Goal: Transaction & Acquisition: Purchase product/service

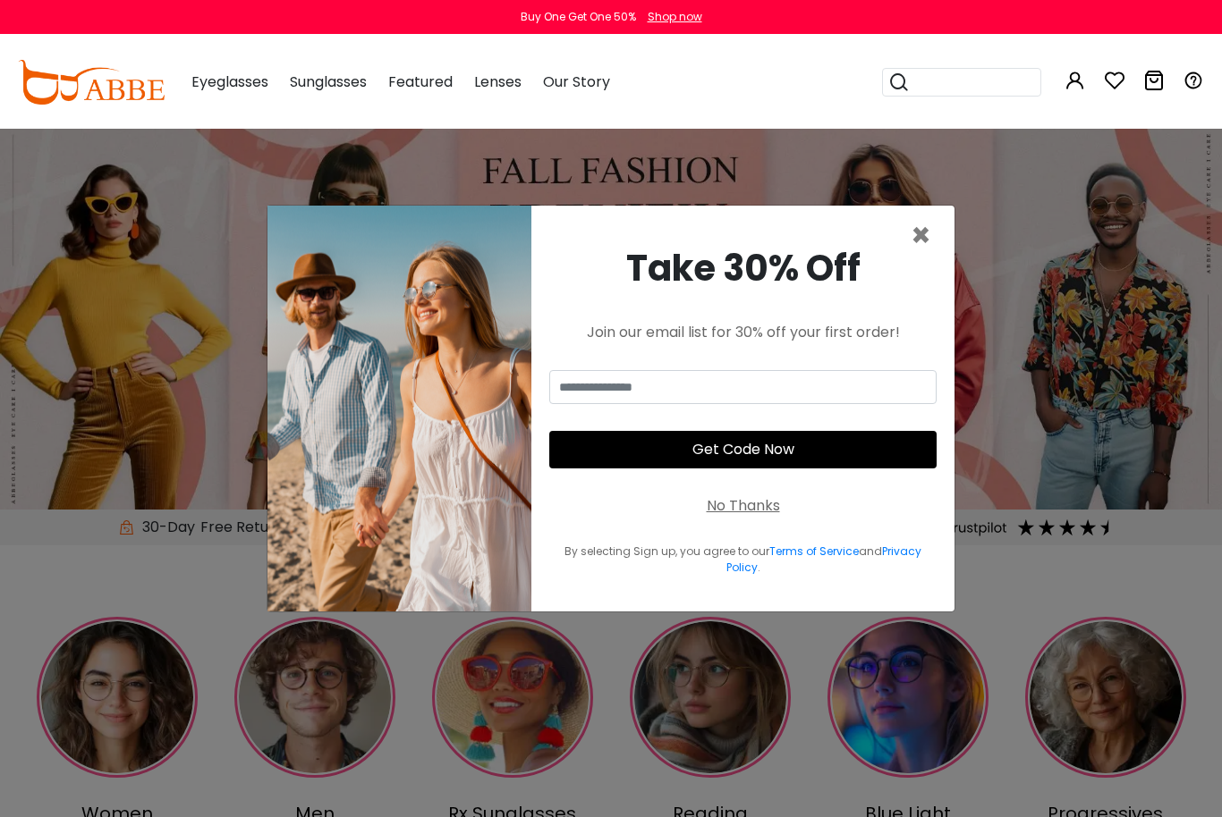
click at [927, 258] on span "×" at bounding box center [920, 236] width 21 height 46
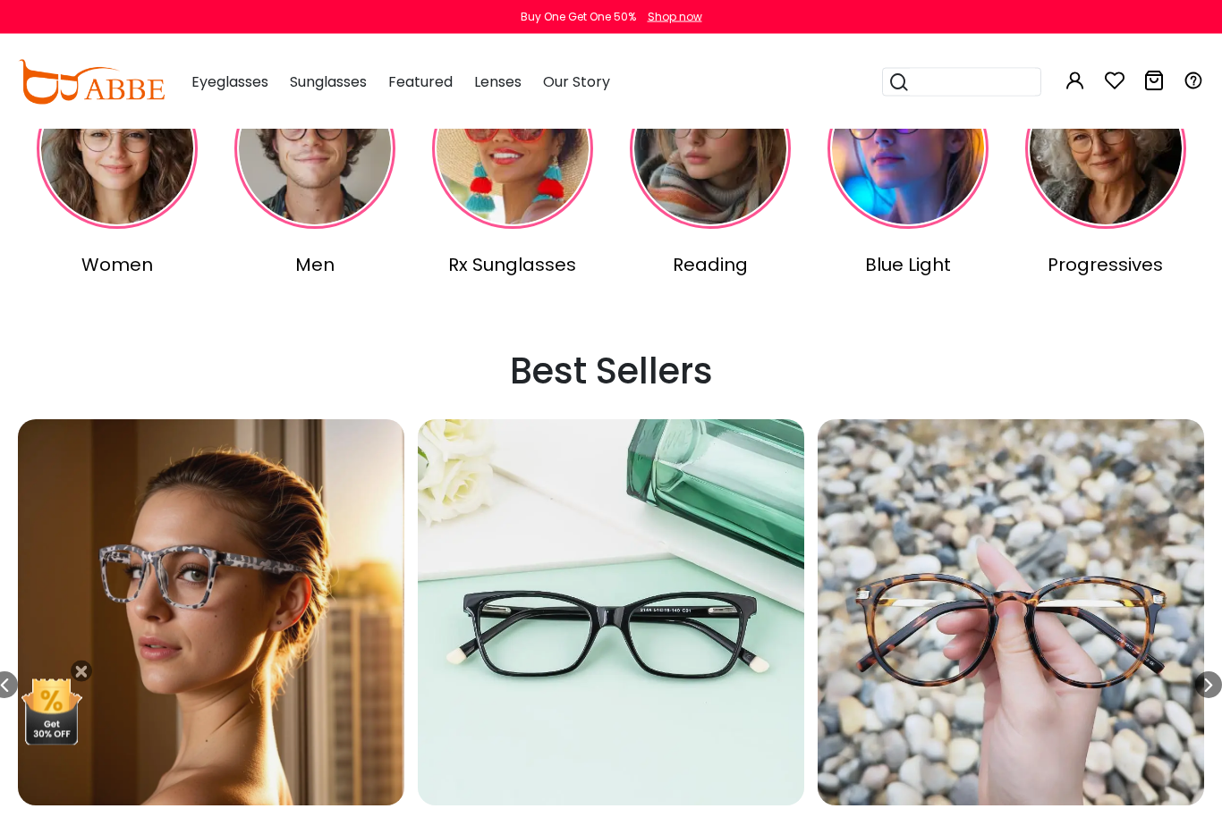
scroll to position [535, 0]
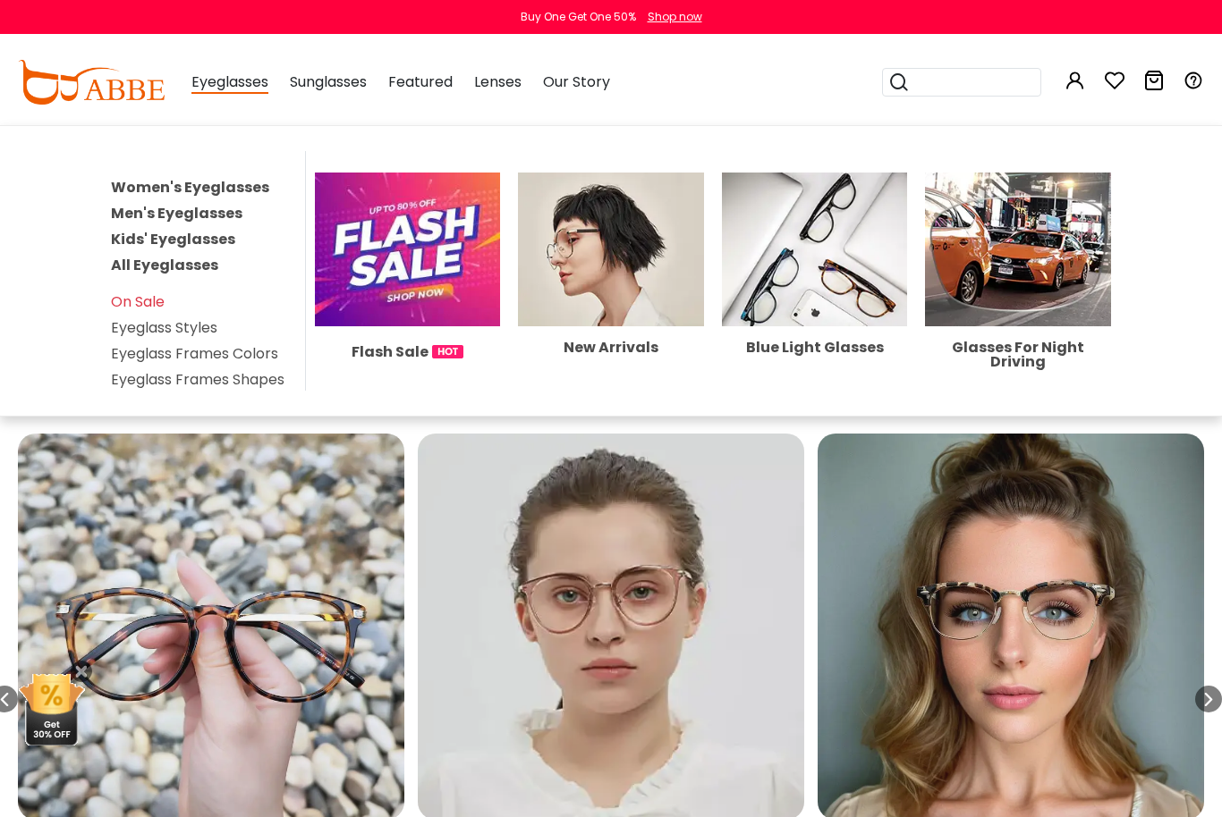
click at [216, 80] on span "Eyeglasses" at bounding box center [229, 83] width 77 height 22
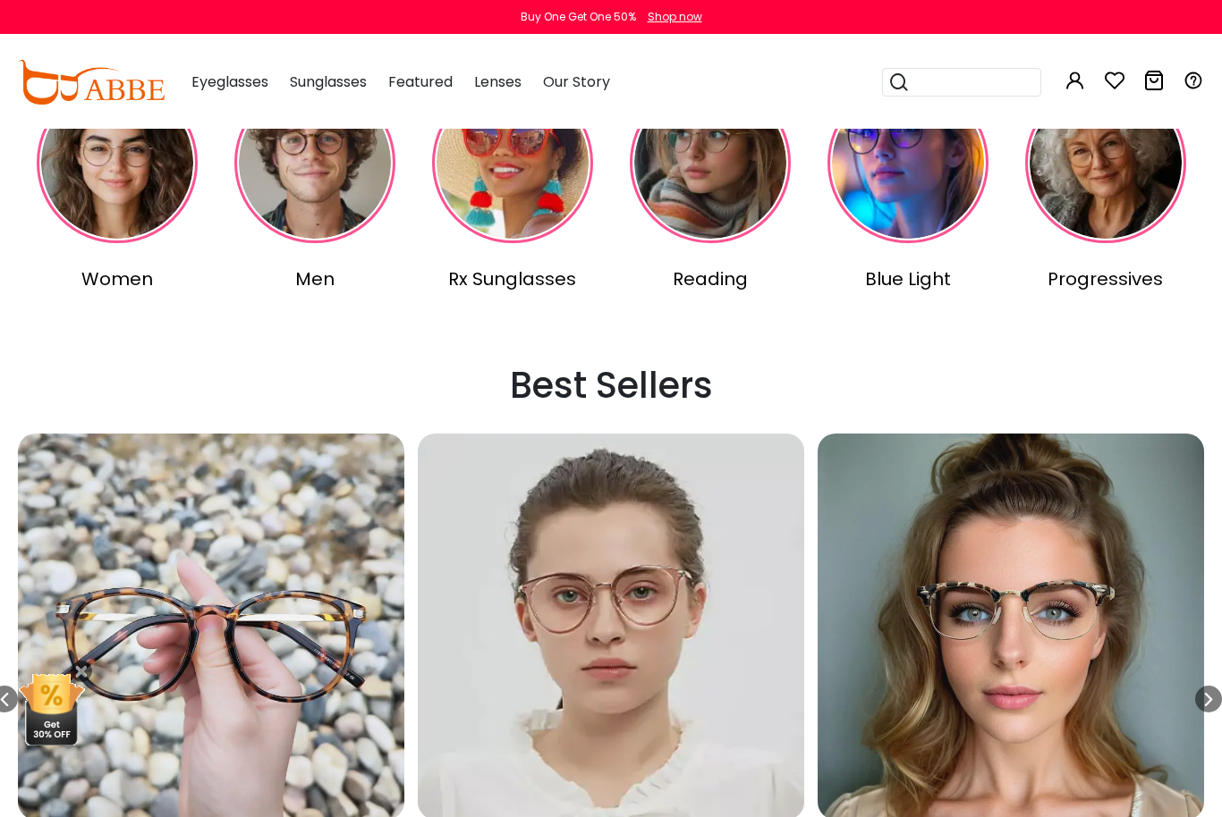
click at [97, 253] on link "Women" at bounding box center [116, 187] width 190 height 210
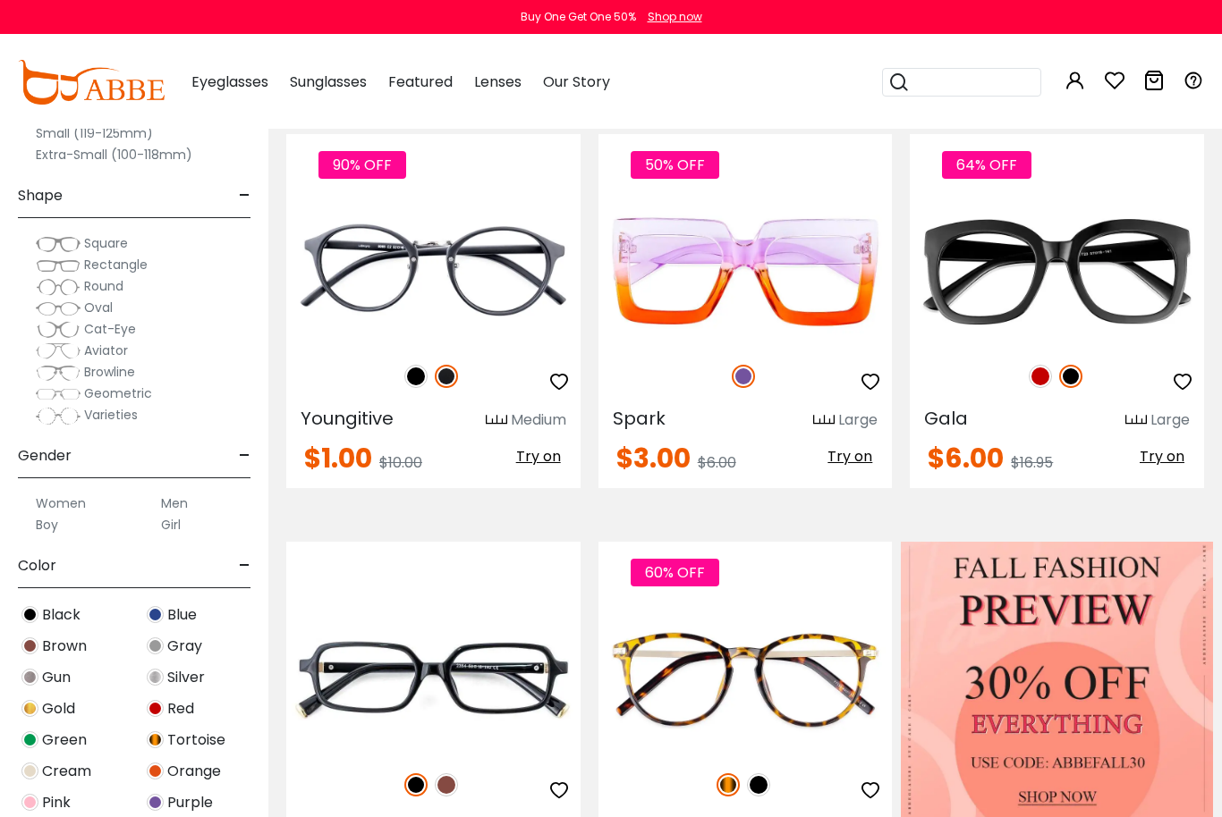
scroll to position [396, 0]
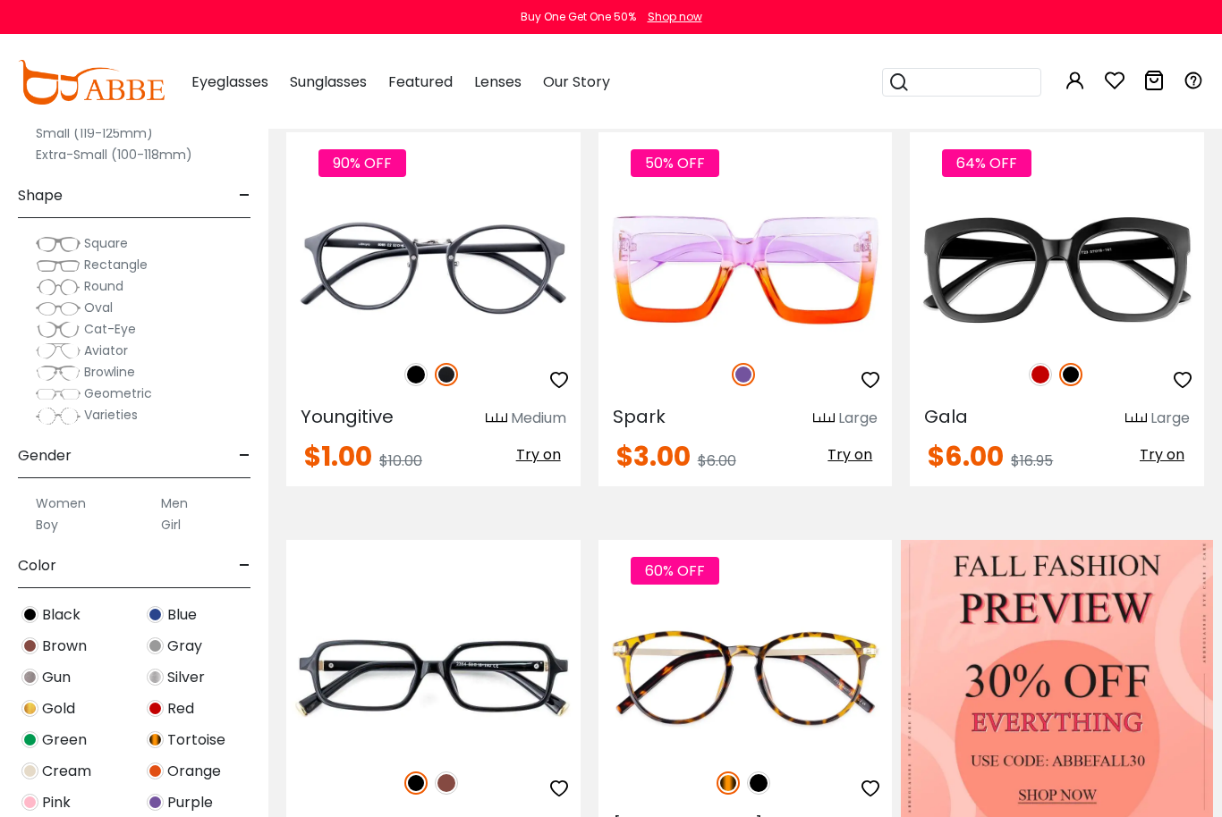
click at [1150, 456] on span "Try on" at bounding box center [1161, 454] width 45 height 21
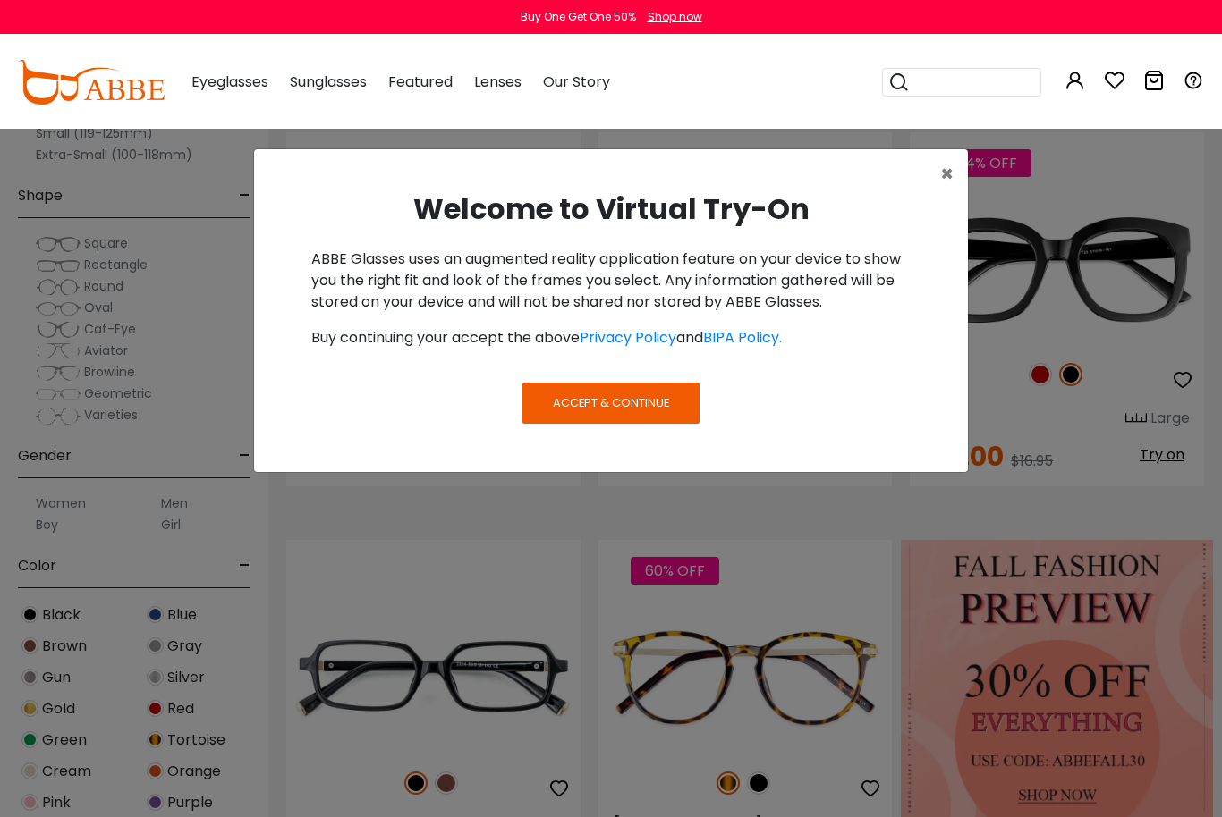
click at [640, 397] on button "Accept & Continue" at bounding box center [610, 403] width 177 height 41
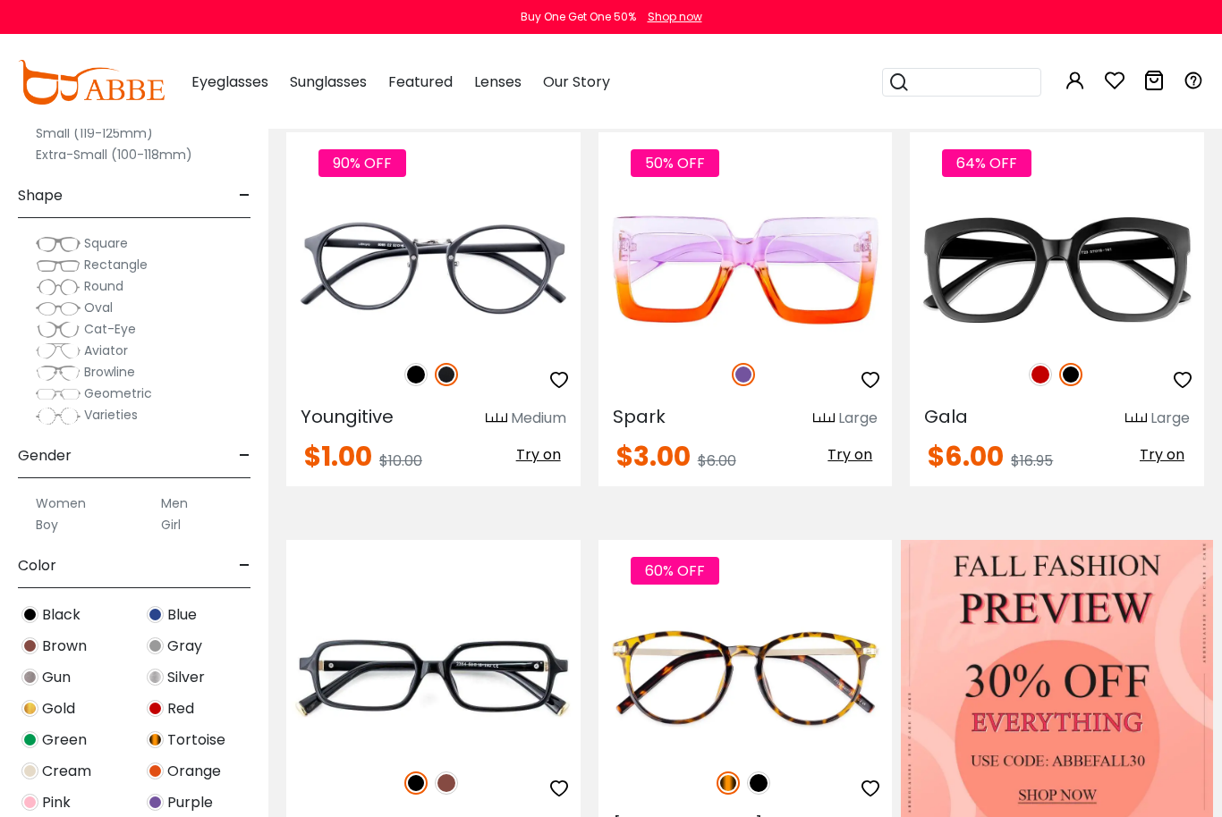
click at [1149, 459] on span "Try on" at bounding box center [1161, 454] width 45 height 21
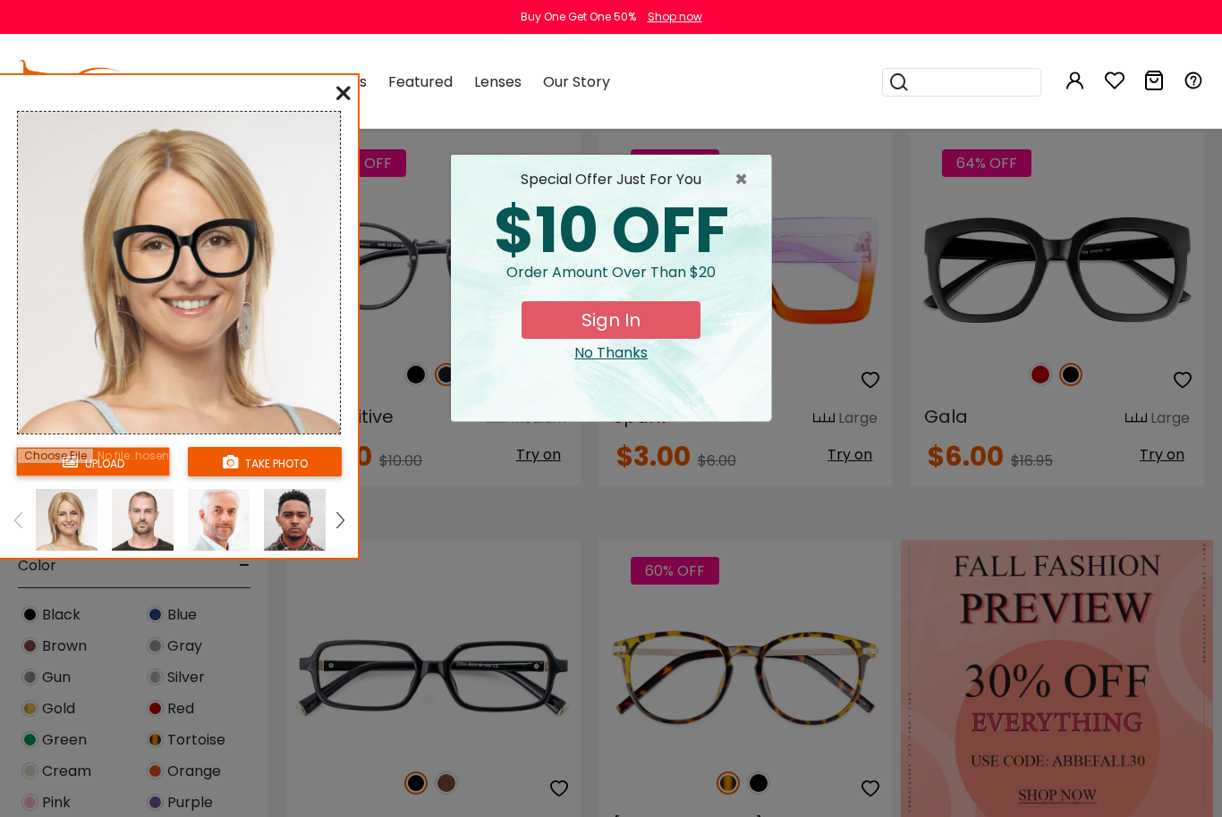
click at [244, 470] on button "take photo" at bounding box center [265, 462] width 154 height 30
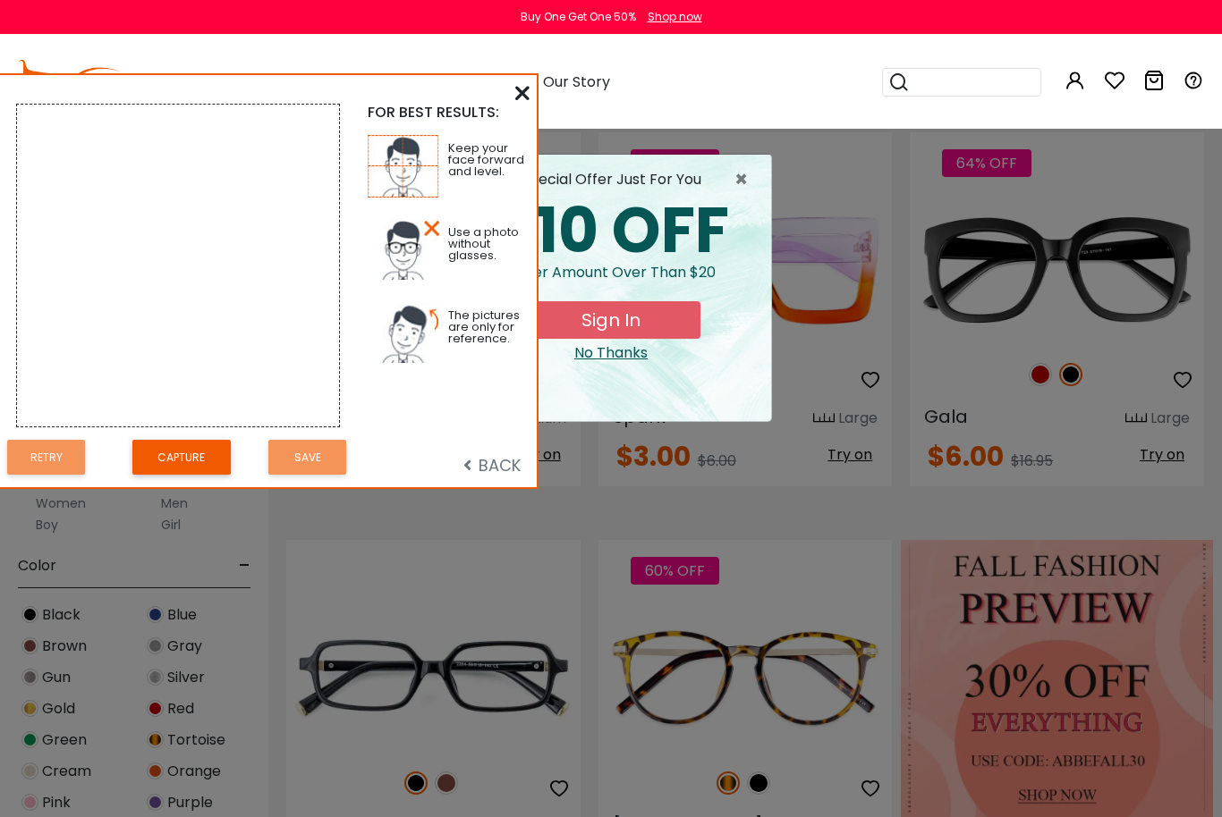
scroll to position [455, 0]
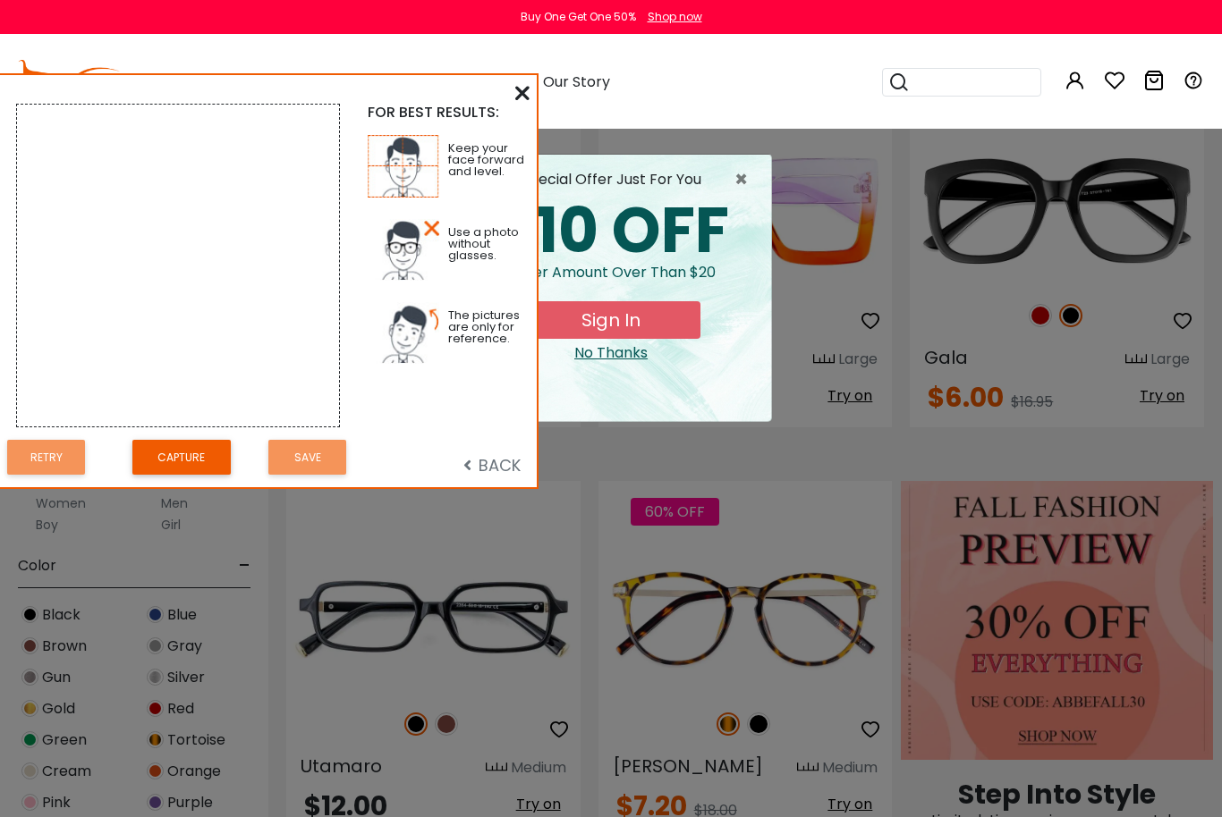
click at [199, 470] on button "Capture" at bounding box center [181, 457] width 98 height 35
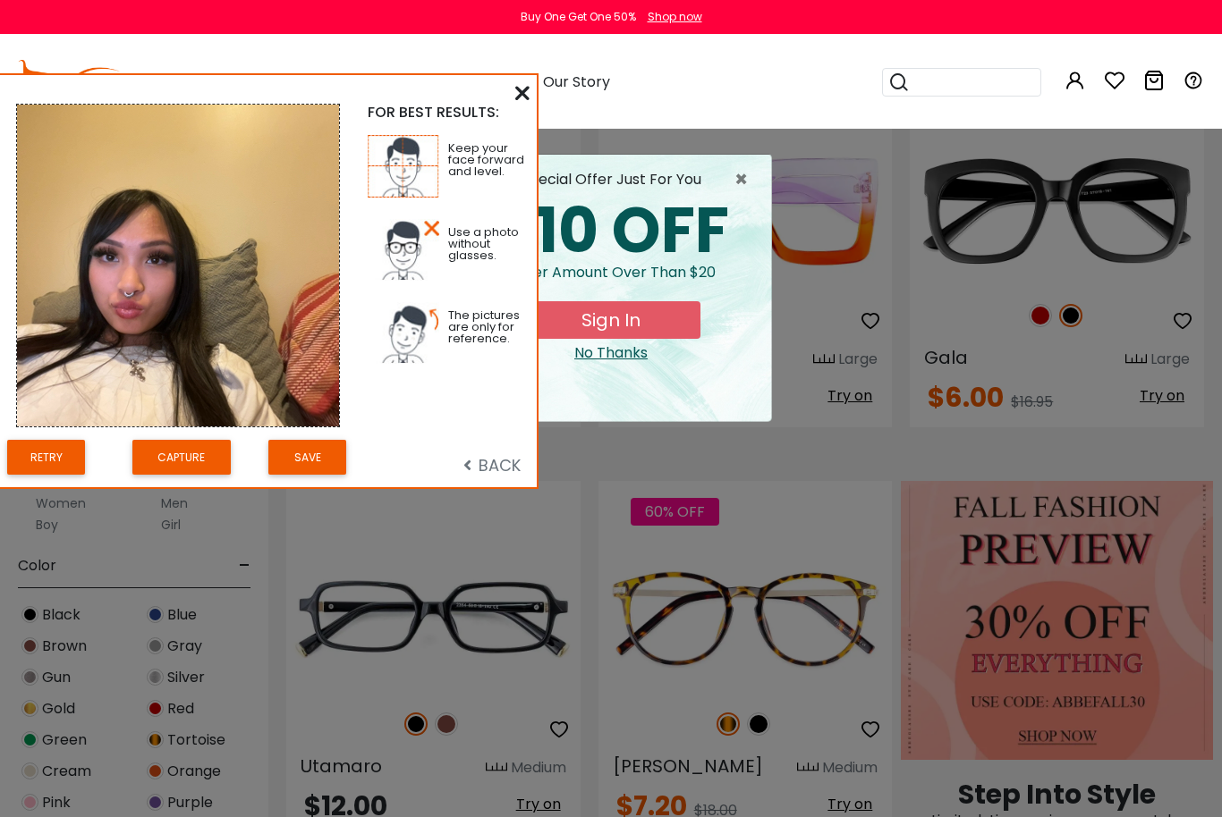
click at [214, 457] on button "Capture" at bounding box center [181, 457] width 98 height 35
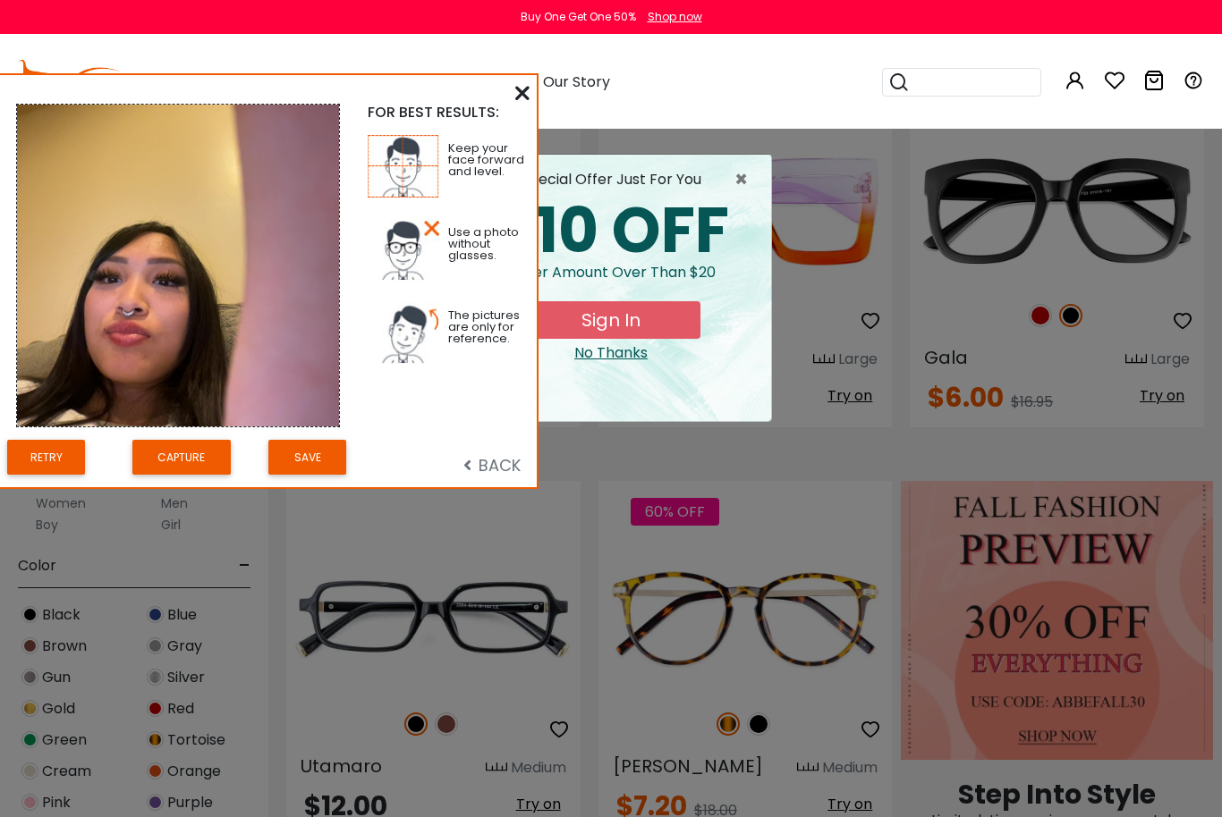
click at [520, 100] on icon at bounding box center [522, 93] width 14 height 14
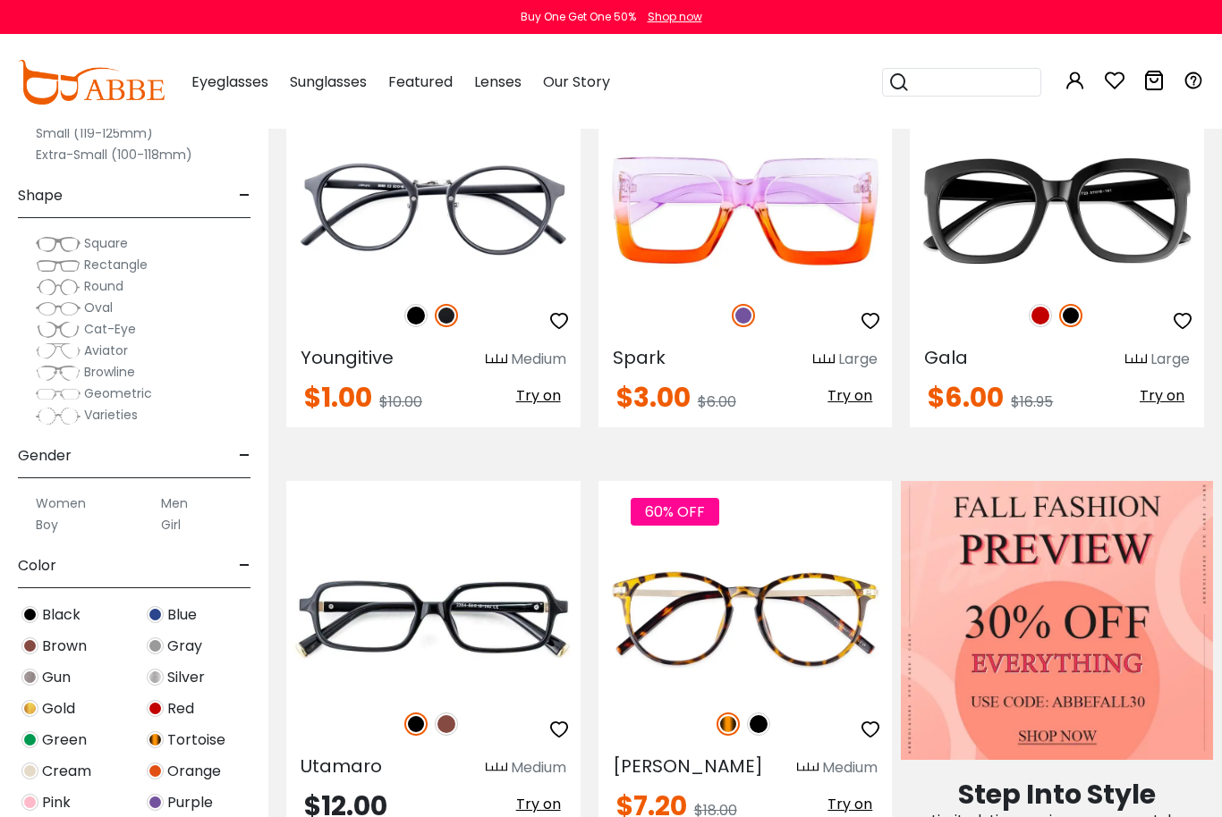
click at [0, 0] on img at bounding box center [0, 0] width 0 height 0
click at [1156, 398] on span "Try on" at bounding box center [1161, 395] width 45 height 21
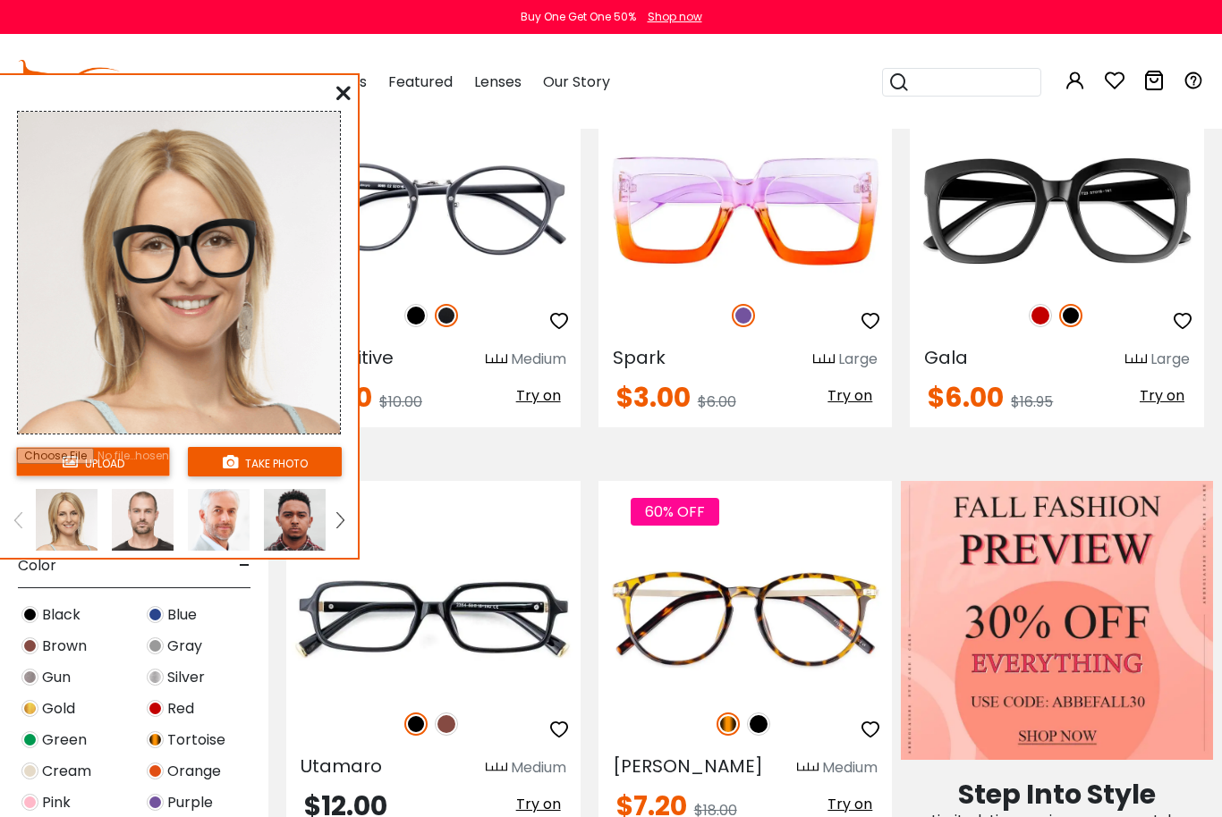
click at [101, 459] on input "file" at bounding box center [93, 462] width 154 height 30
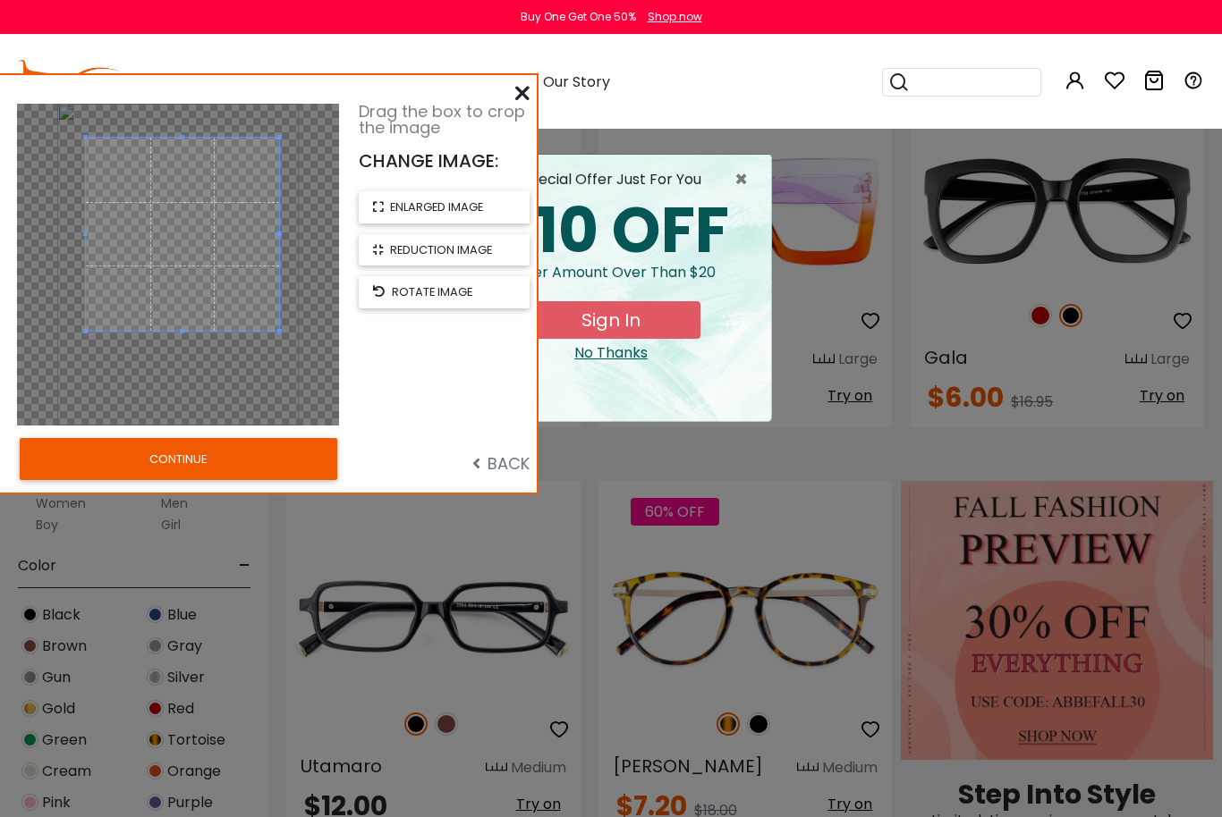
click at [292, 453] on button "CONTINUE" at bounding box center [178, 458] width 317 height 41
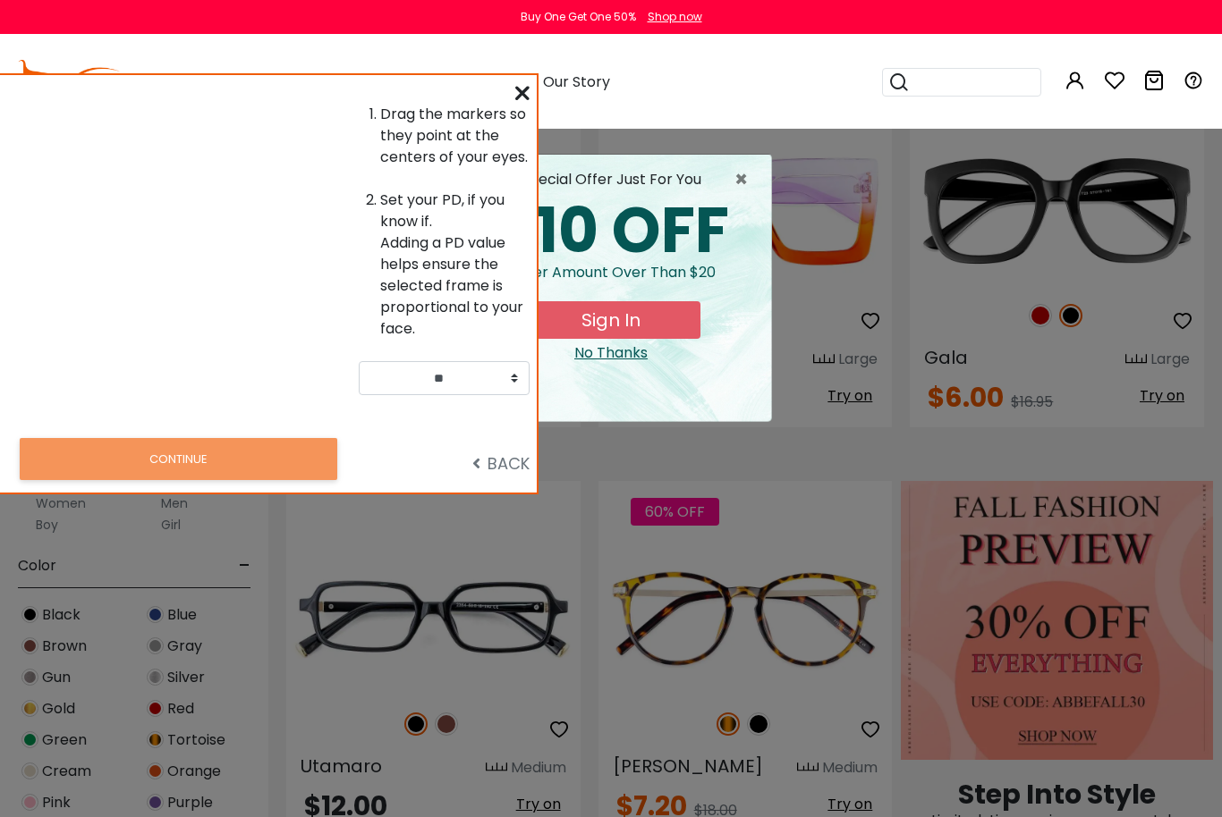
click at [525, 86] on icon at bounding box center [522, 93] width 14 height 14
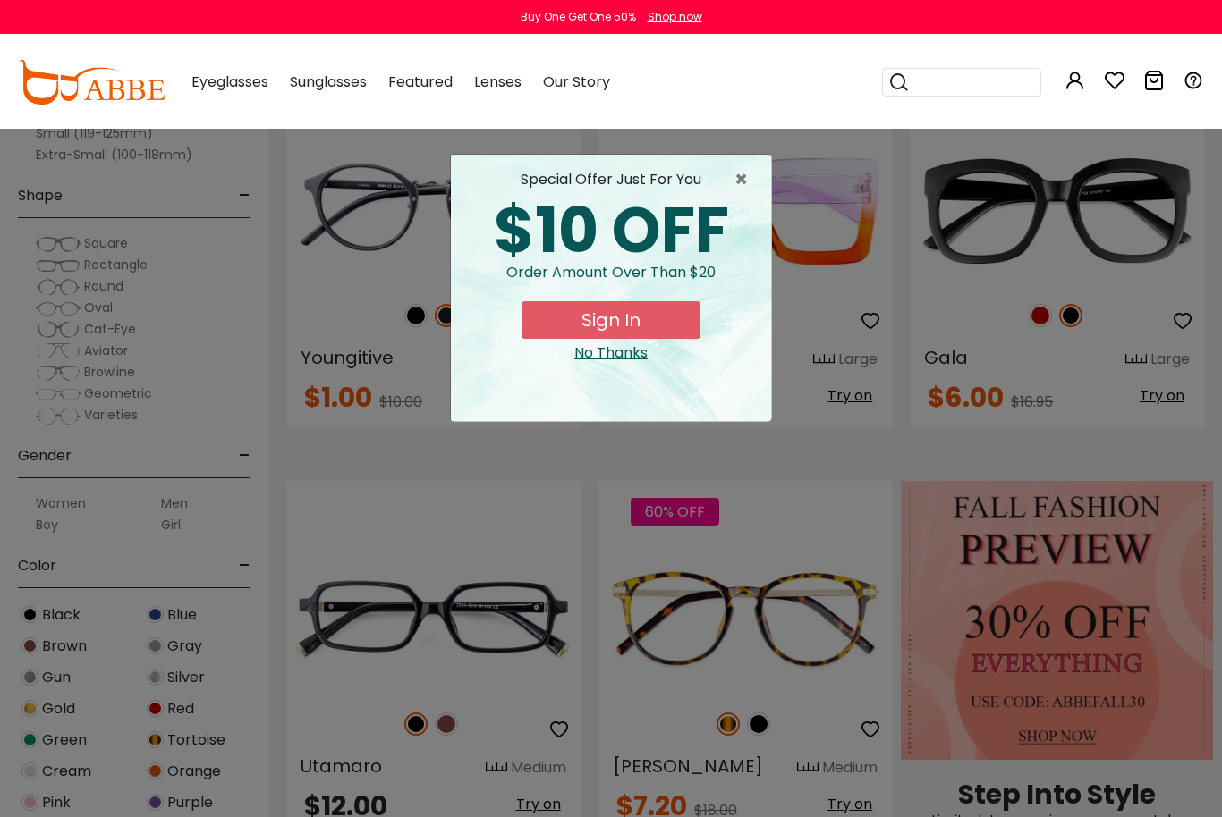
click at [755, 172] on span "×" at bounding box center [745, 179] width 22 height 21
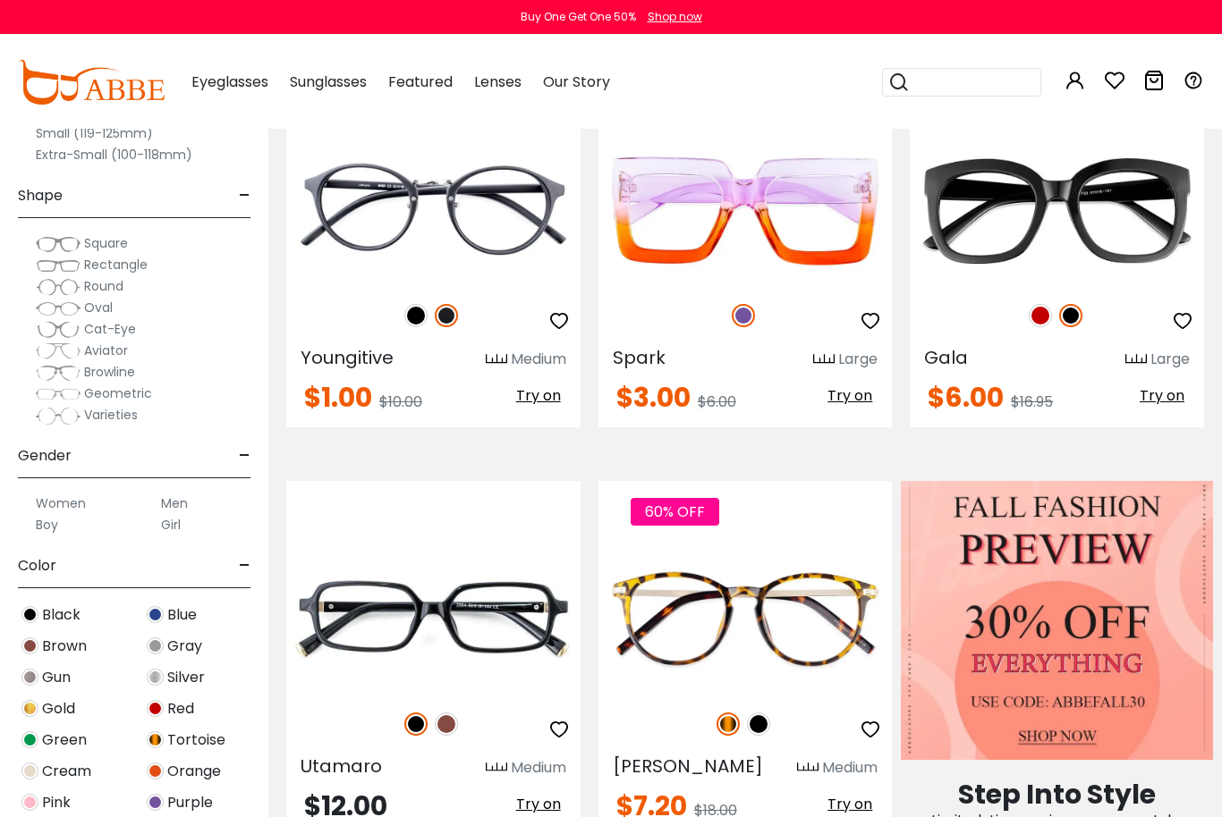
click at [0, 0] on img at bounding box center [0, 0] width 0 height 0
click at [1152, 403] on span "Try on" at bounding box center [1161, 395] width 45 height 21
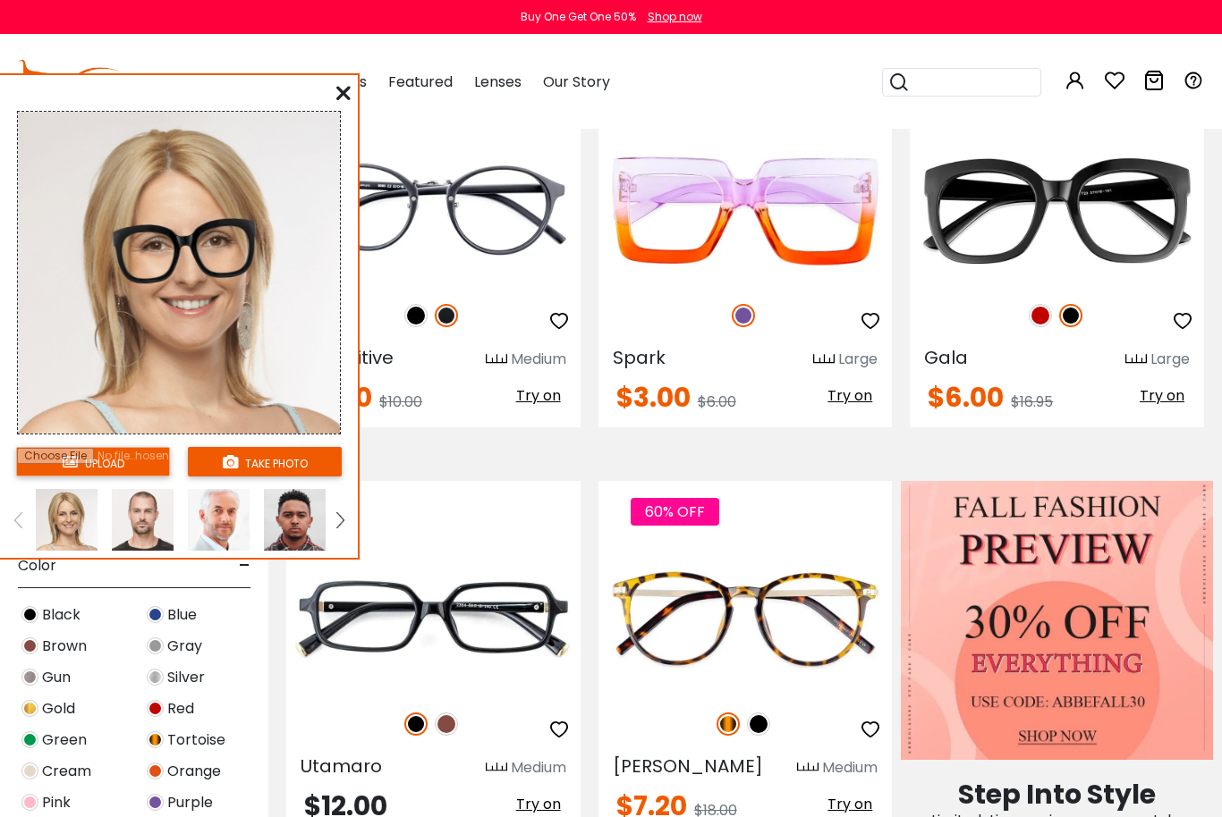
click at [115, 461] on input "file" at bounding box center [93, 462] width 154 height 30
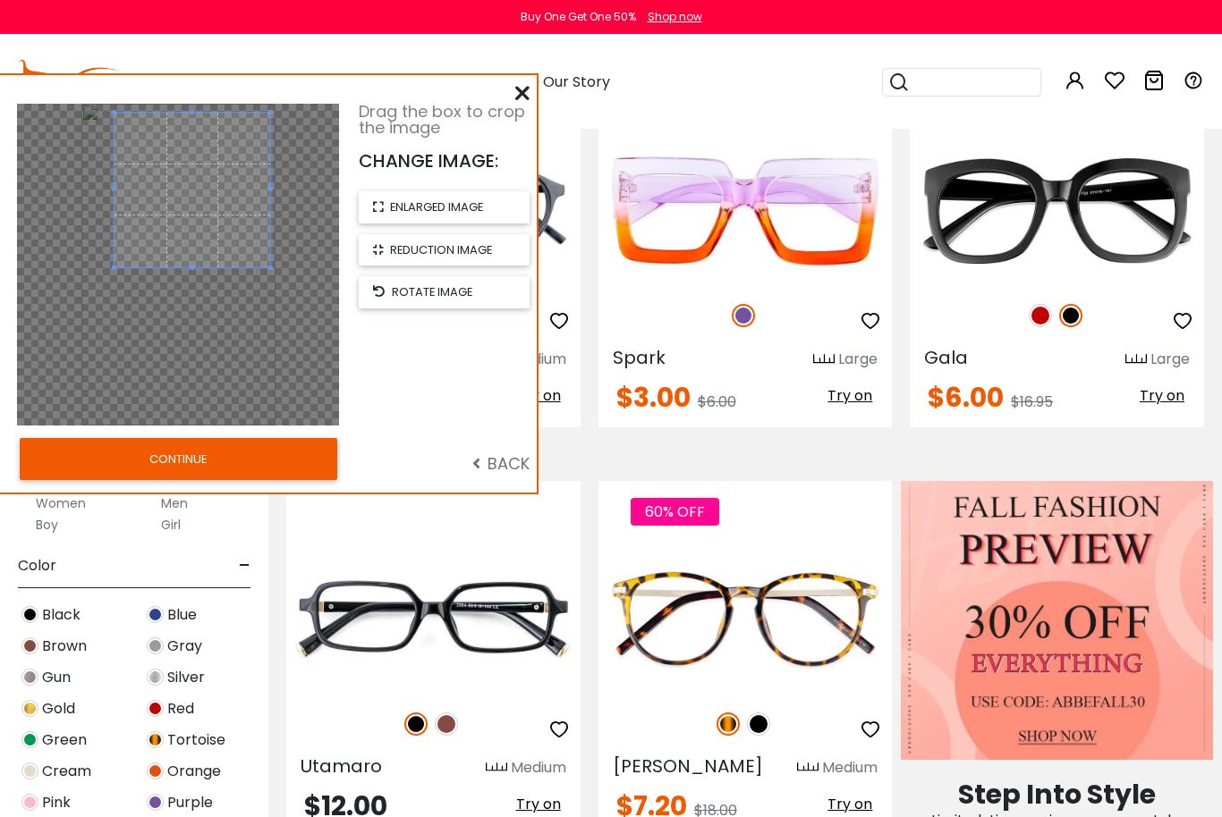
click at [150, 450] on button "CONTINUE" at bounding box center [178, 458] width 317 height 41
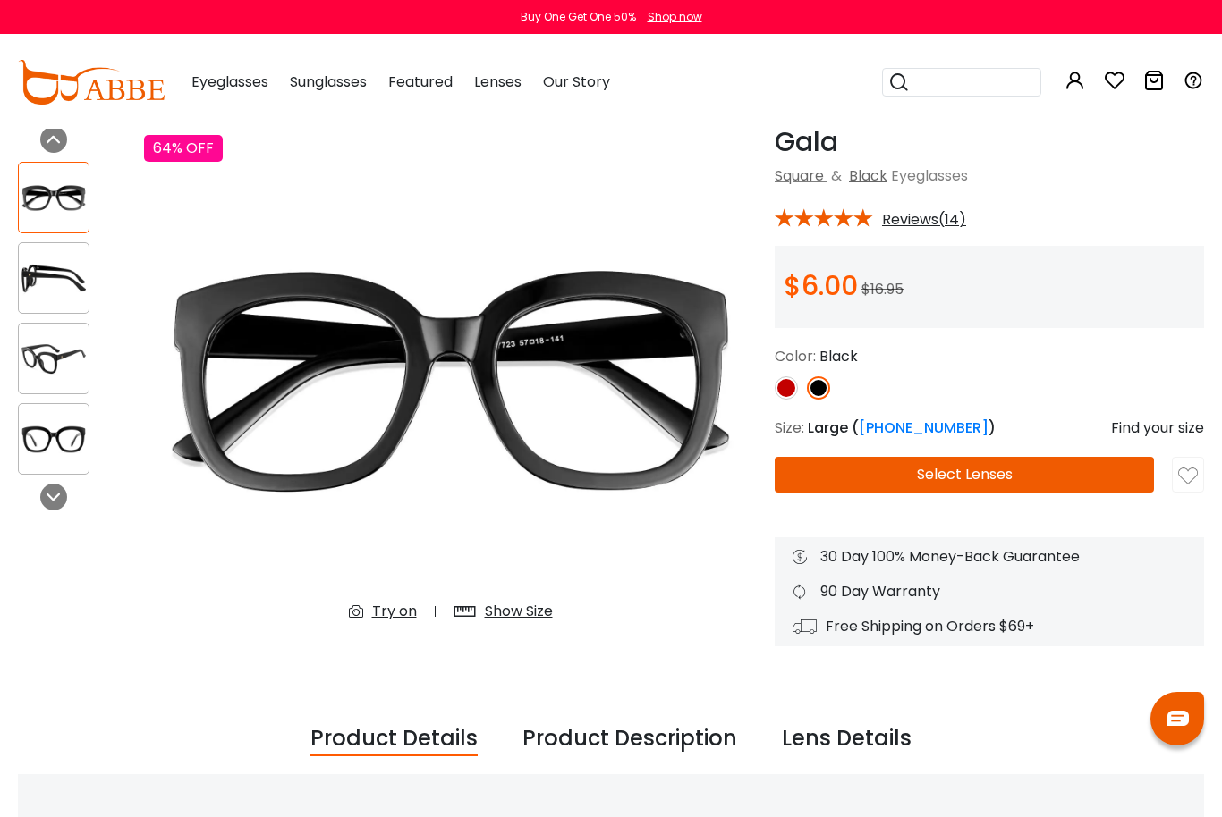
scroll to position [43, 0]
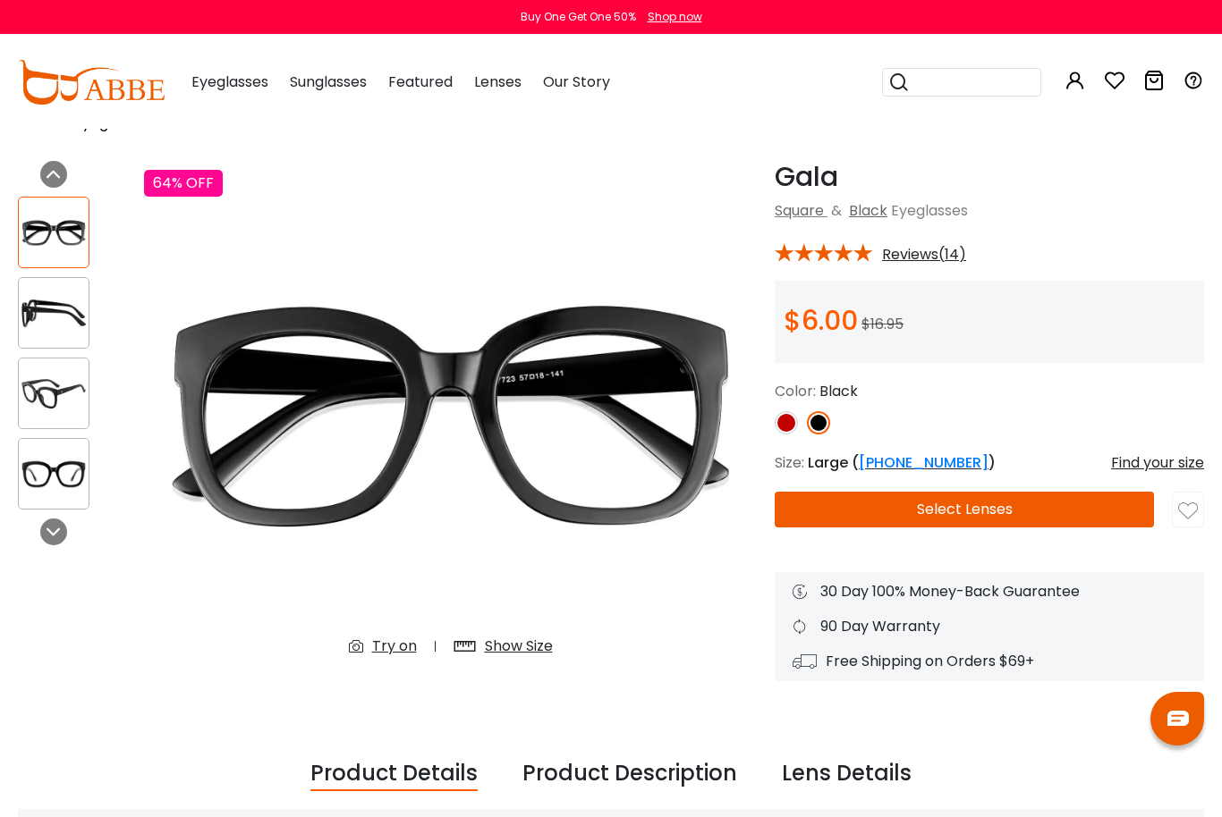
click at [914, 509] on button "Select Lenses" at bounding box center [964, 510] width 379 height 36
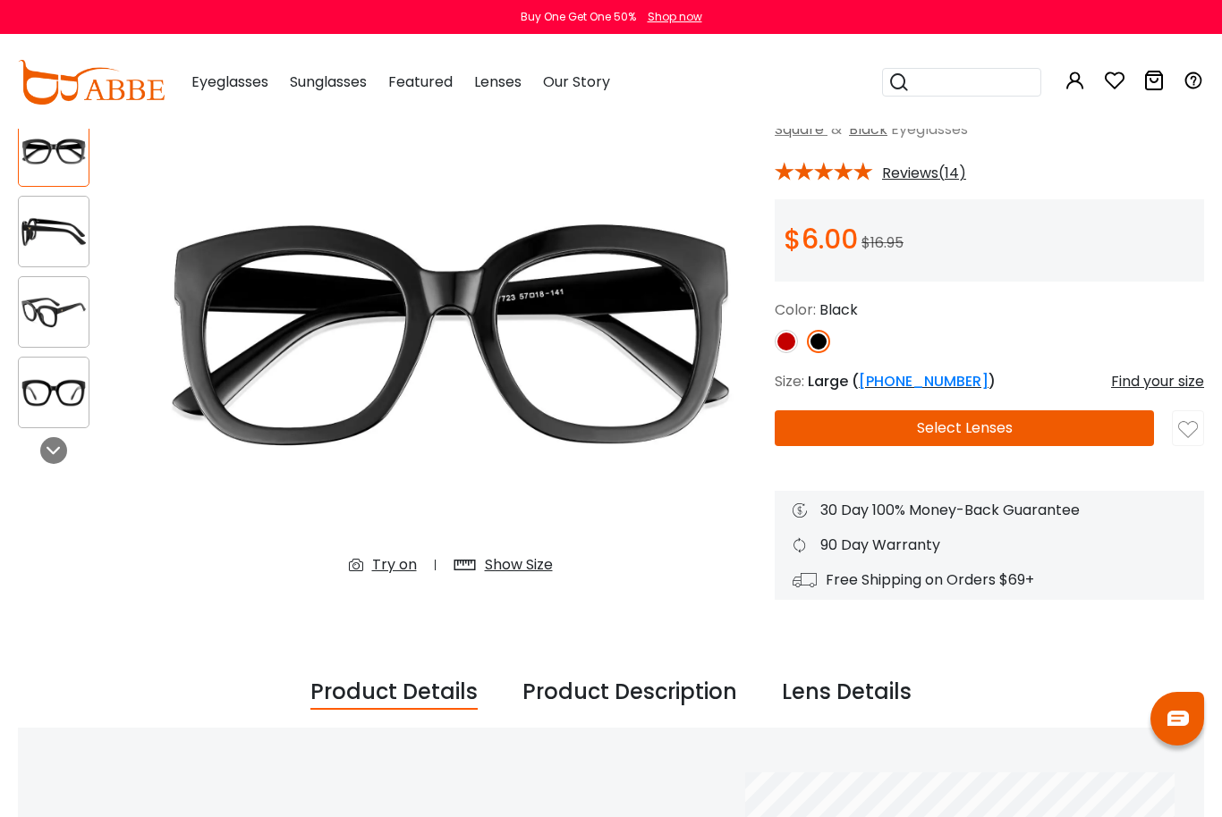
scroll to position [139, 0]
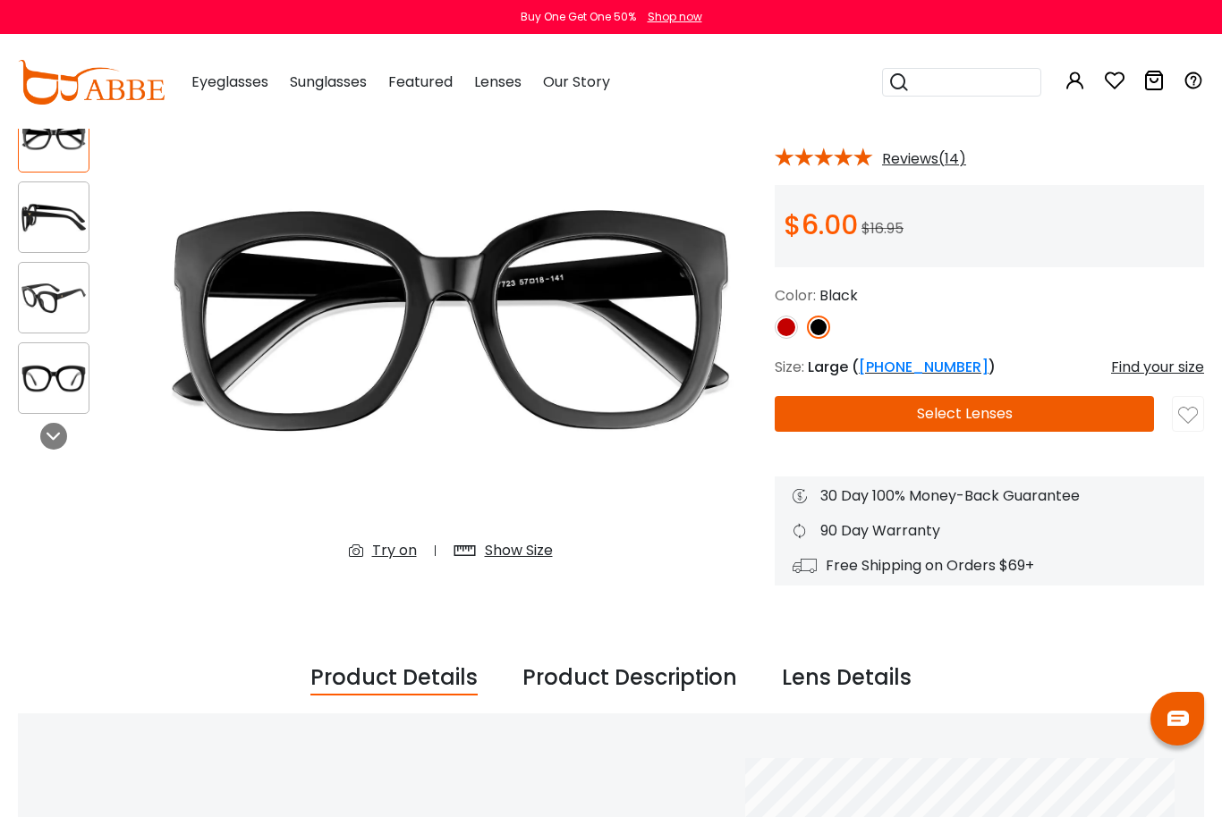
click at [56, 366] on img at bounding box center [54, 378] width 70 height 35
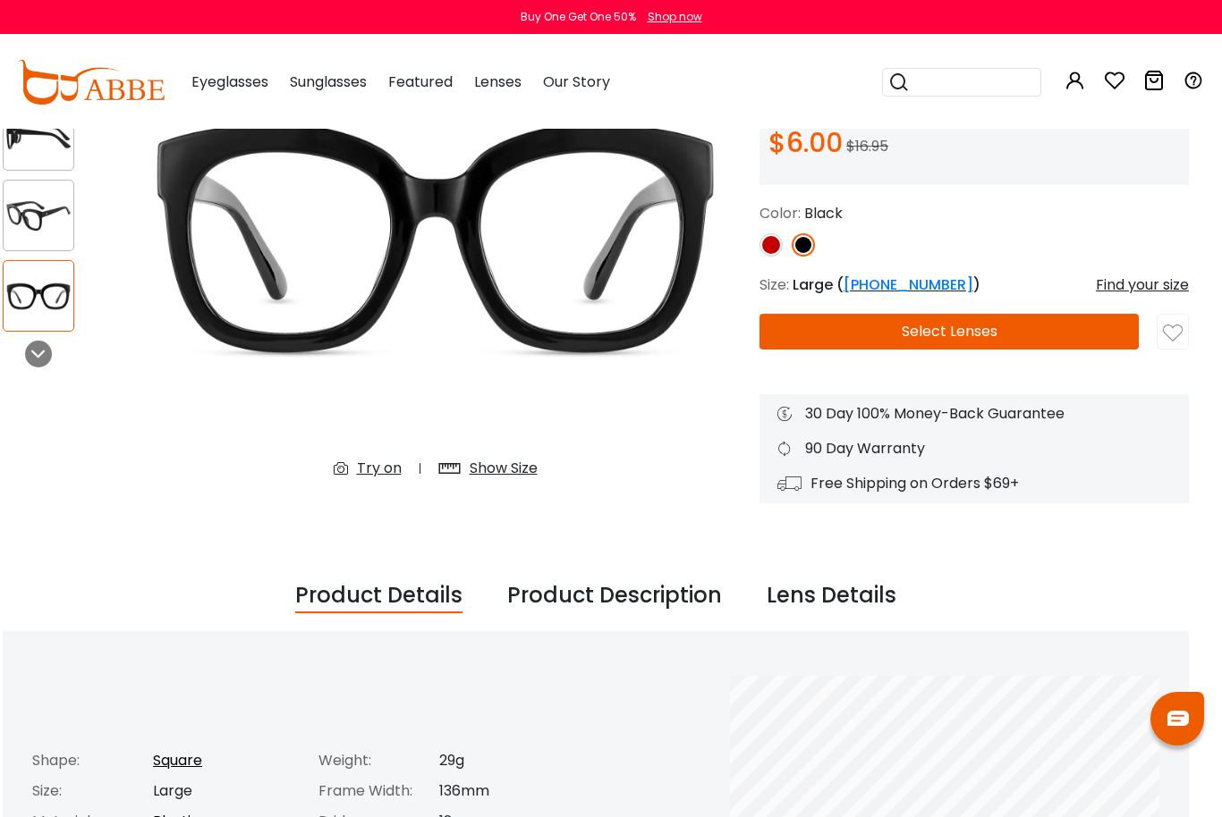
scroll to position [193, 15]
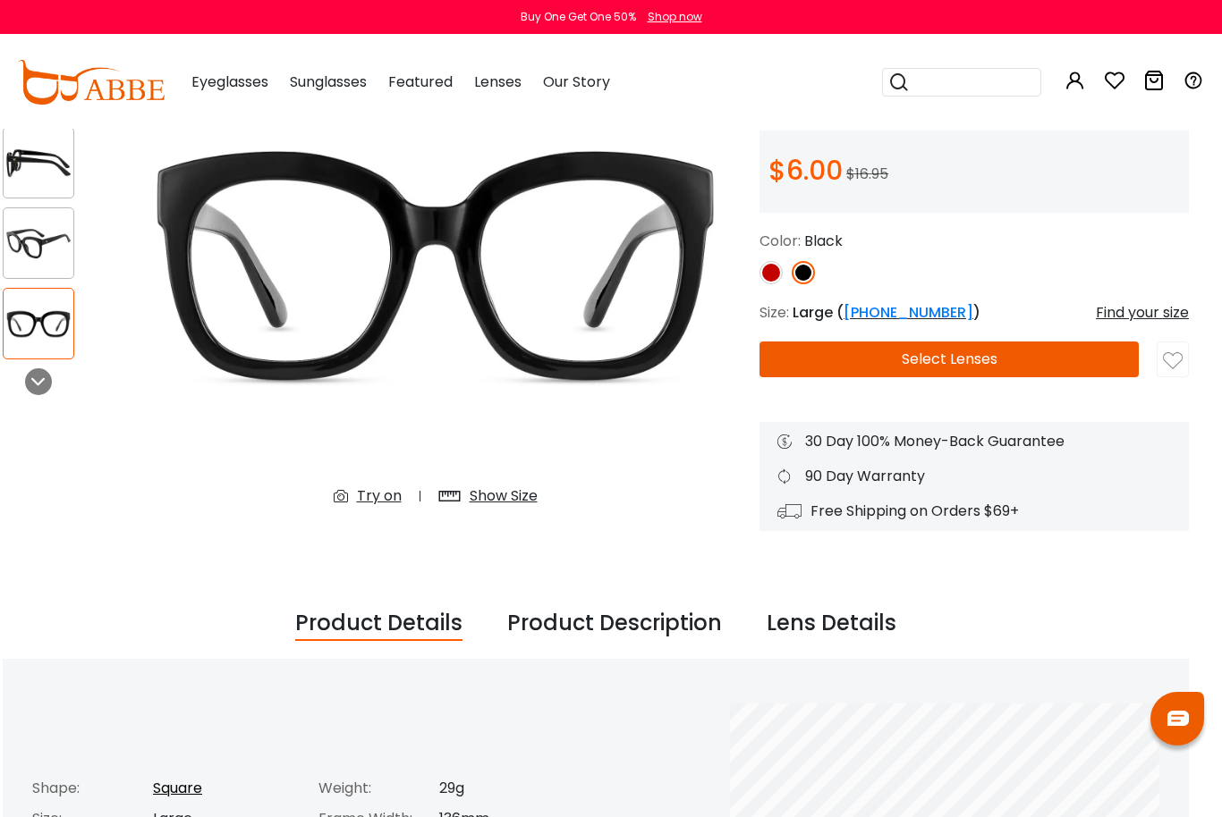
click at [1066, 354] on button "Select Lenses" at bounding box center [948, 360] width 379 height 36
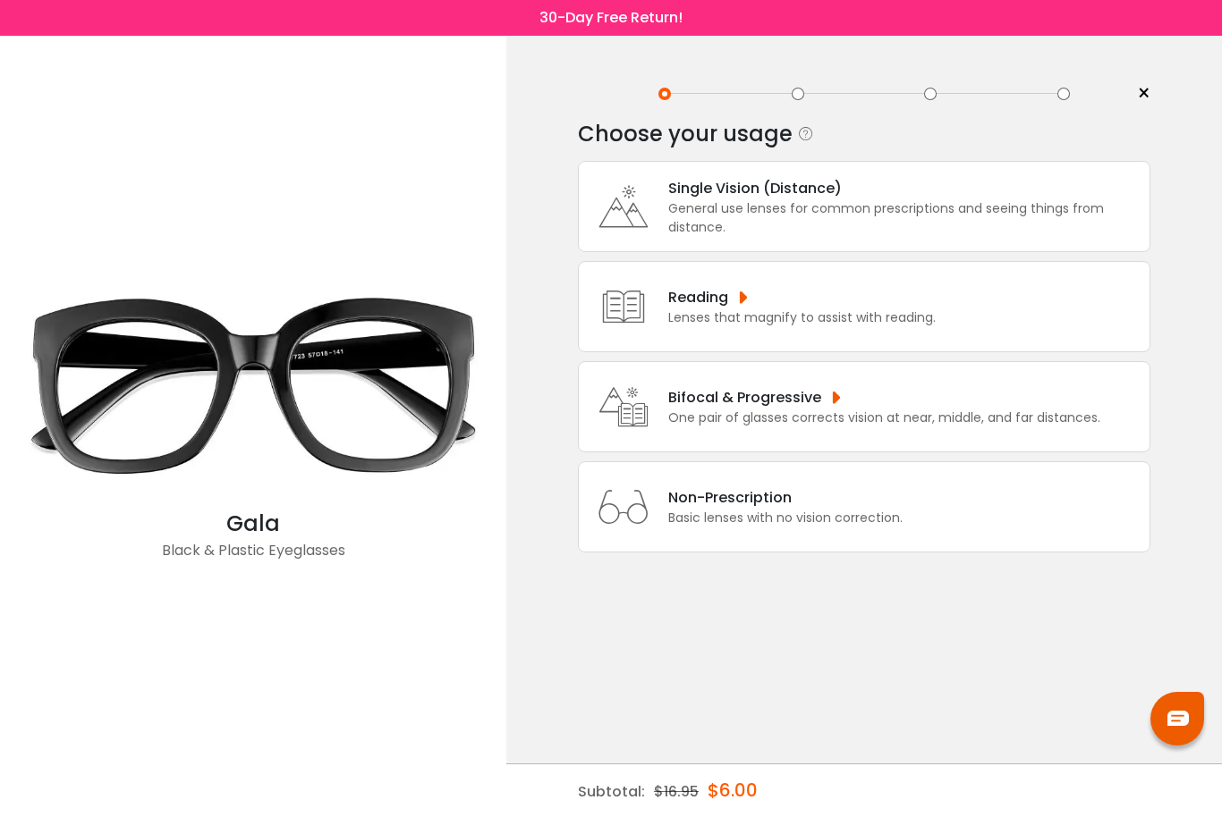
click at [1037, 224] on div "General use lenses for common prescriptions and seeing things from distance." at bounding box center [904, 218] width 472 height 38
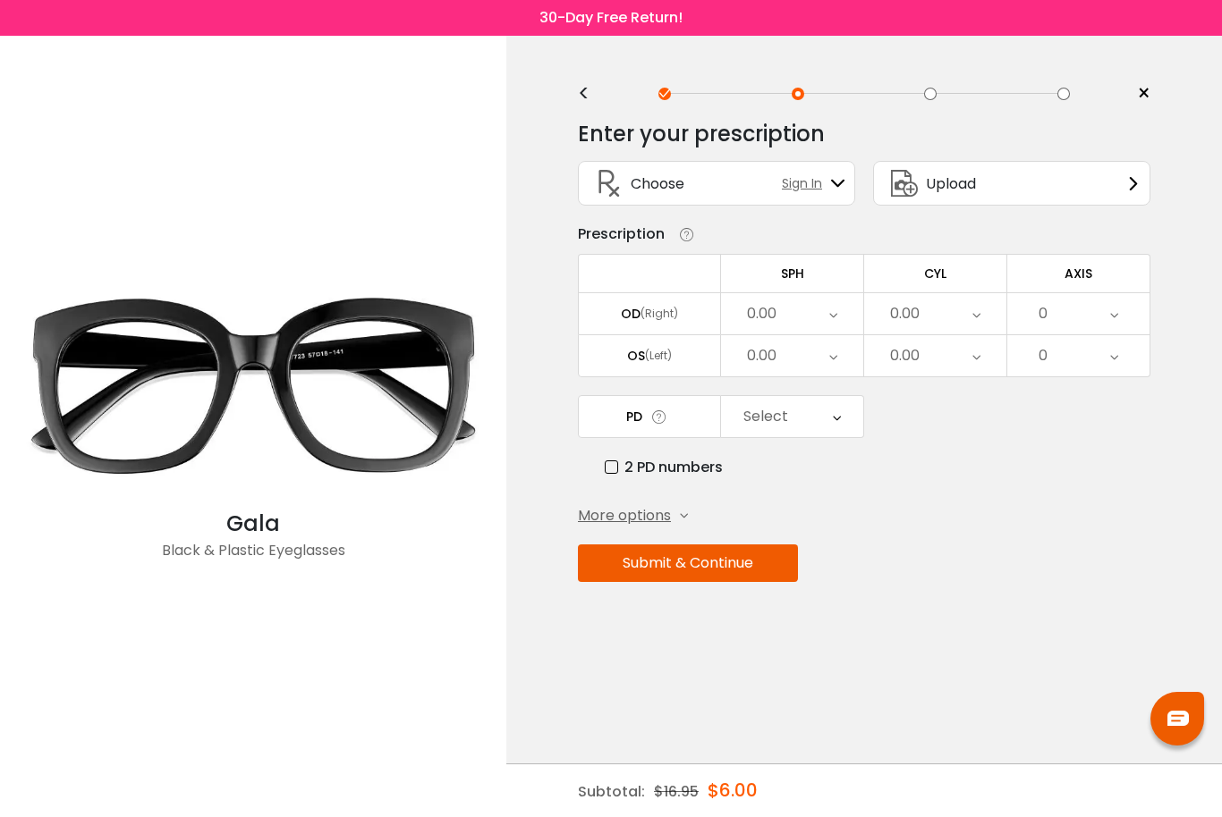
click at [837, 318] on div "0.00" at bounding box center [792, 313] width 142 height 41
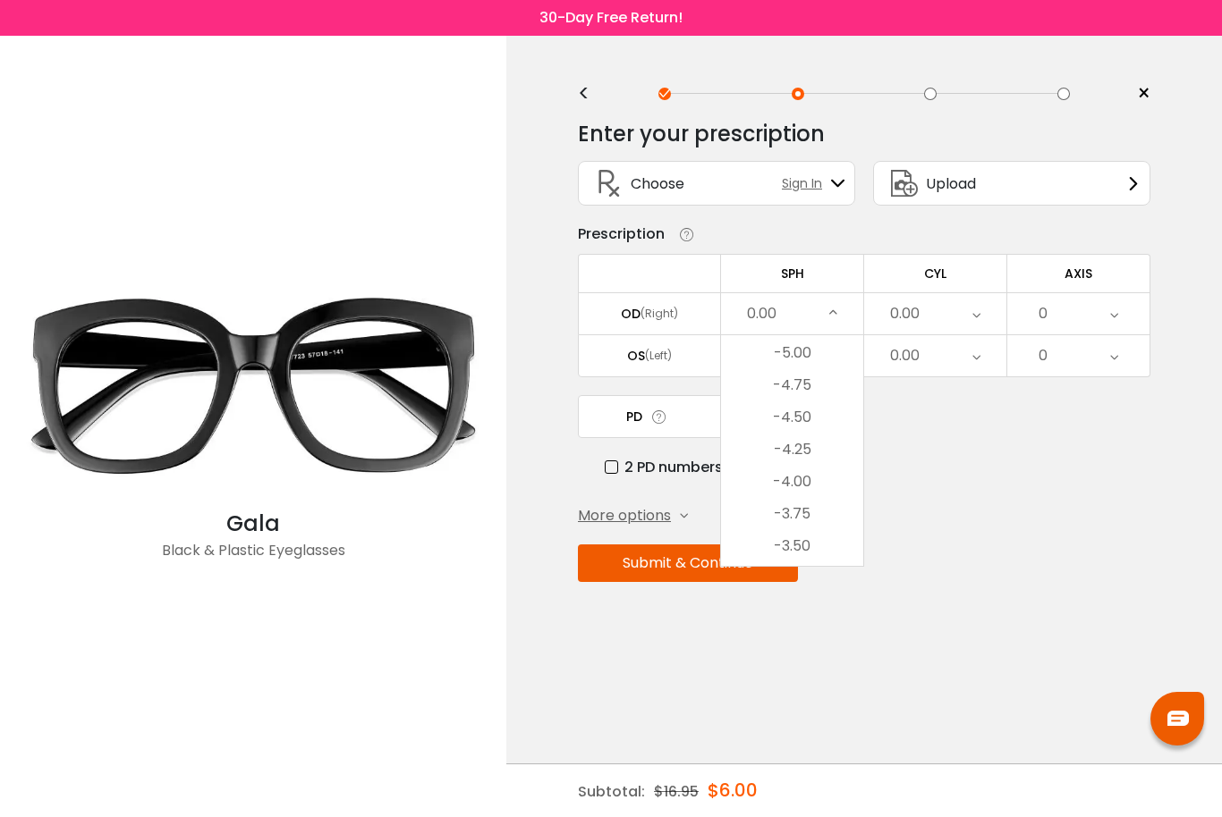
scroll to position [1929, 0]
click at [824, 422] on li "-4.50" at bounding box center [792, 418] width 142 height 32
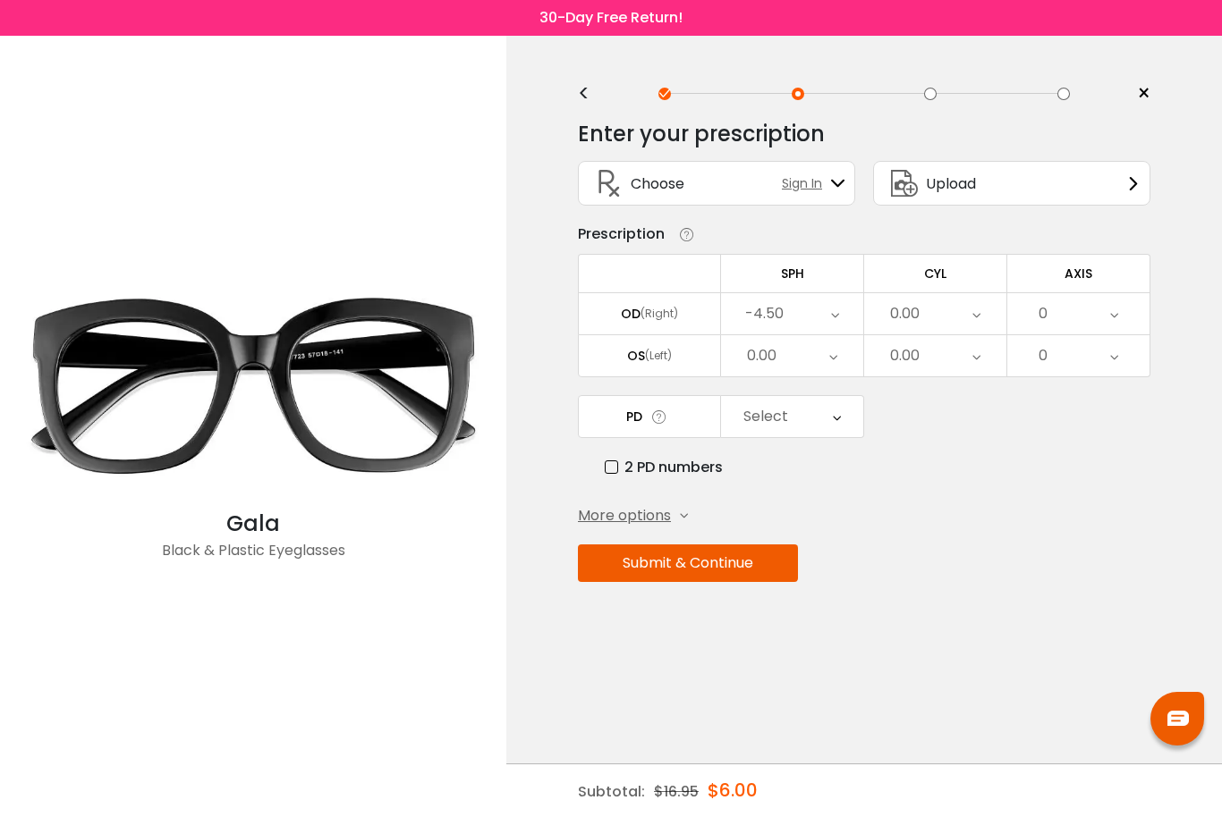
click at [830, 360] on icon at bounding box center [833, 355] width 8 height 41
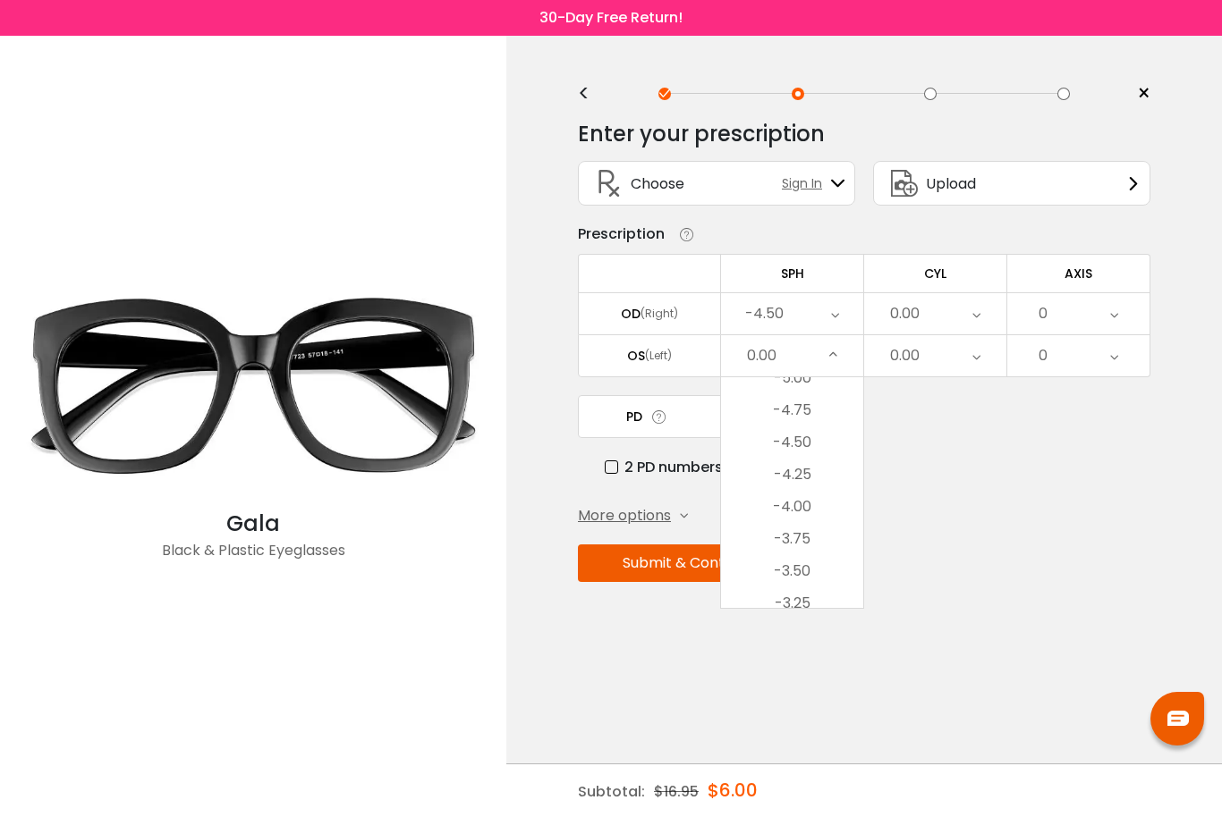
scroll to position [1943, 0]
click at [821, 451] on li "-4.50" at bounding box center [792, 446] width 142 height 32
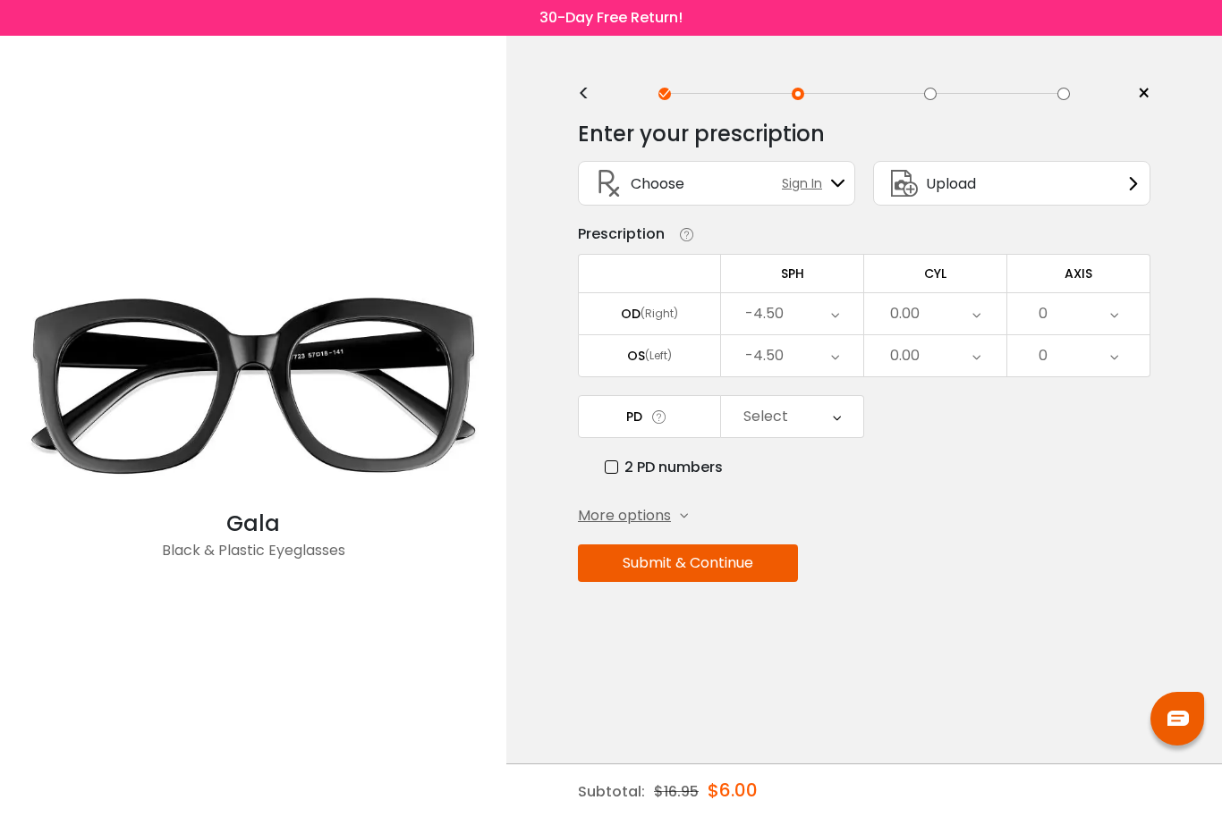
click at [830, 419] on div "Select" at bounding box center [792, 416] width 142 height 41
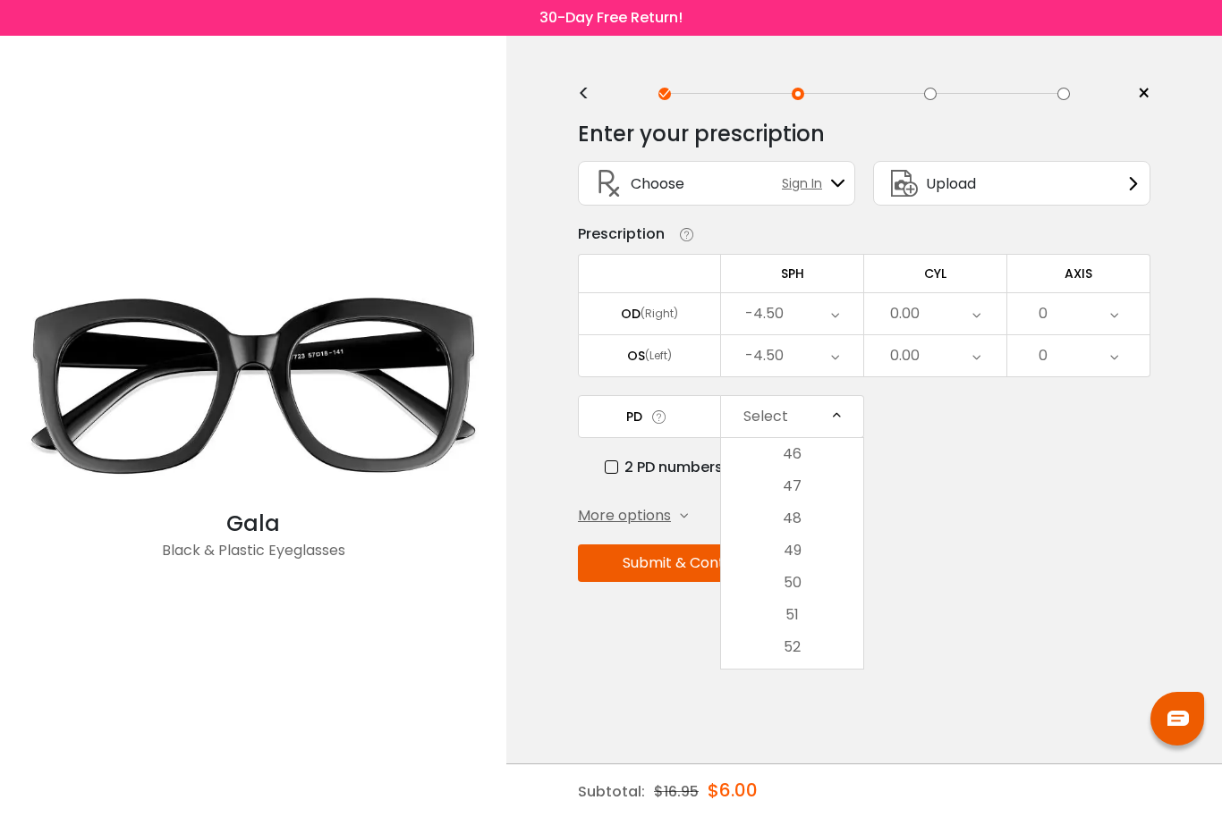
scroll to position [0, 0]
click at [892, 447] on div "PD Select Cancel PD Save 46 47 48 49 50 51 52 53 54 55 56 57 58 59 60 61 62 63 …" at bounding box center [864, 436] width 572 height 83
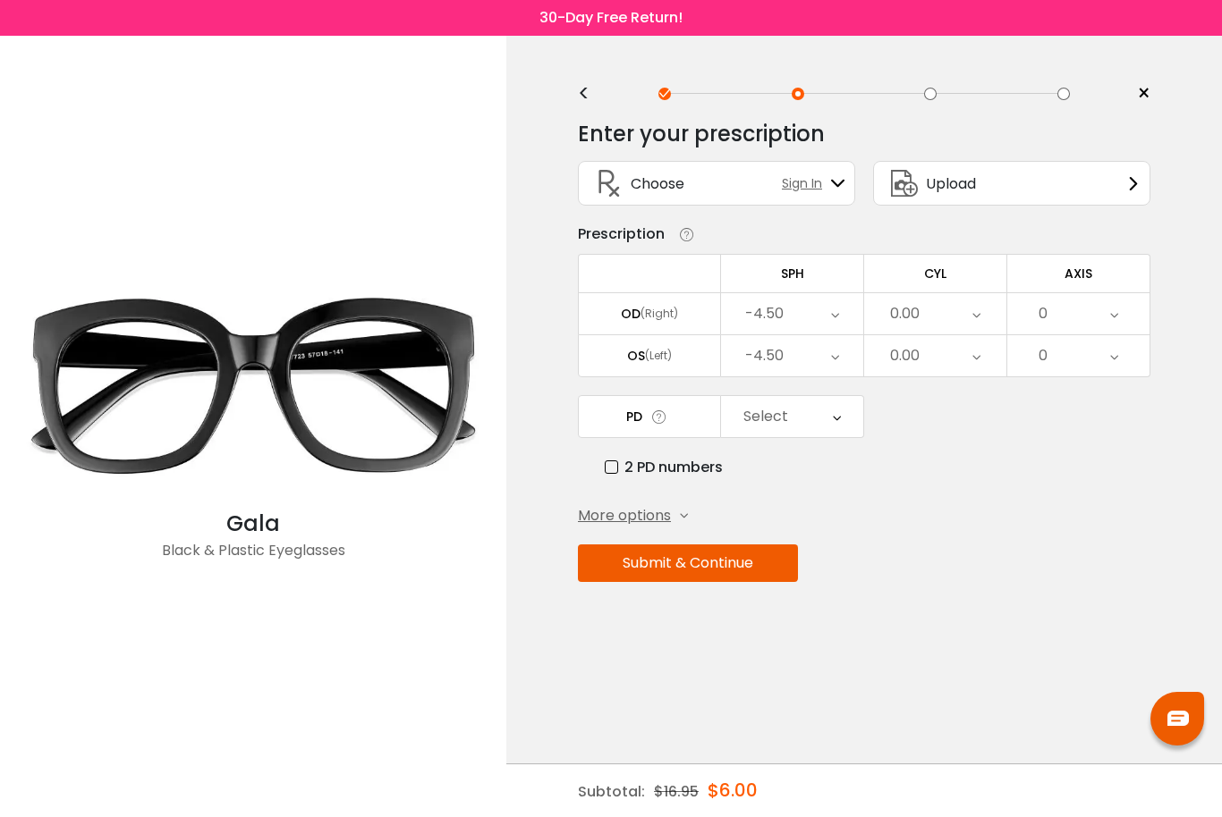
click at [740, 574] on button "Submit & Continue" at bounding box center [688, 564] width 220 height 38
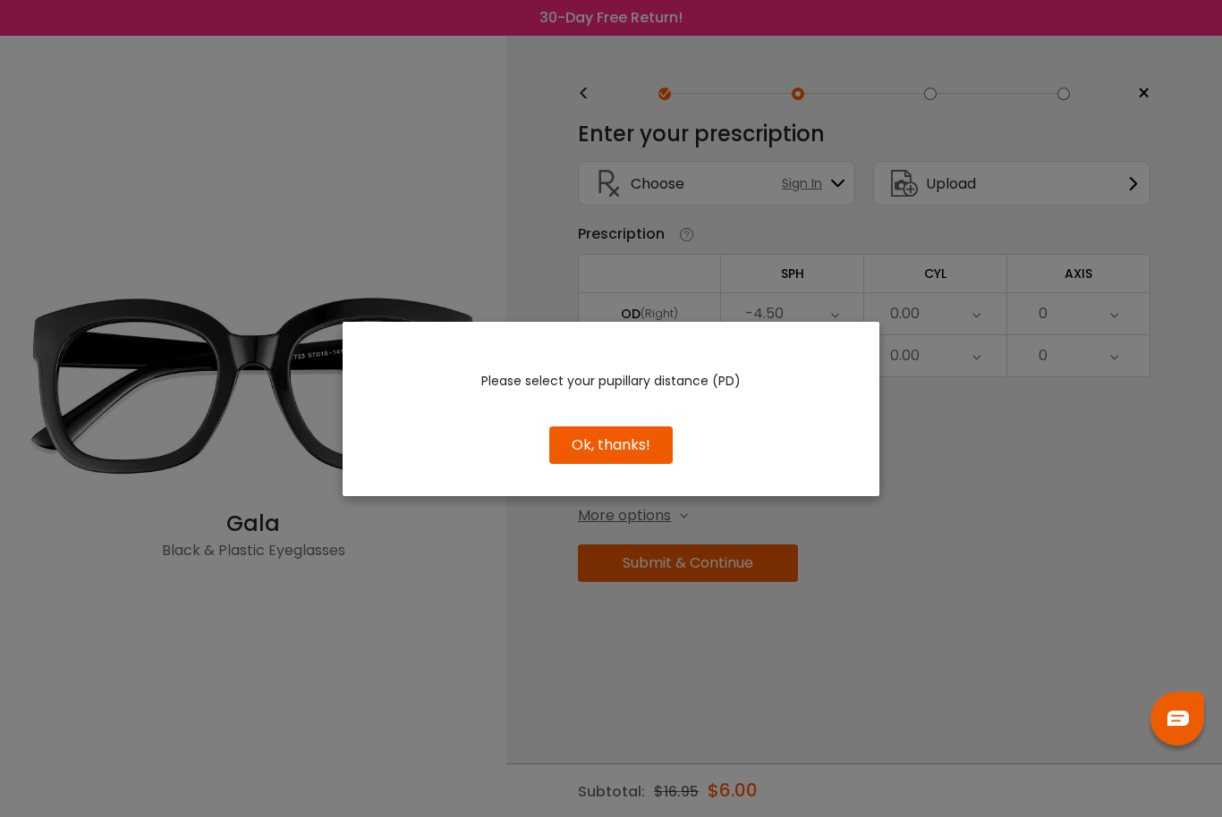
click at [643, 455] on button "Ok, thanks!" at bounding box center [610, 446] width 123 height 38
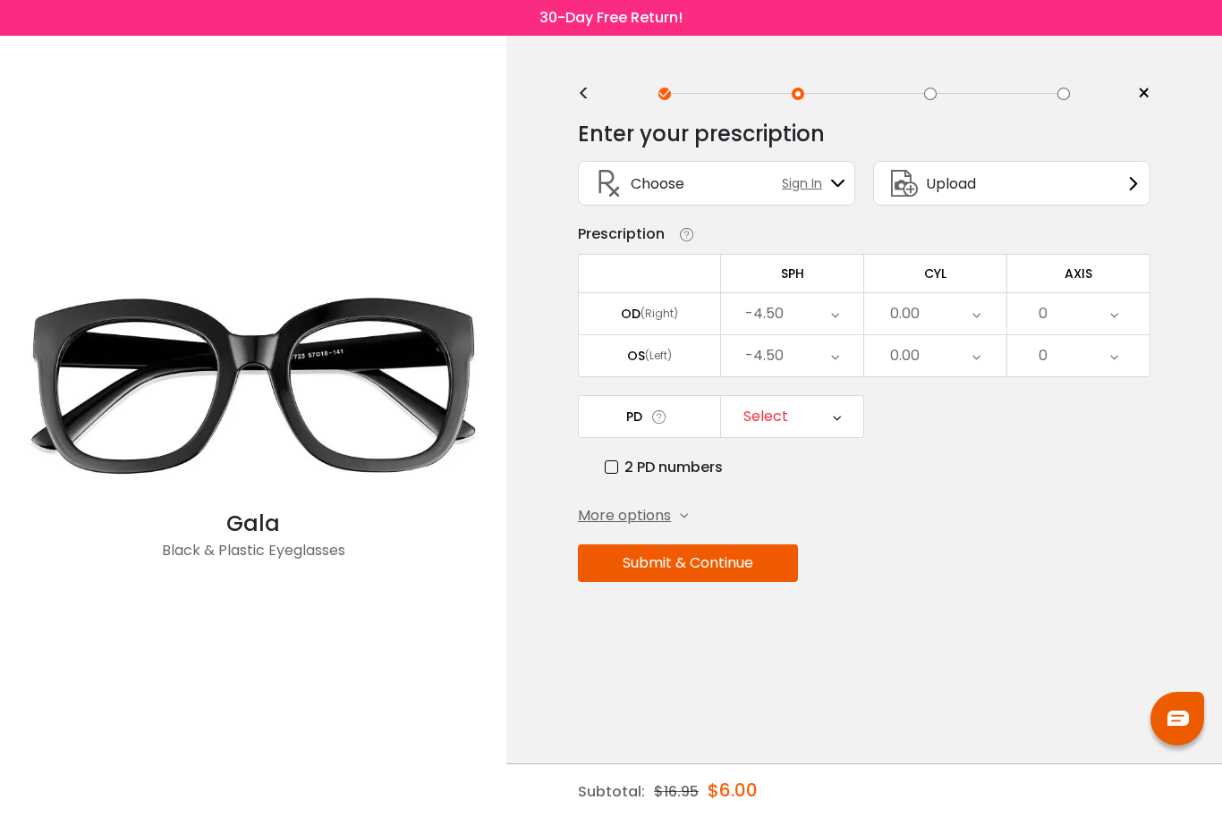
click at [828, 424] on div "Select" at bounding box center [792, 416] width 142 height 41
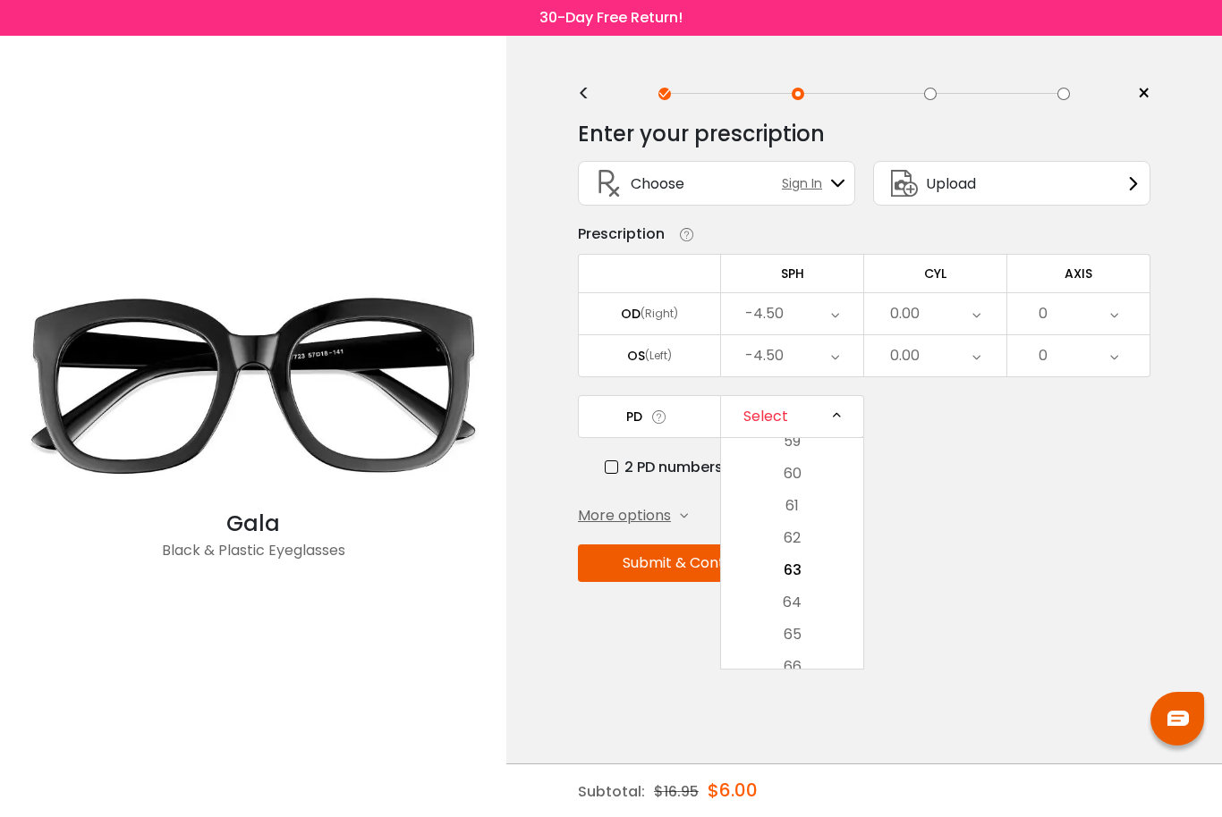
click at [816, 566] on li "63" at bounding box center [792, 570] width 142 height 32
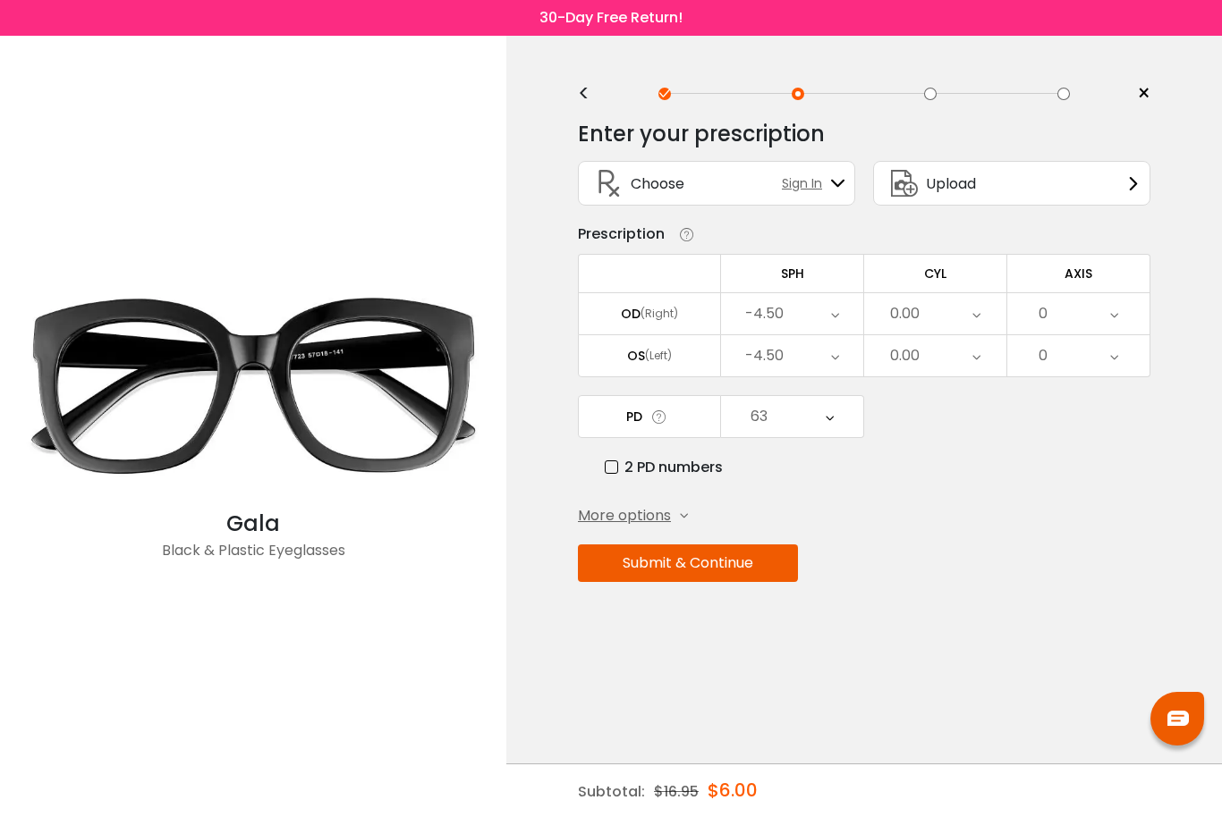
click at [823, 404] on div "63" at bounding box center [792, 416] width 142 height 41
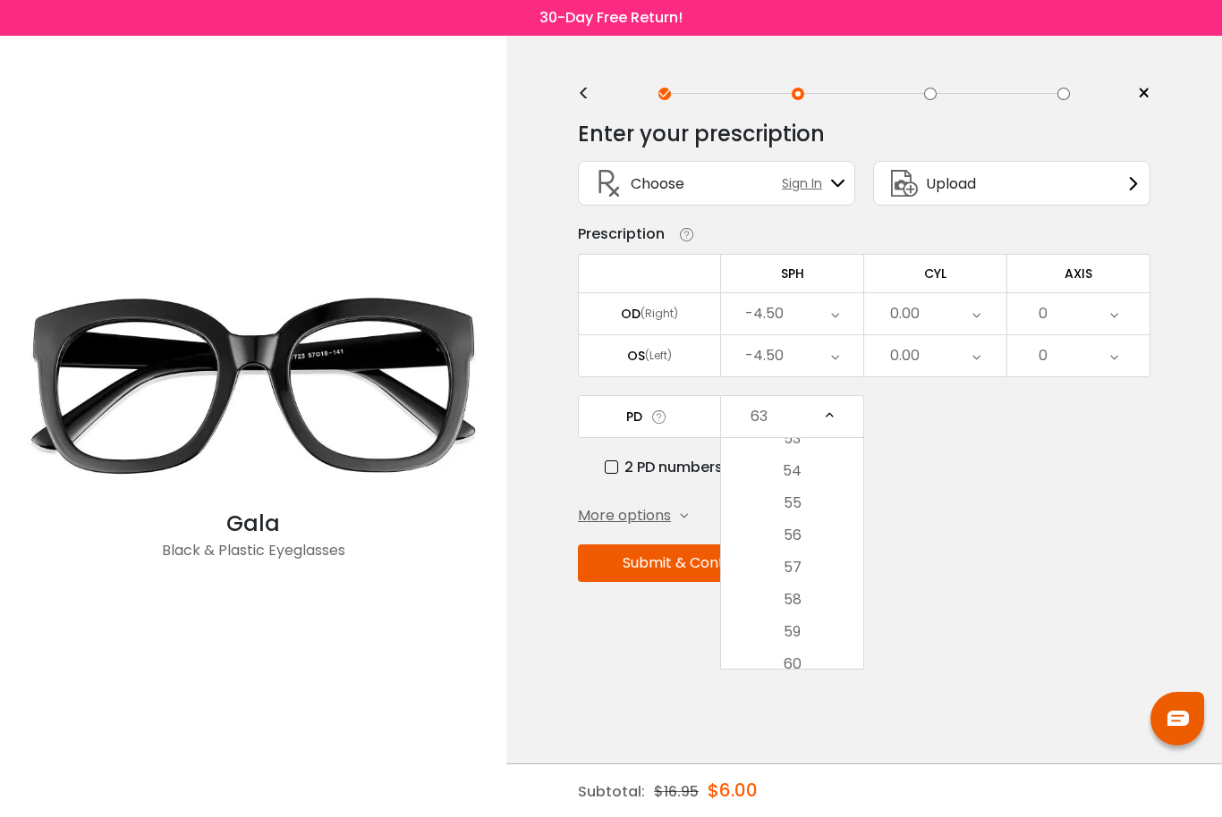
scroll to position [207, 0]
click at [820, 507] on li "54" at bounding box center [792, 505] width 142 height 32
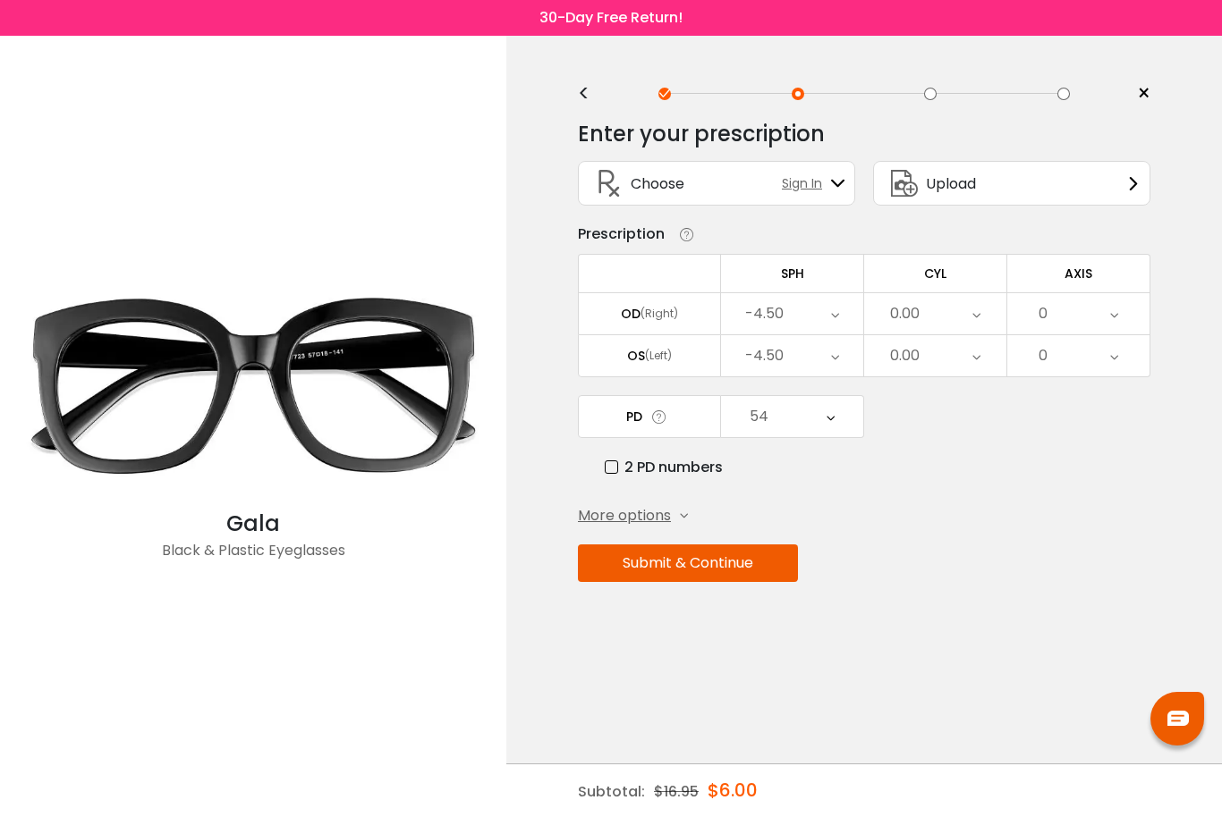
click at [722, 569] on button "Submit & Continue" at bounding box center [688, 564] width 220 height 38
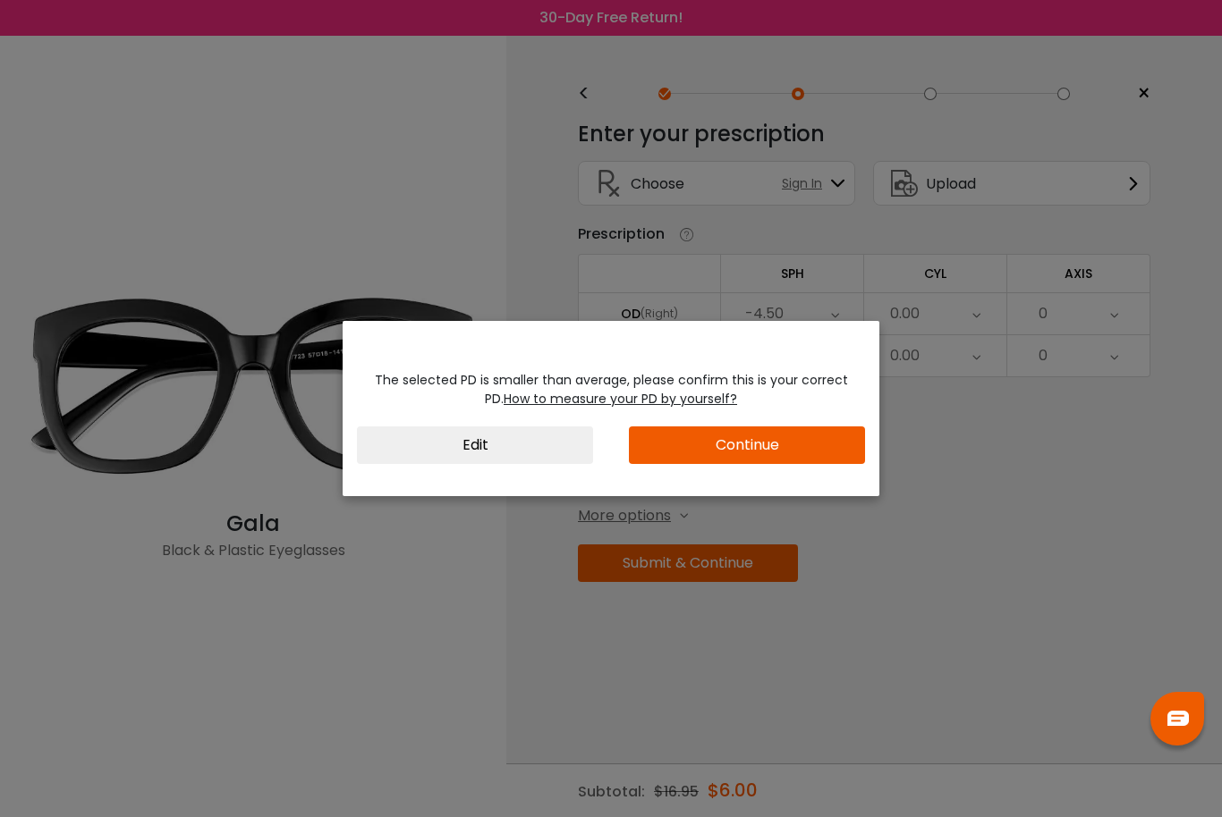
click at [747, 447] on button "Continue" at bounding box center [747, 446] width 236 height 38
click at [519, 443] on button "Edit" at bounding box center [475, 446] width 236 height 38
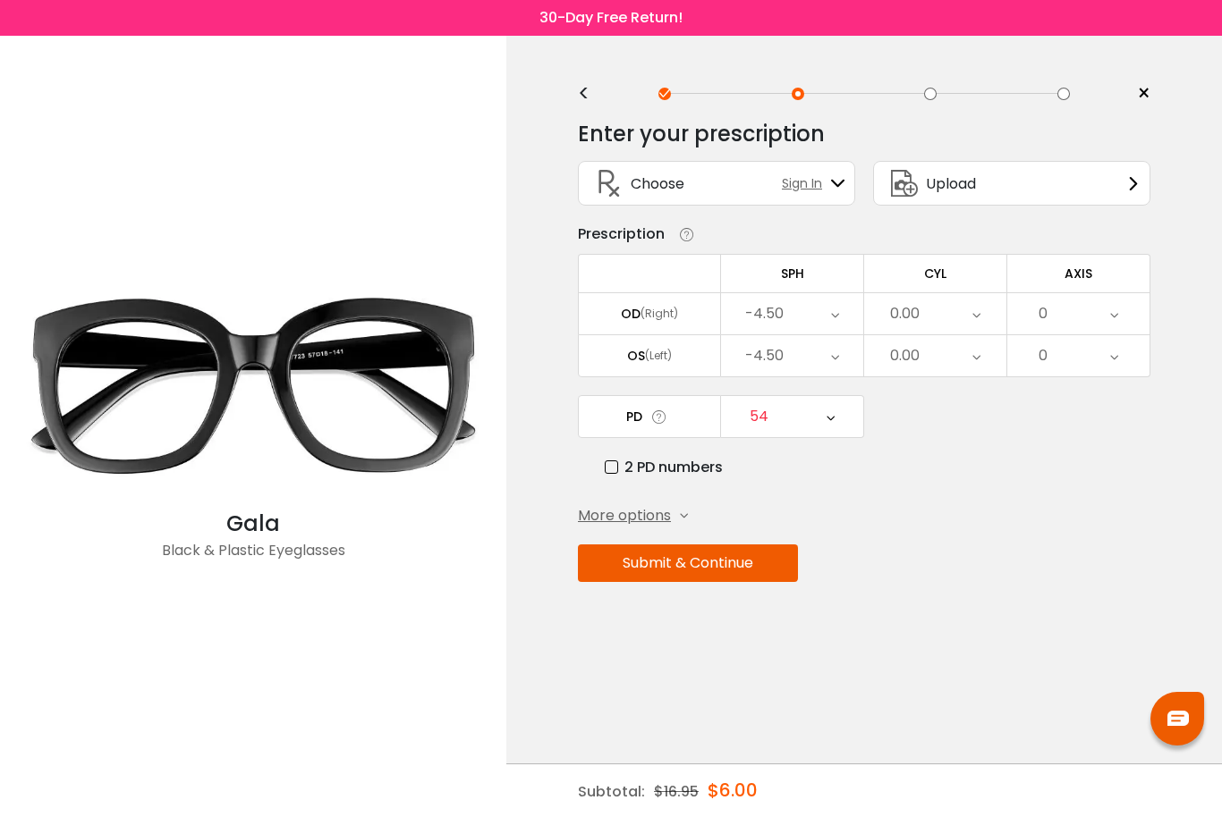
click at [819, 427] on div "54" at bounding box center [792, 416] width 142 height 41
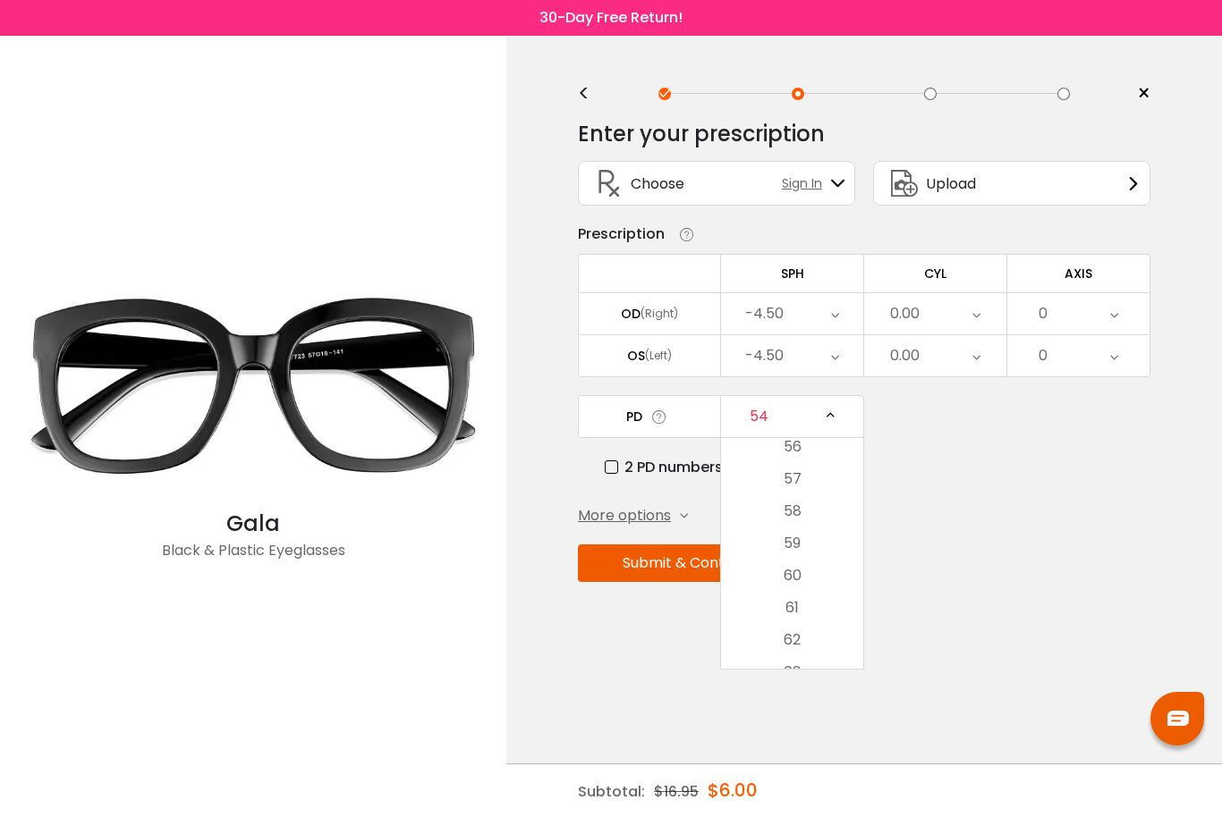
scroll to position [352, 0]
click at [817, 553] on li "60" at bounding box center [792, 553] width 142 height 32
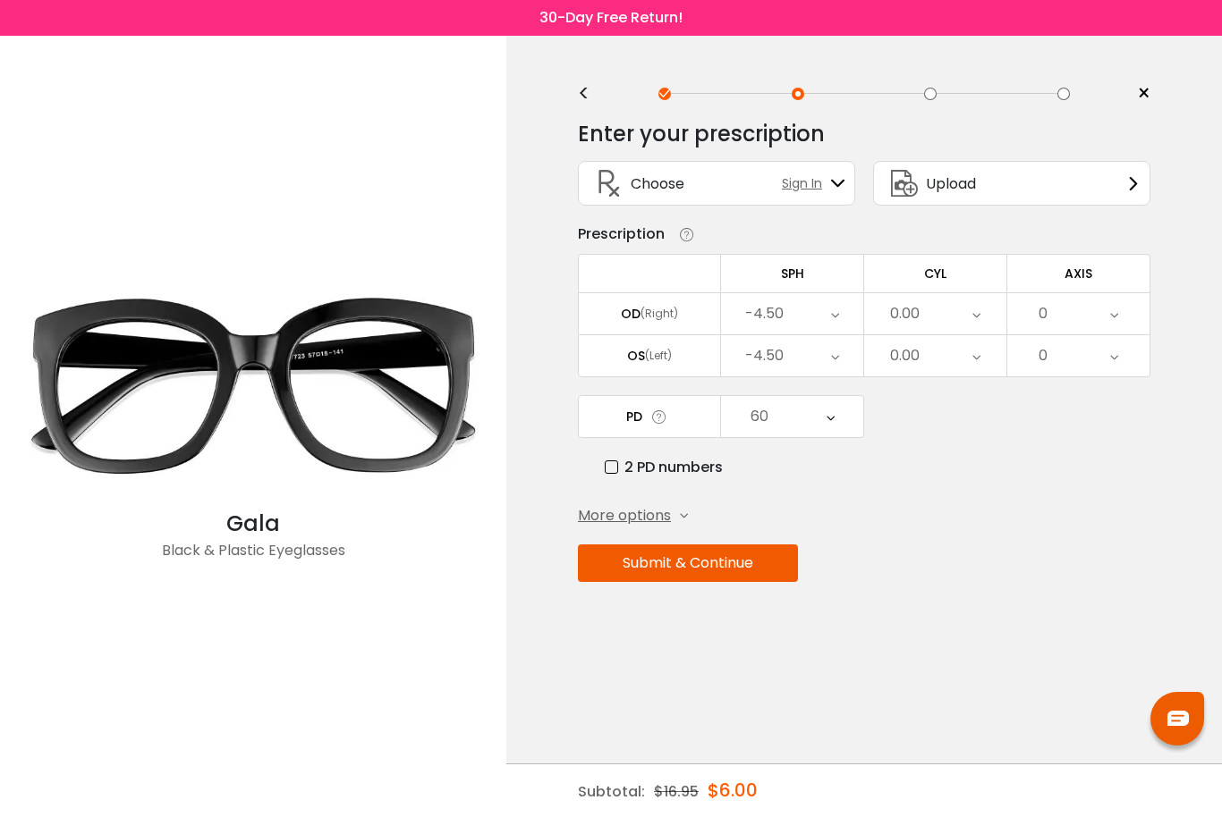
click at [783, 560] on button "Submit & Continue" at bounding box center [688, 564] width 220 height 38
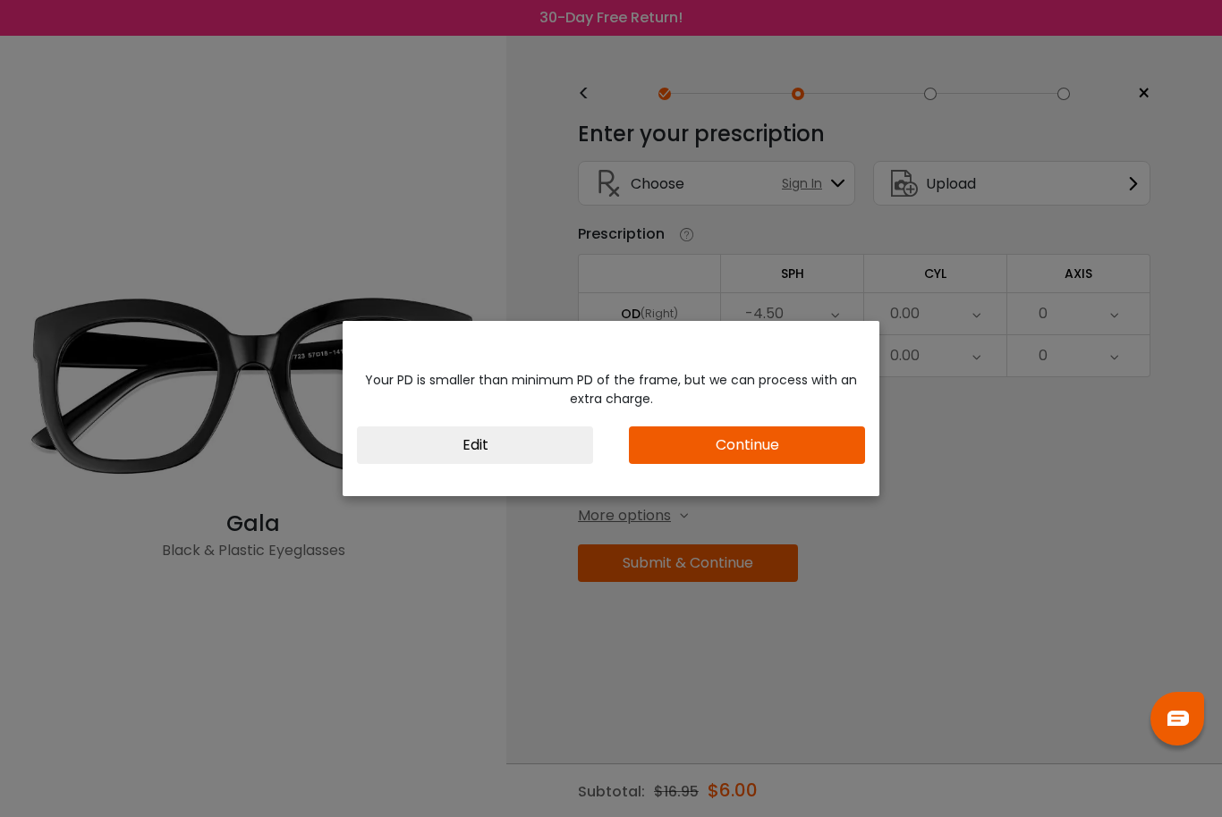
click at [549, 452] on button "Edit" at bounding box center [475, 446] width 236 height 38
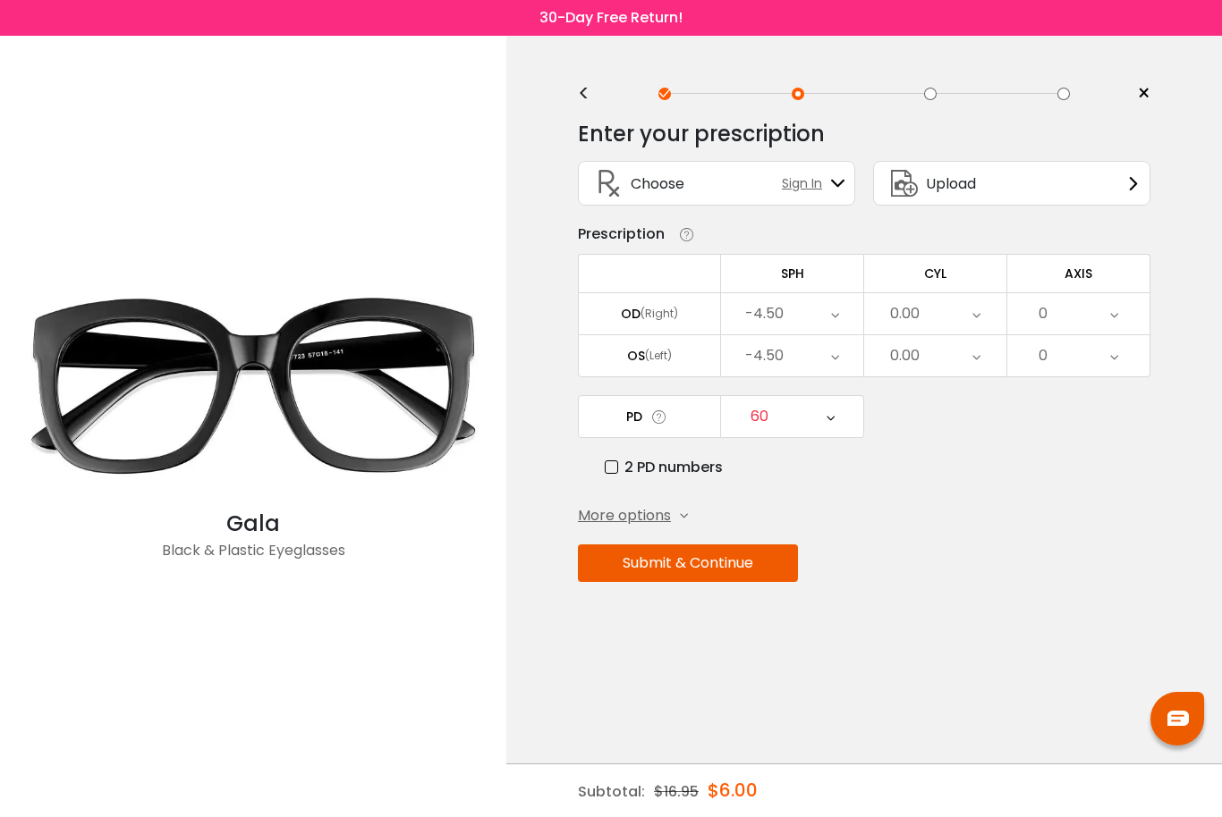
click at [816, 436] on div "60" at bounding box center [792, 416] width 142 height 41
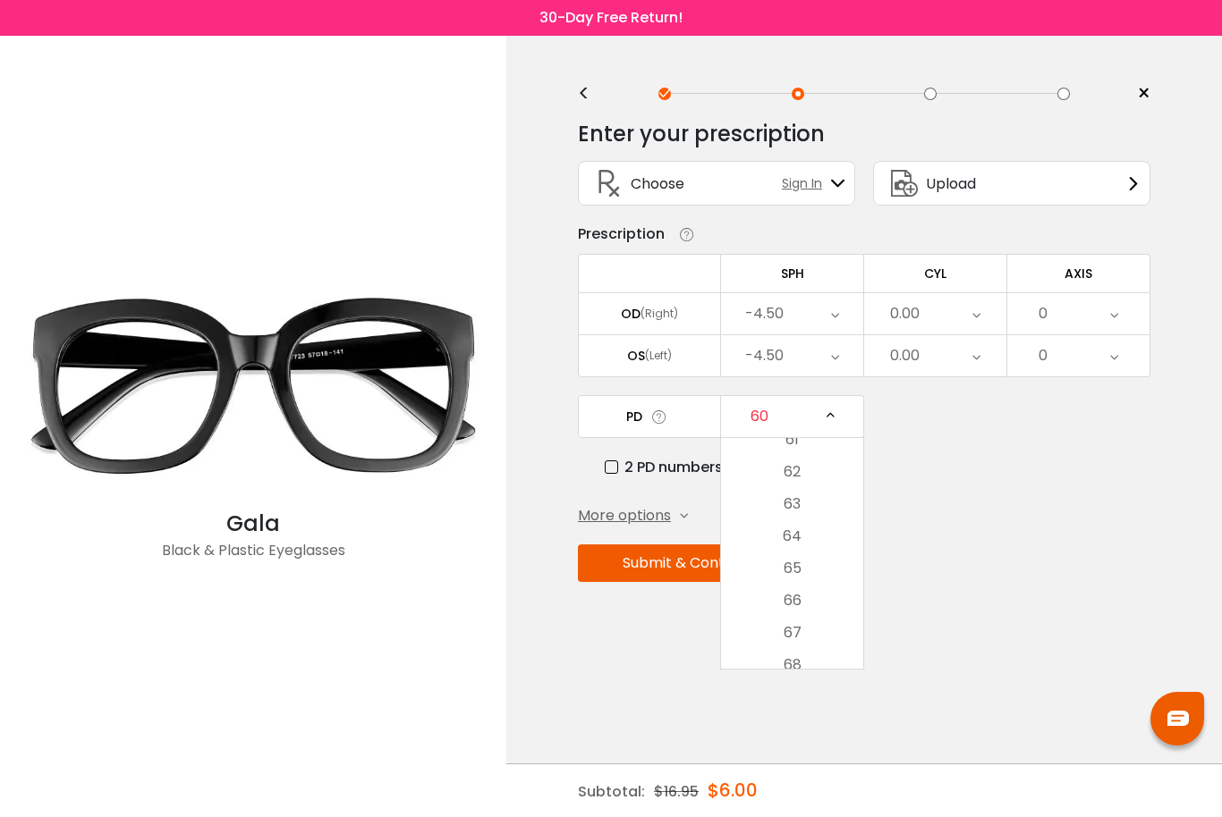
scroll to position [492, 0]
click at [817, 504] on li "63" at bounding box center [792, 510] width 142 height 32
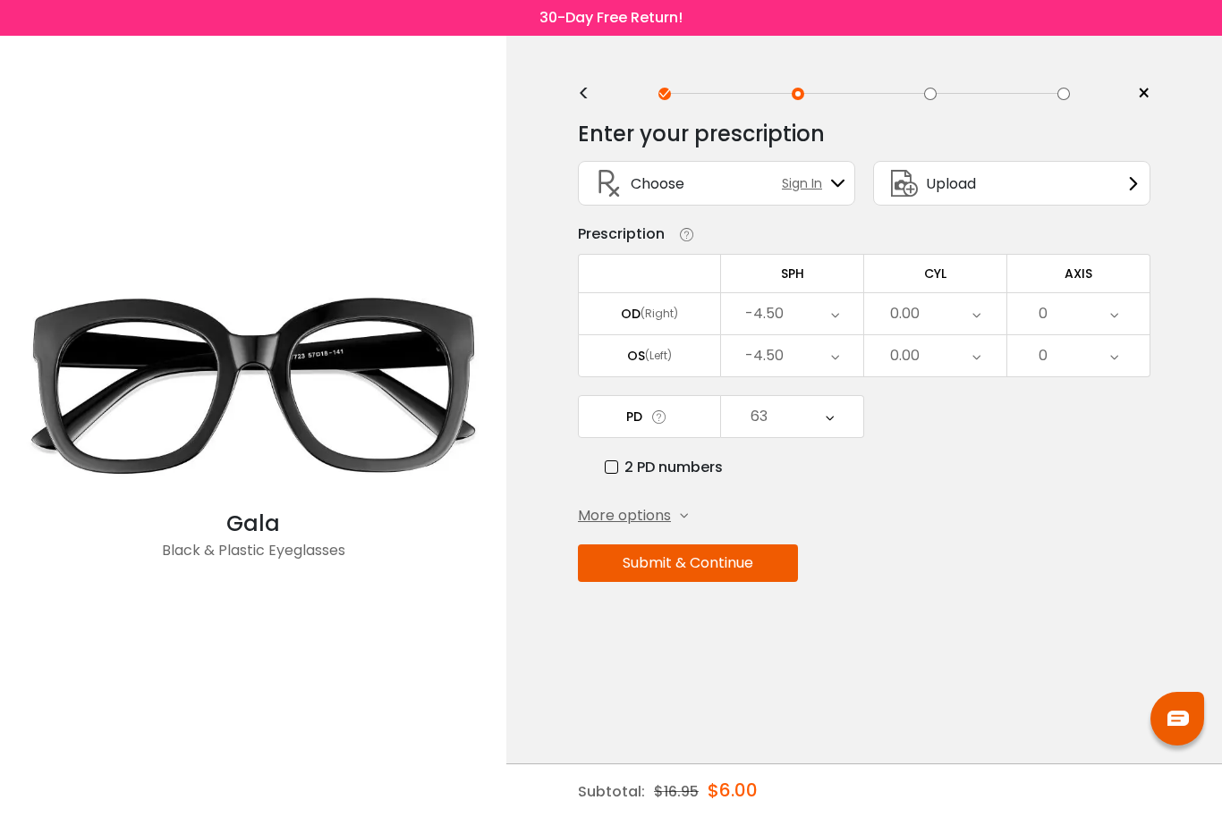
click at [704, 571] on button "Submit & Continue" at bounding box center [688, 564] width 220 height 38
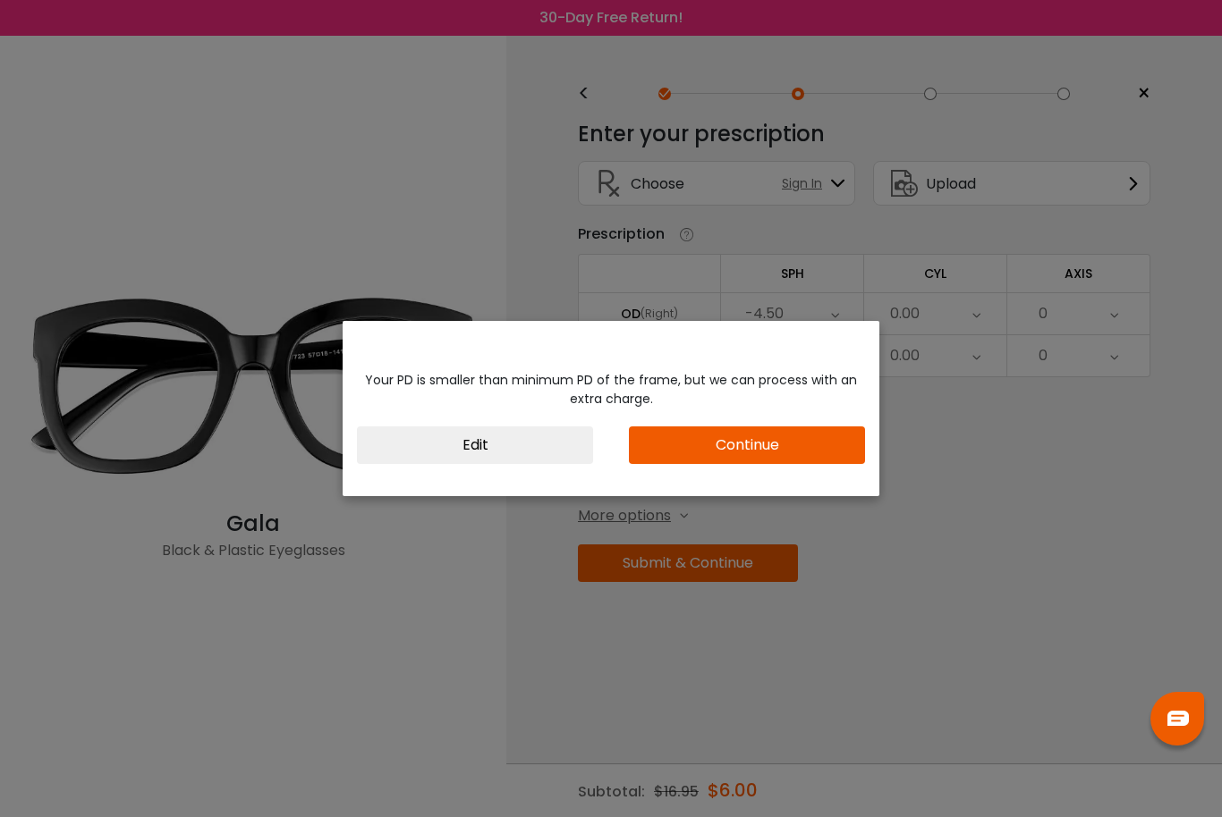
click at [516, 461] on button "Edit" at bounding box center [475, 446] width 236 height 38
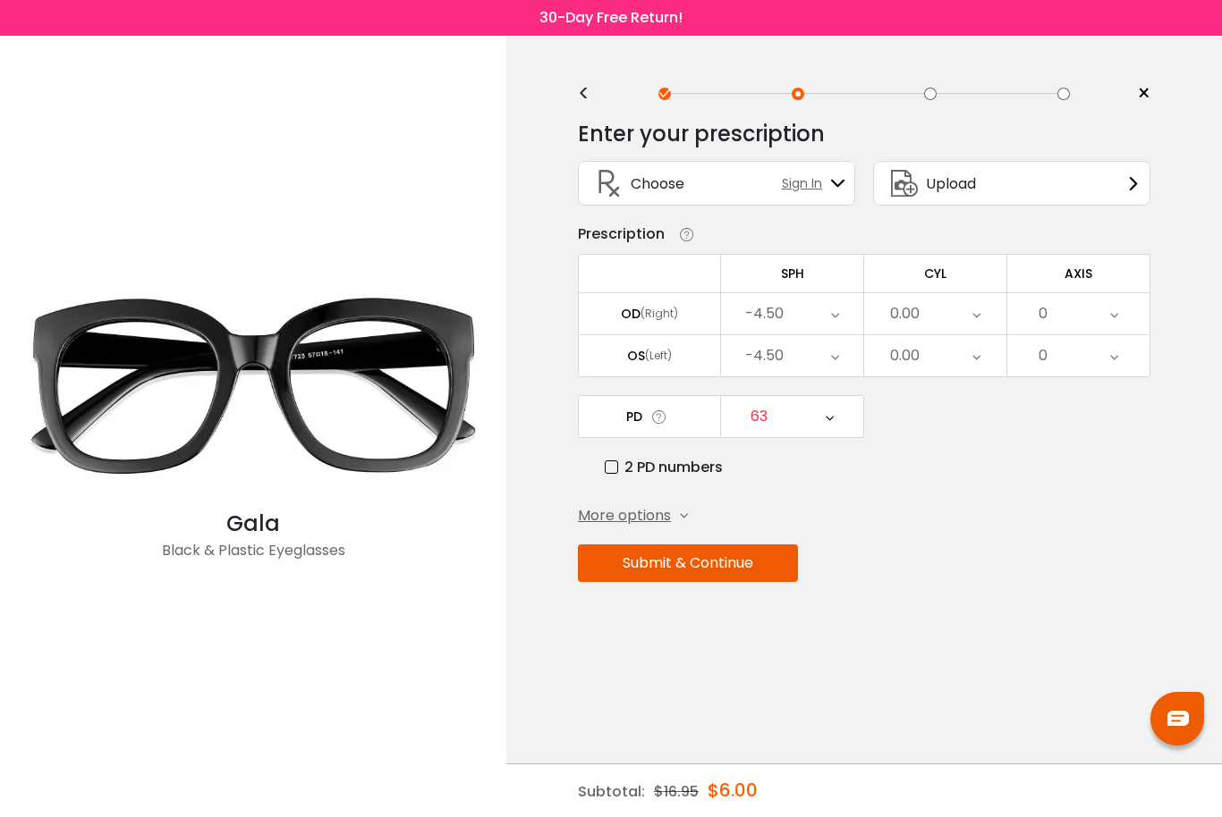
click at [704, 573] on button "Submit & Continue" at bounding box center [688, 564] width 220 height 38
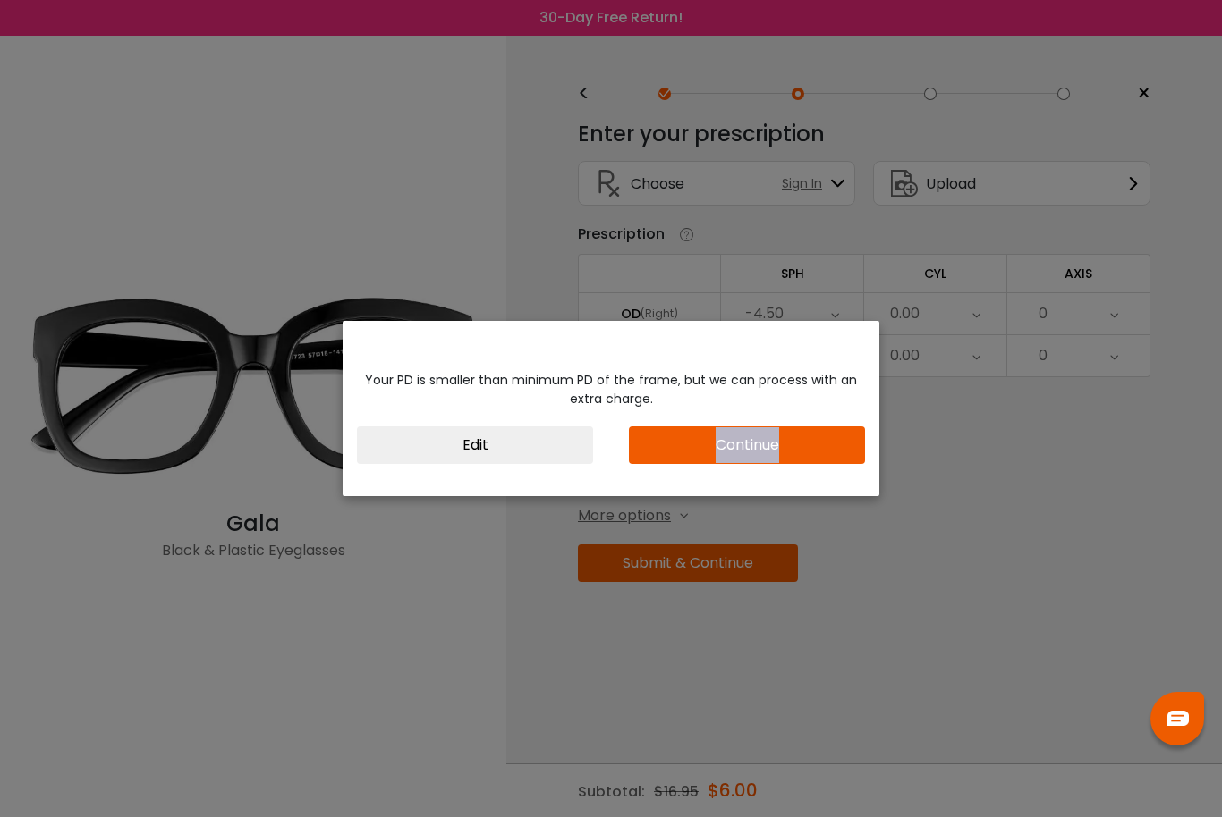
click at [546, 449] on button "Edit" at bounding box center [475, 446] width 236 height 38
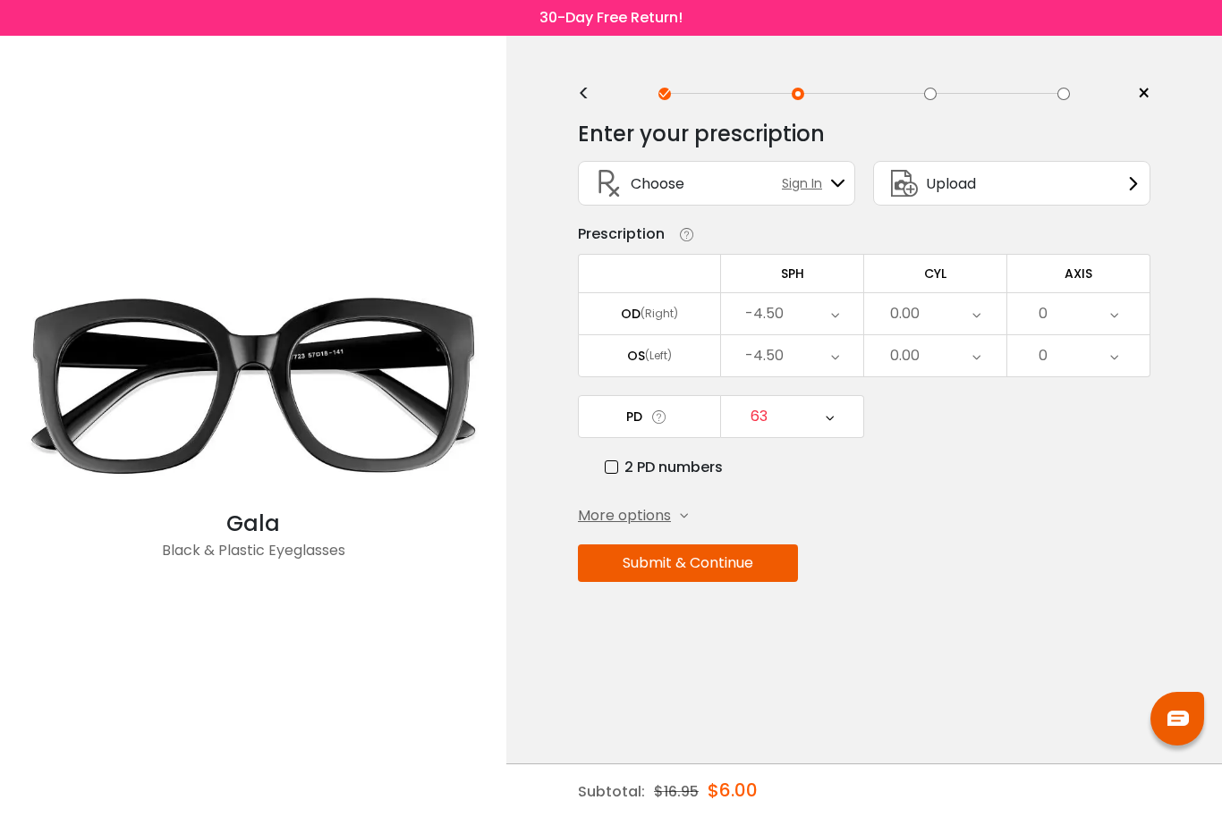
click at [817, 429] on div "63" at bounding box center [792, 416] width 142 height 41
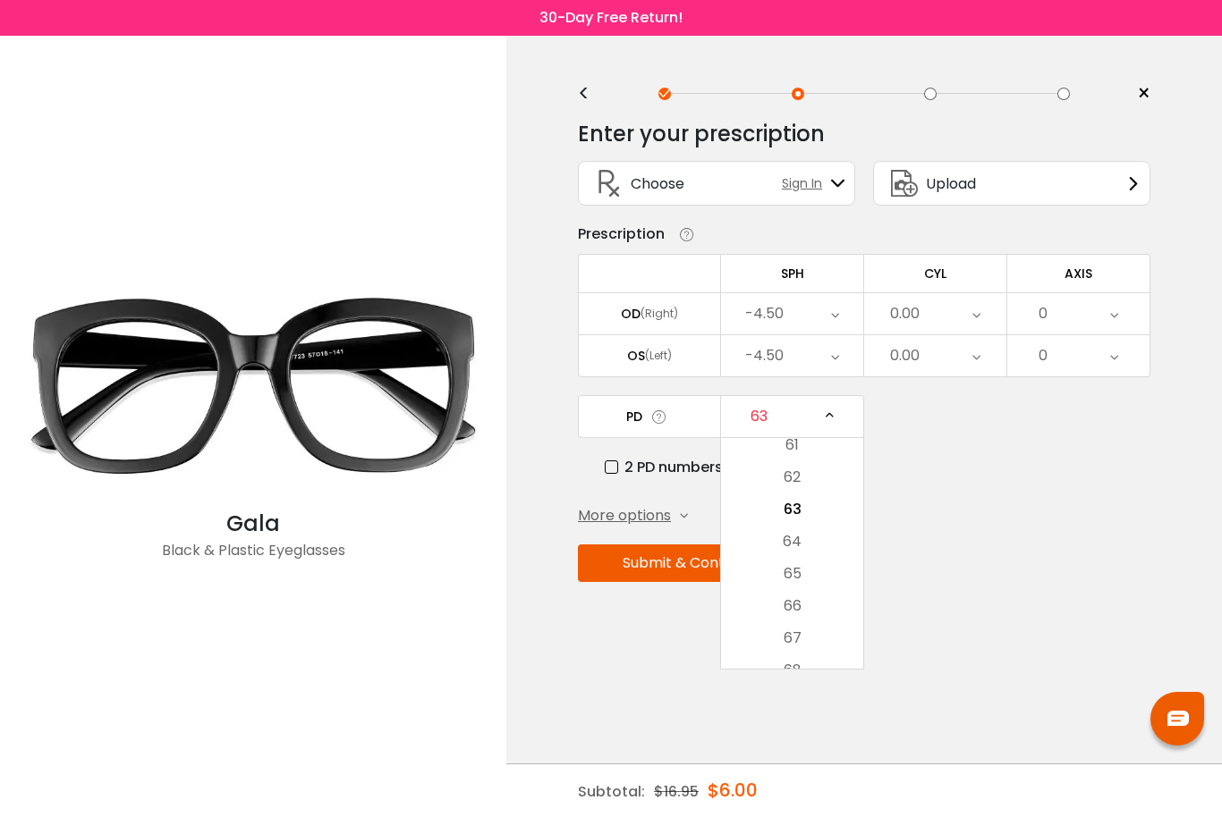
scroll to position [539, 0]
click at [817, 563] on li "66" at bounding box center [792, 559] width 142 height 32
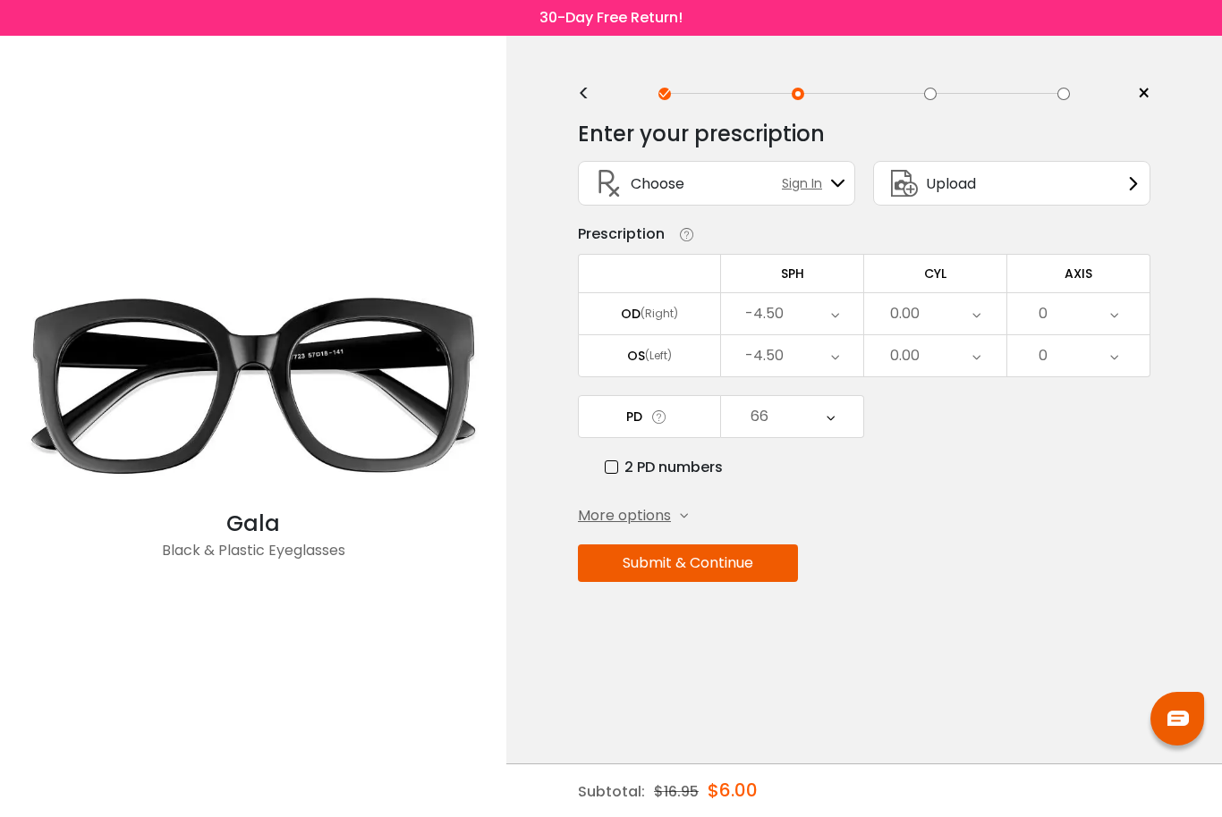
click at [773, 553] on button "Submit & Continue" at bounding box center [688, 564] width 220 height 38
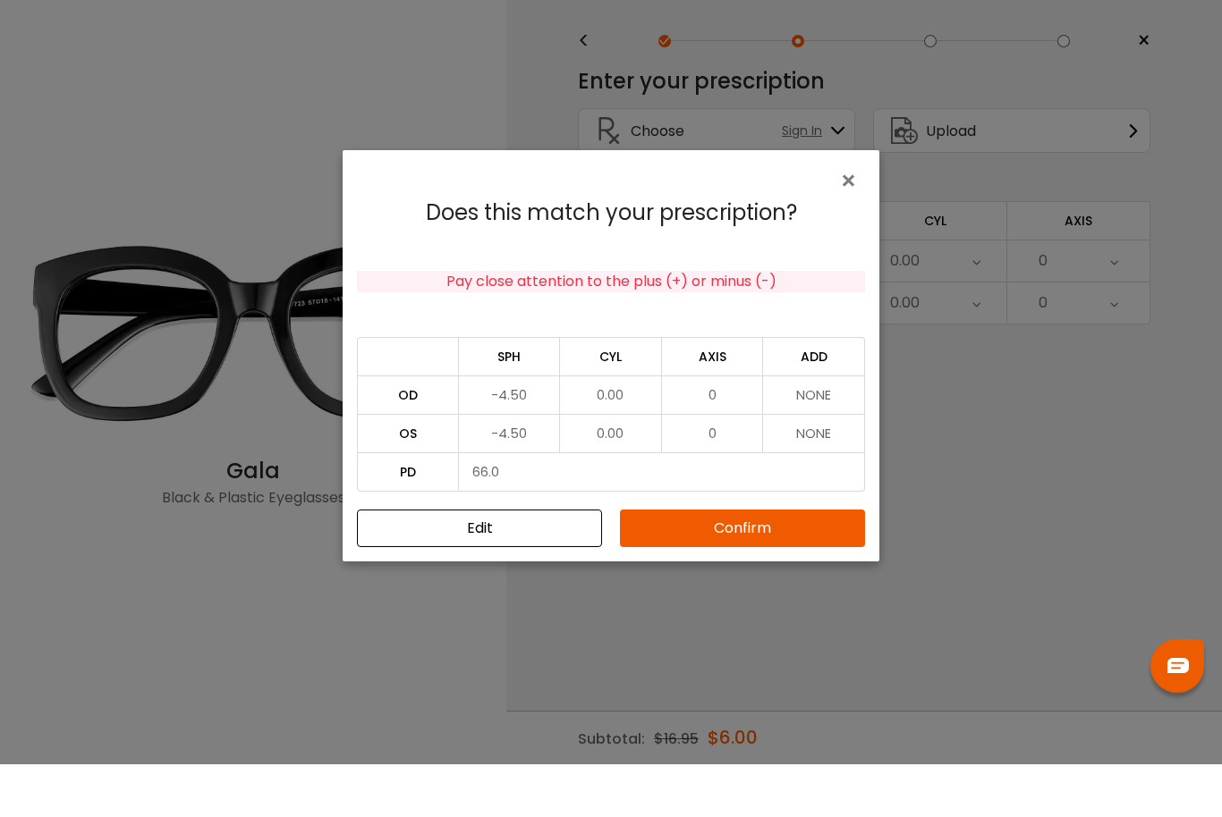
scroll to position [54, 0]
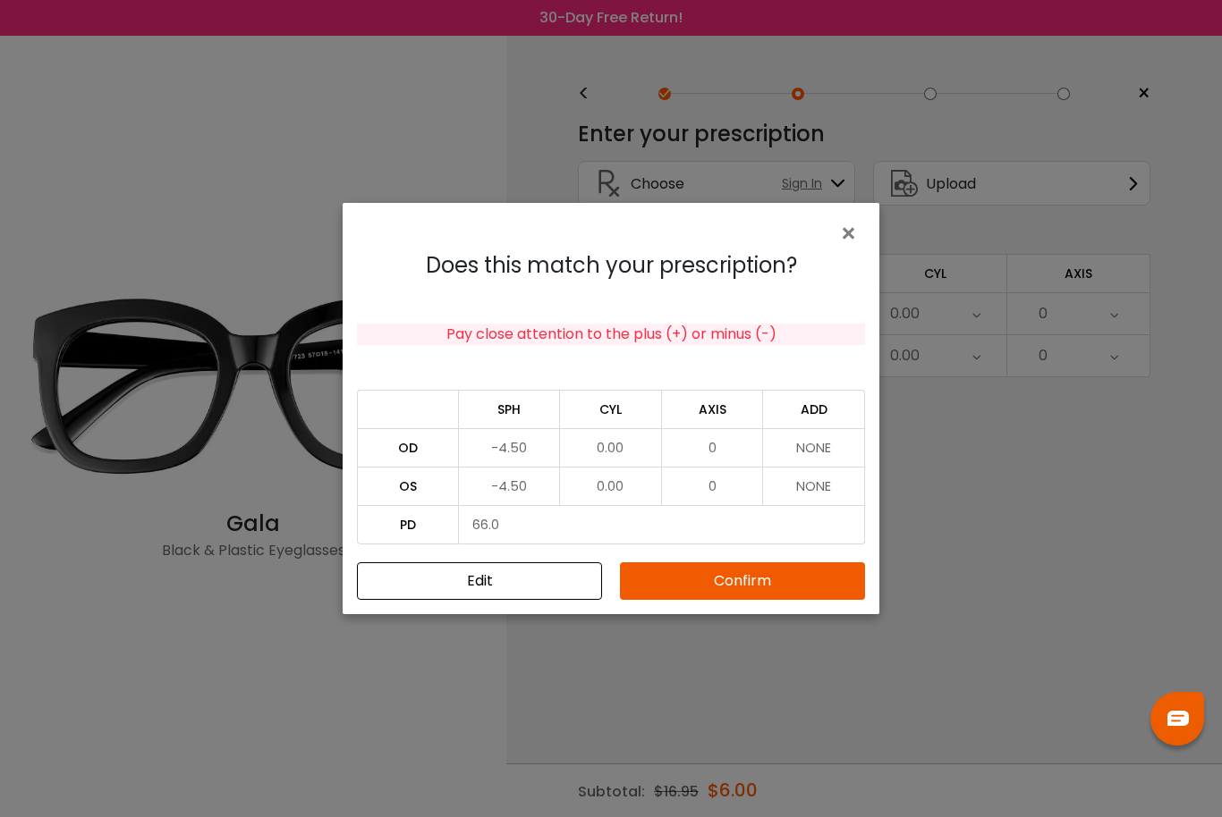
click at [810, 580] on button "Confirm" at bounding box center [742, 582] width 245 height 38
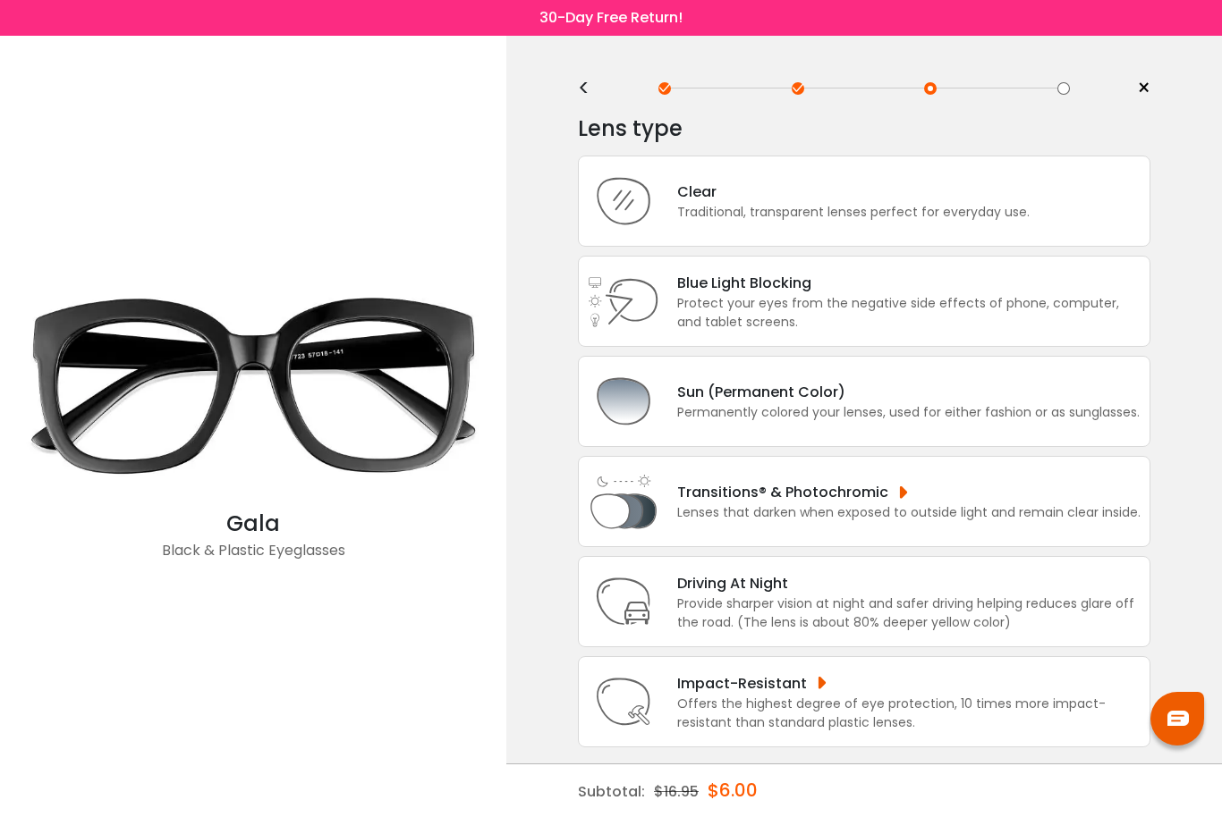
scroll to position [0, 0]
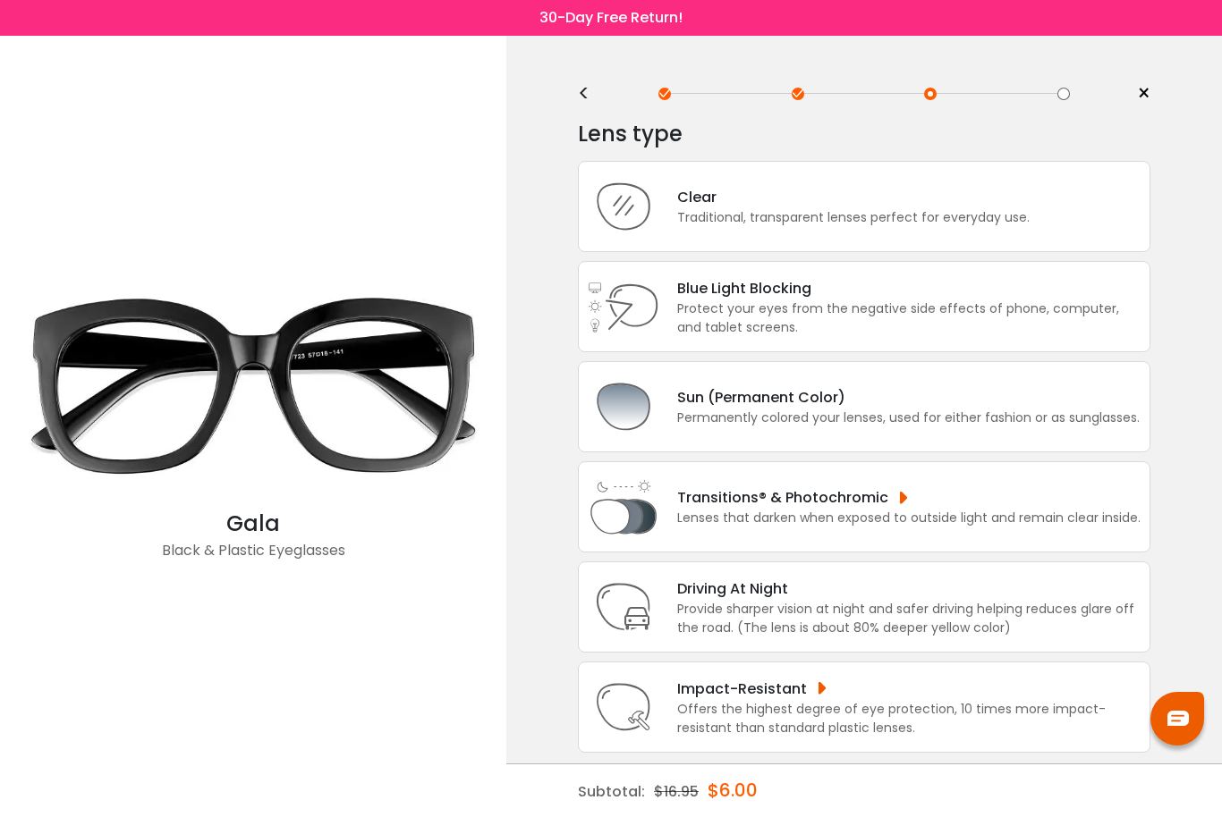
click at [923, 207] on div "Clear" at bounding box center [853, 197] width 352 height 22
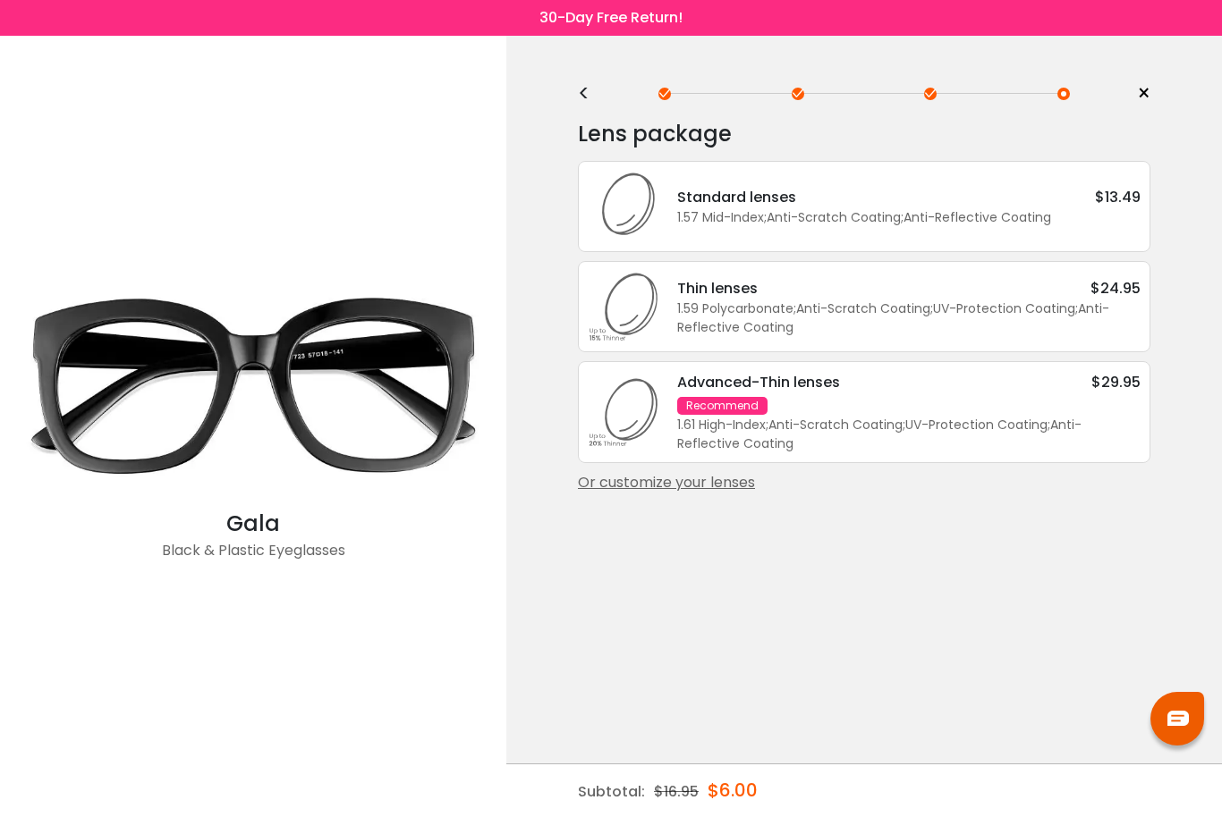
click at [985, 204] on div "Standard lenses $13.49" at bounding box center [908, 197] width 463 height 22
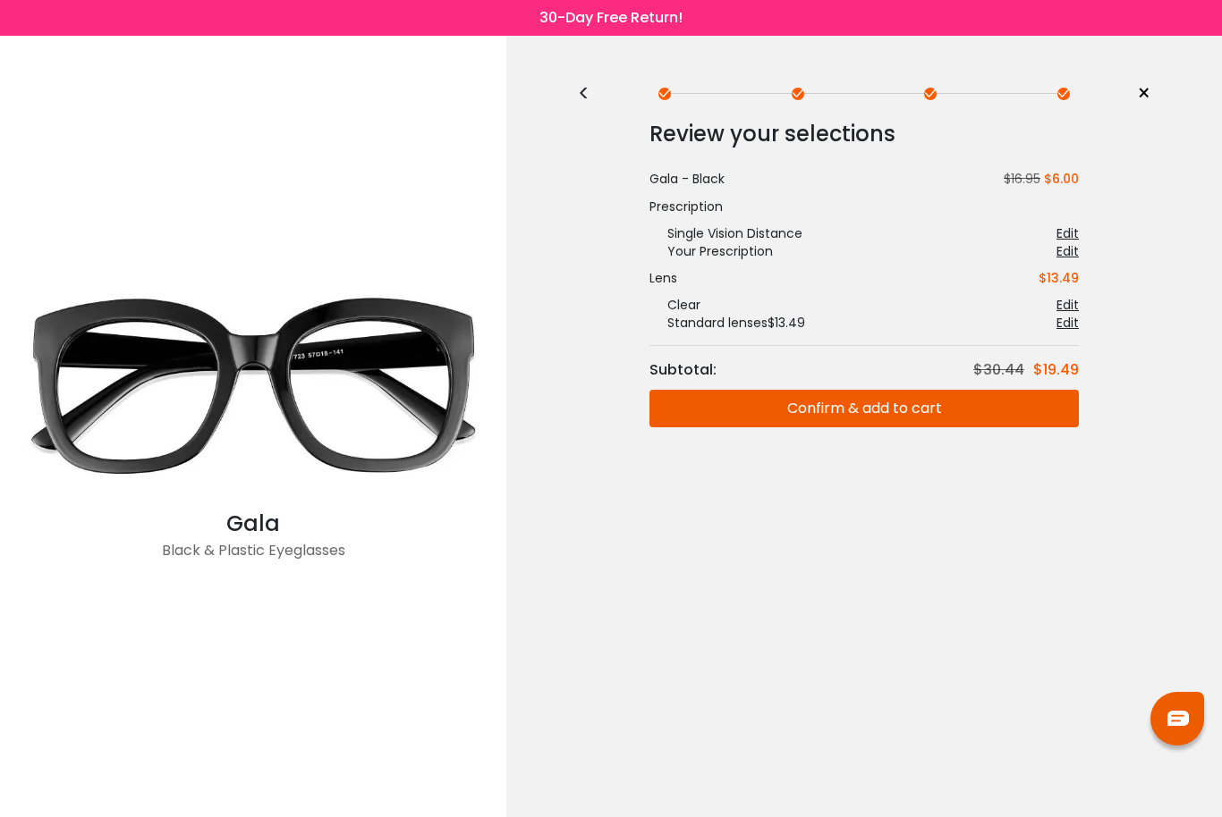
click at [1036, 407] on button "Confirm & add to cart" at bounding box center [863, 409] width 429 height 38
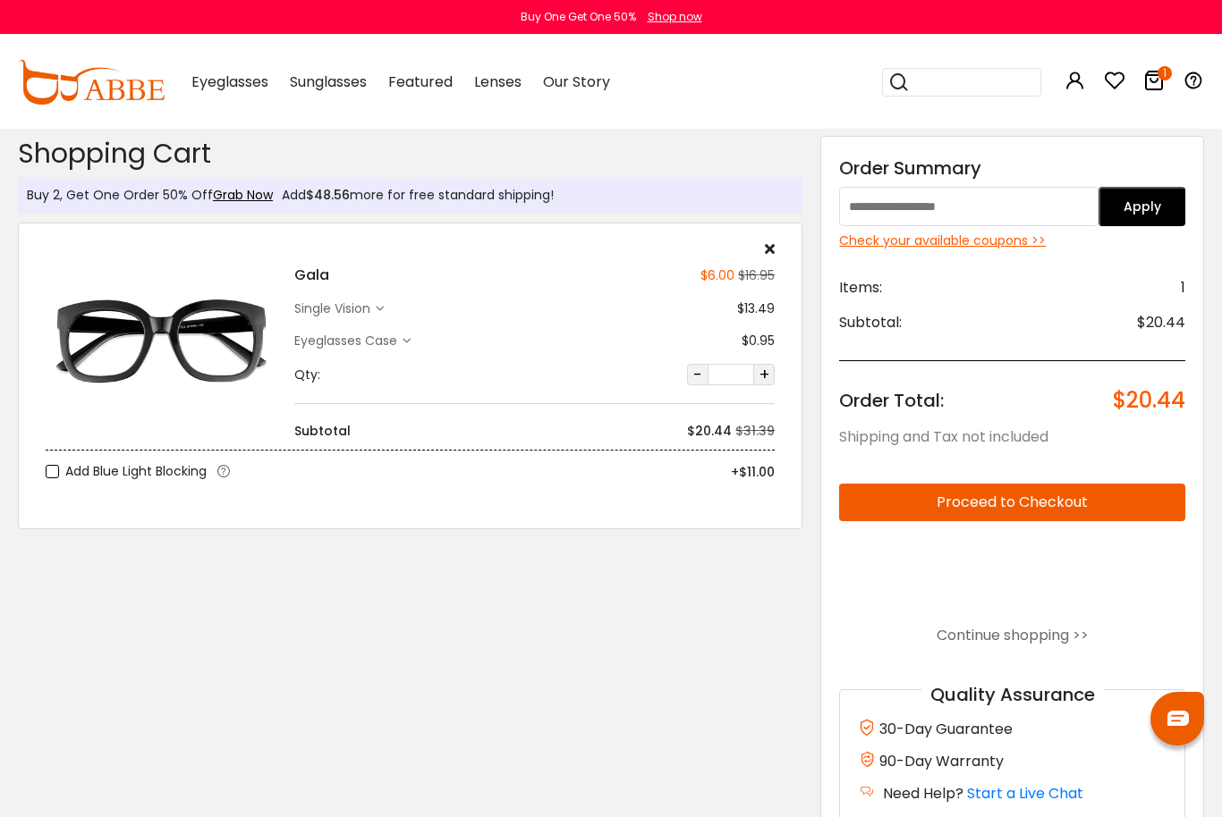
click at [1113, 502] on button "Proceed to Checkout" at bounding box center [1012, 503] width 346 height 38
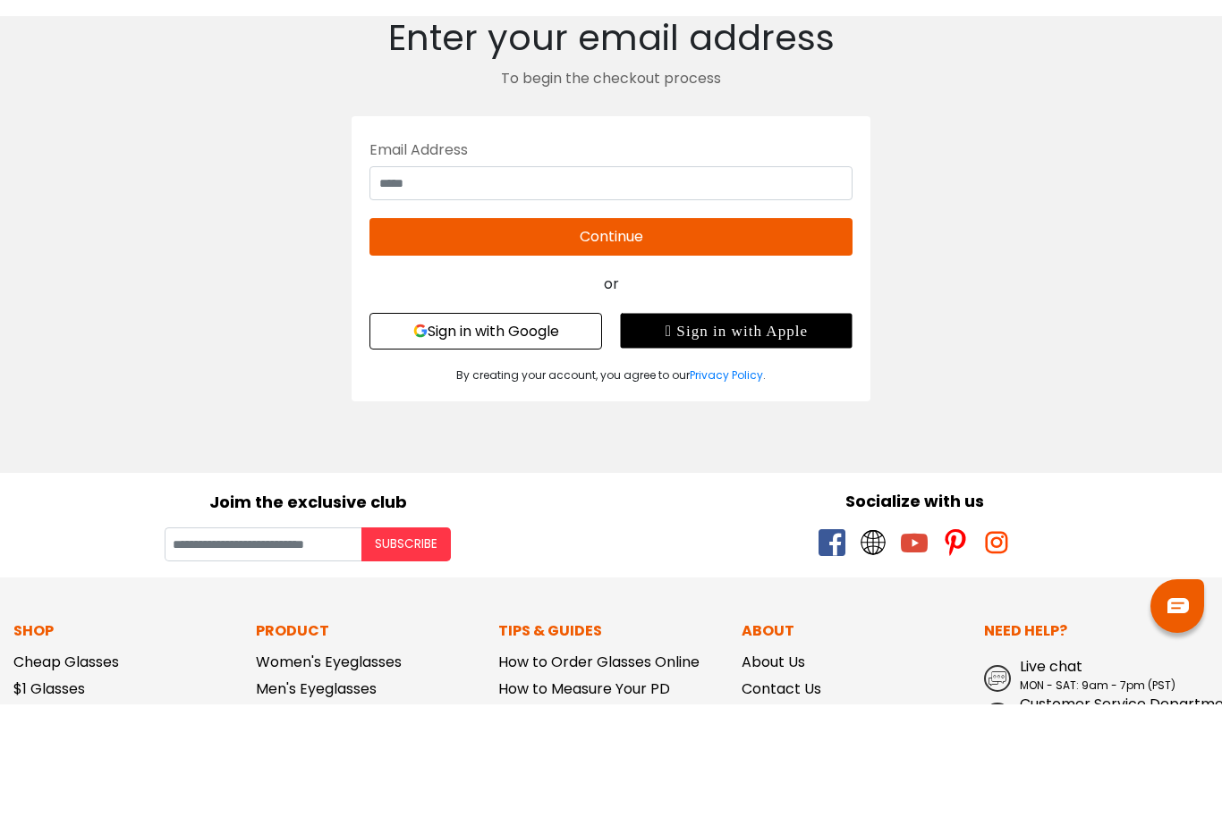
type input "**********"
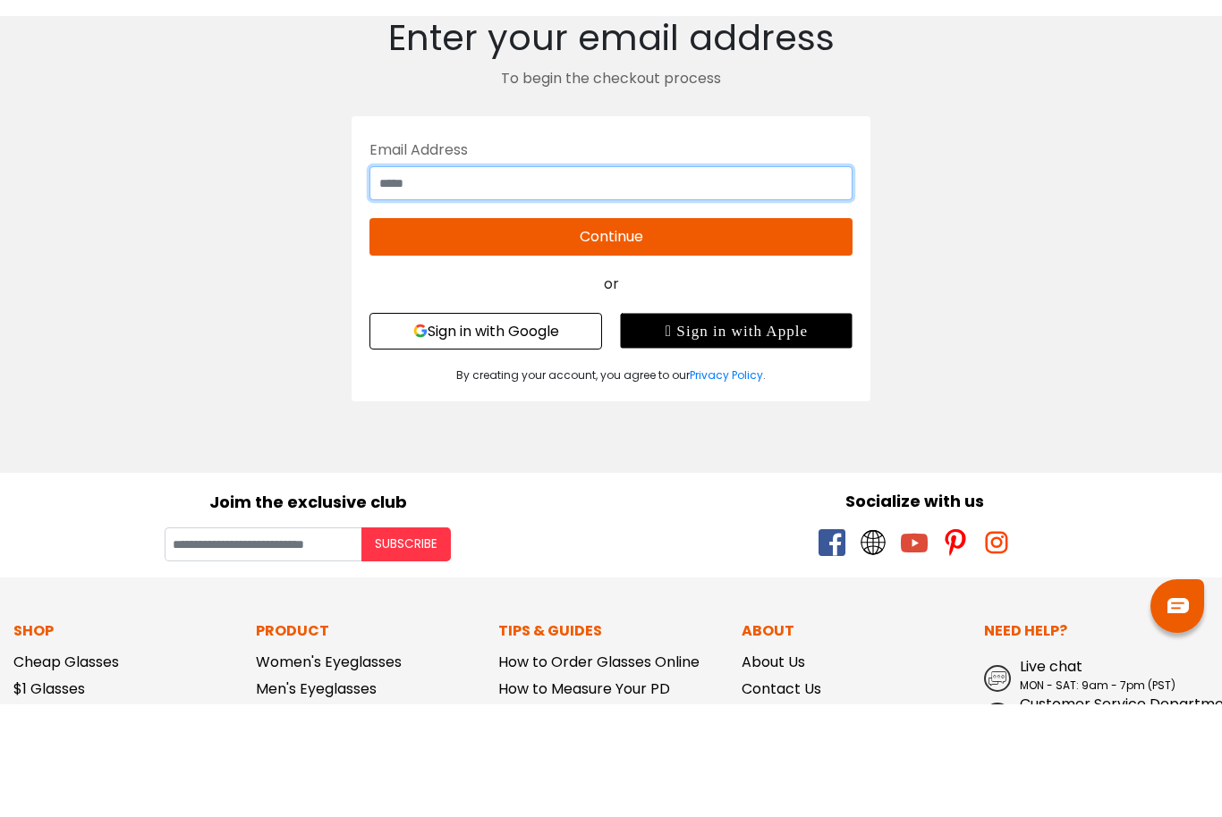
click at [725, 279] on input "text" at bounding box center [610, 296] width 483 height 34
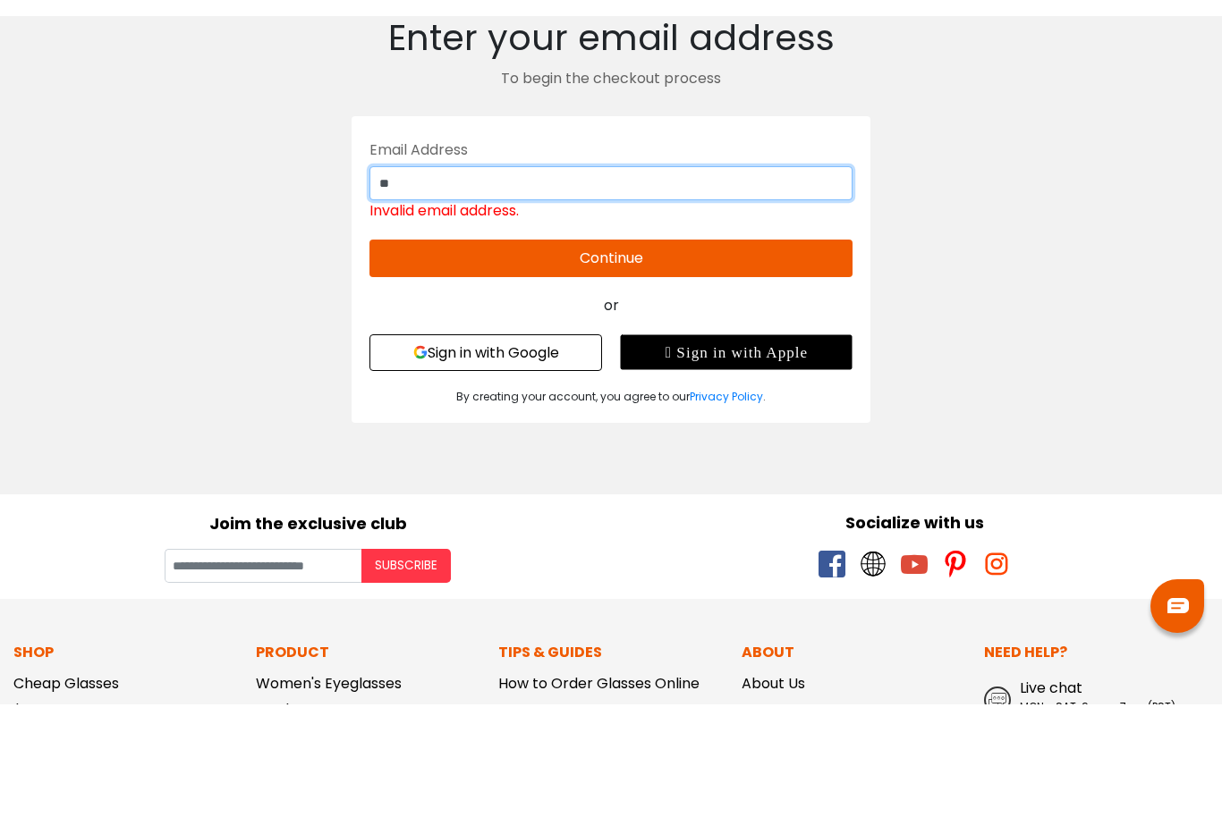
type input "**********"
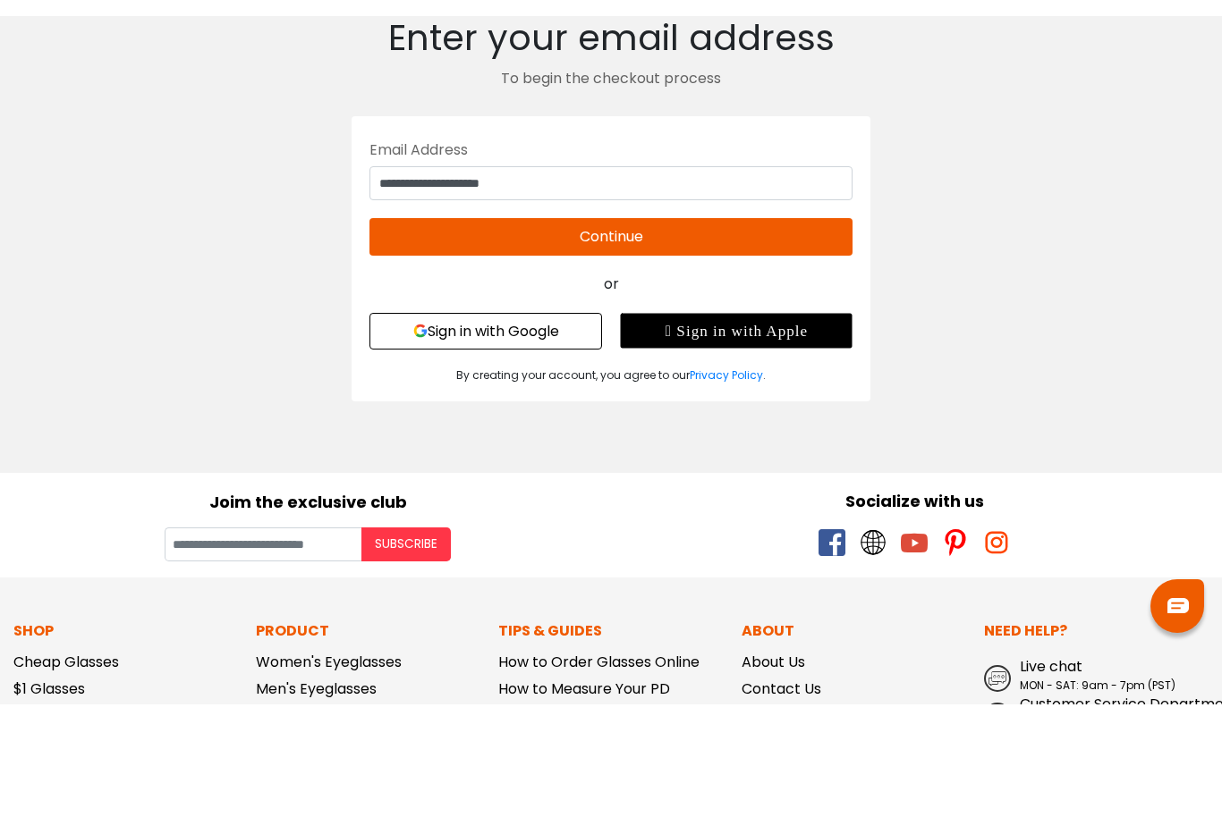
scroll to position [113, 0]
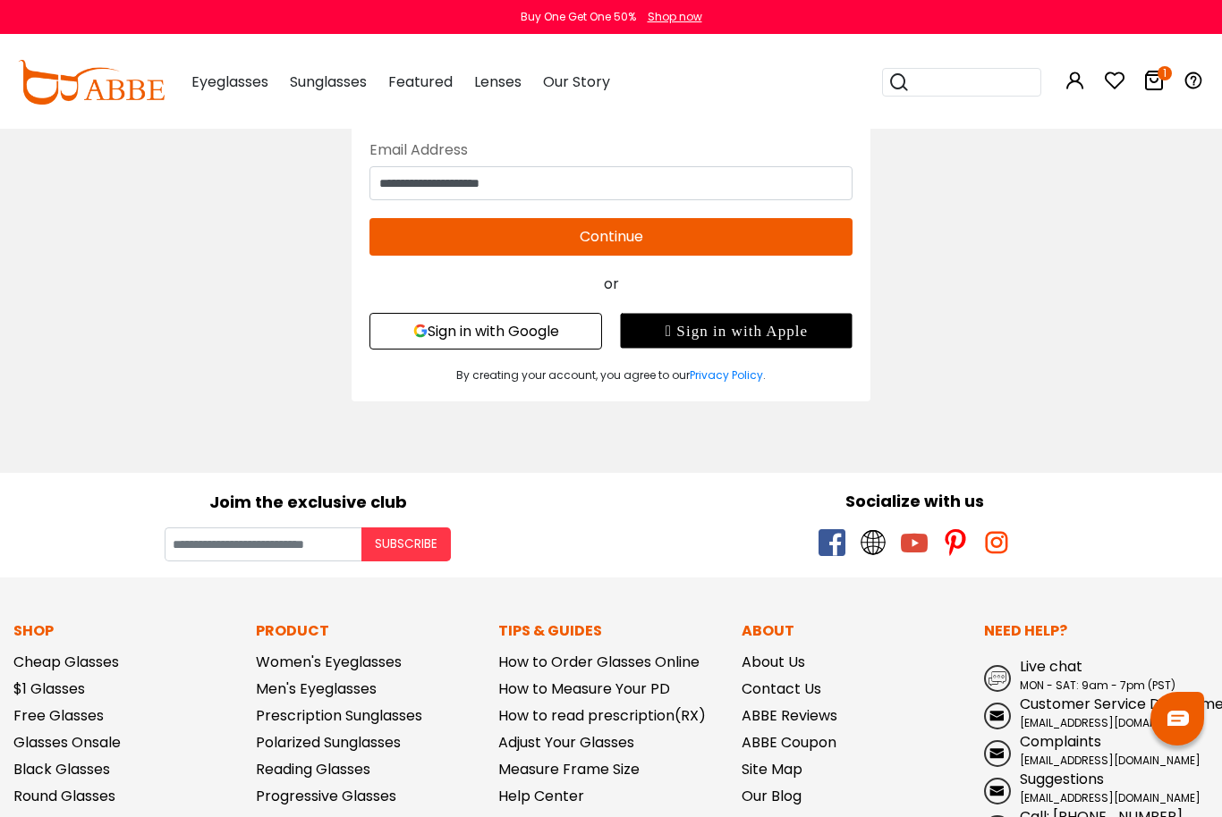
click at [715, 241] on button "Continue" at bounding box center [610, 237] width 483 height 38
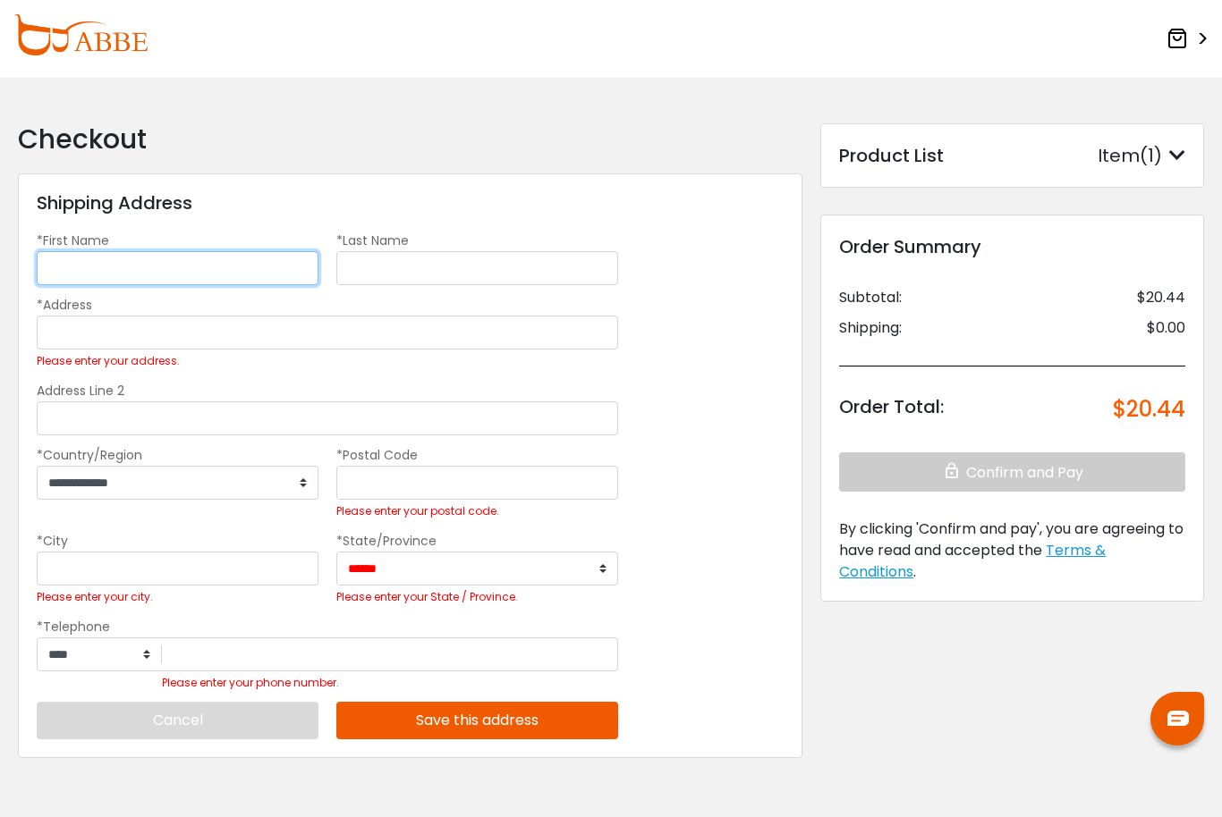
click at [108, 255] on input "*First Name" at bounding box center [178, 268] width 282 height 34
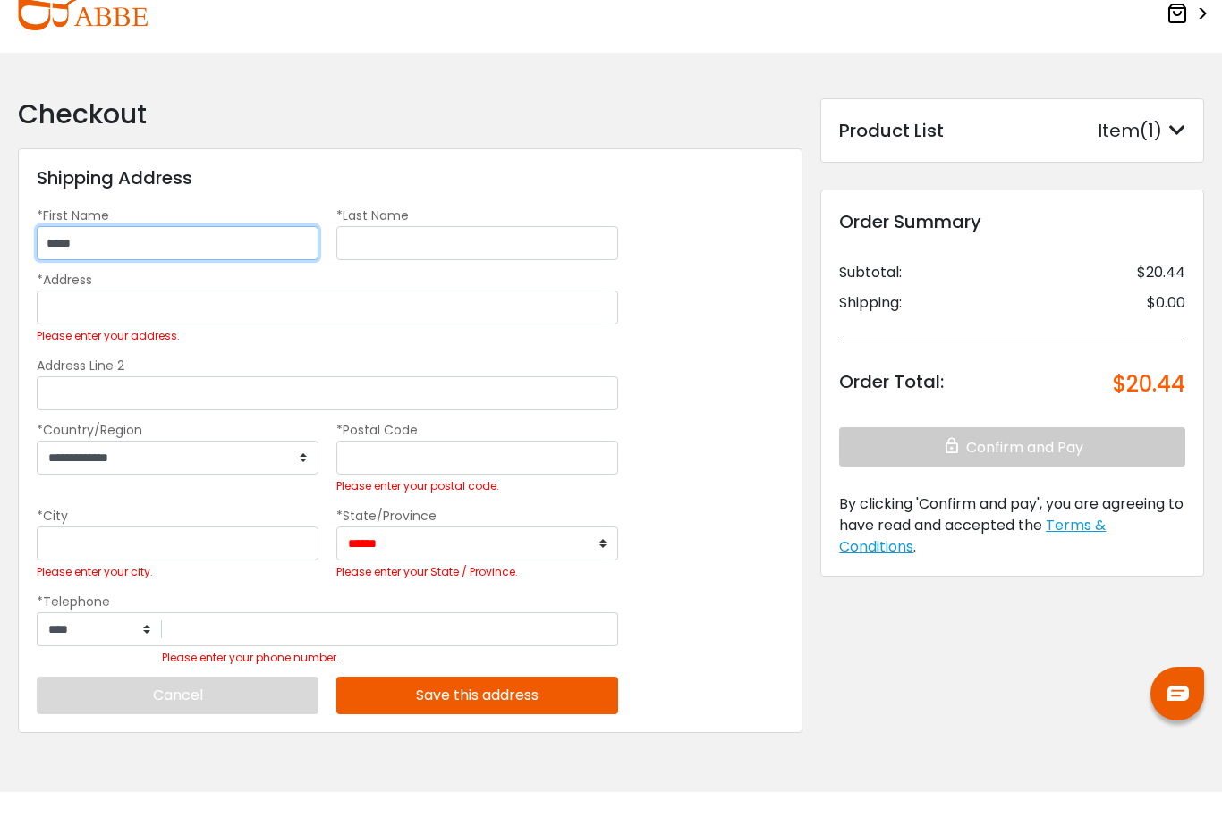
type input "*****"
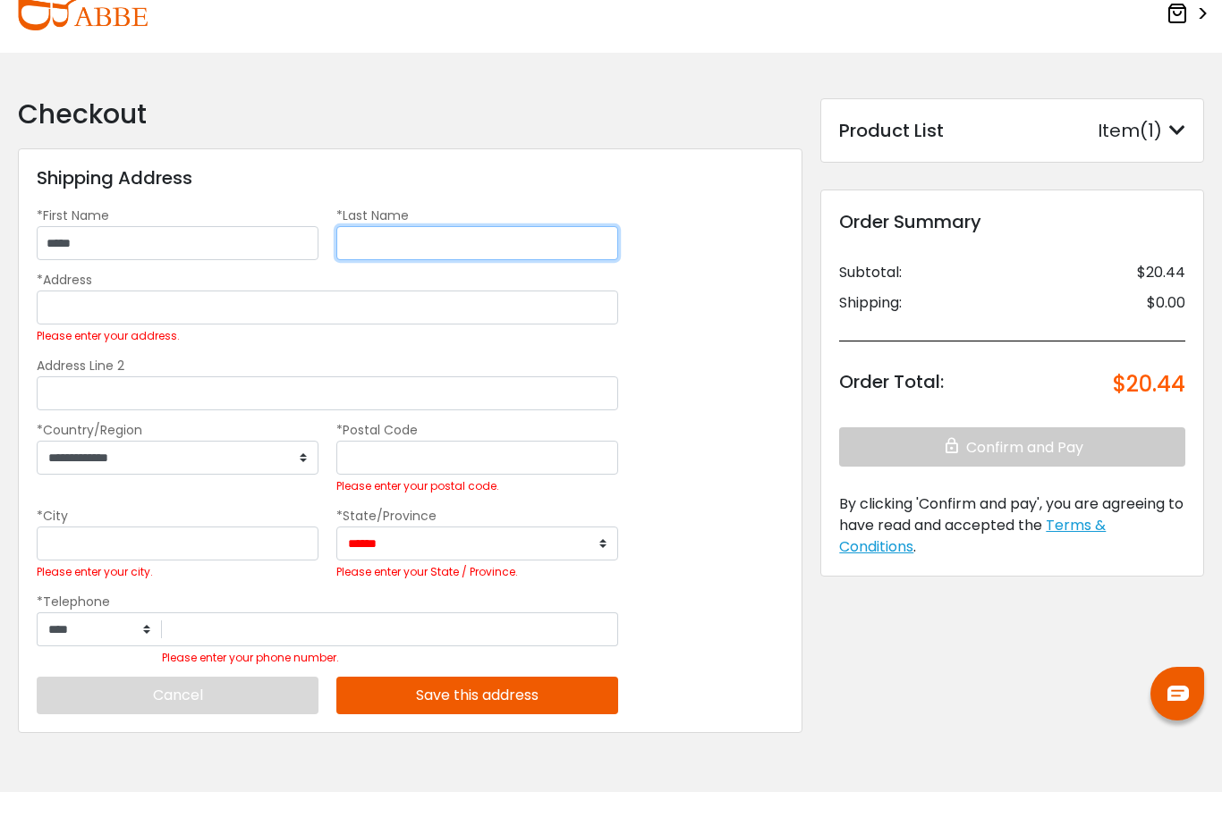
click at [541, 251] on input "*Last Name" at bounding box center [477, 268] width 282 height 34
type input "******"
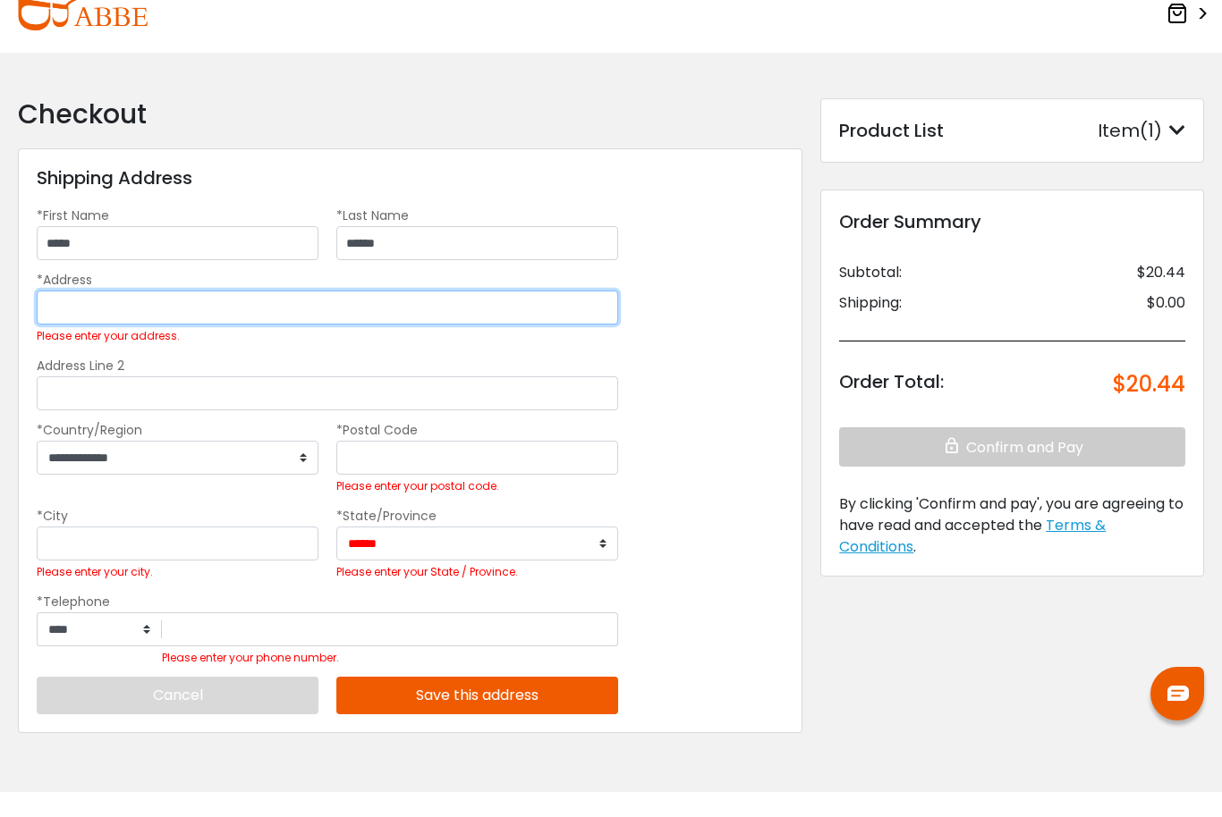
click at [73, 316] on input "*Address" at bounding box center [327, 333] width 581 height 34
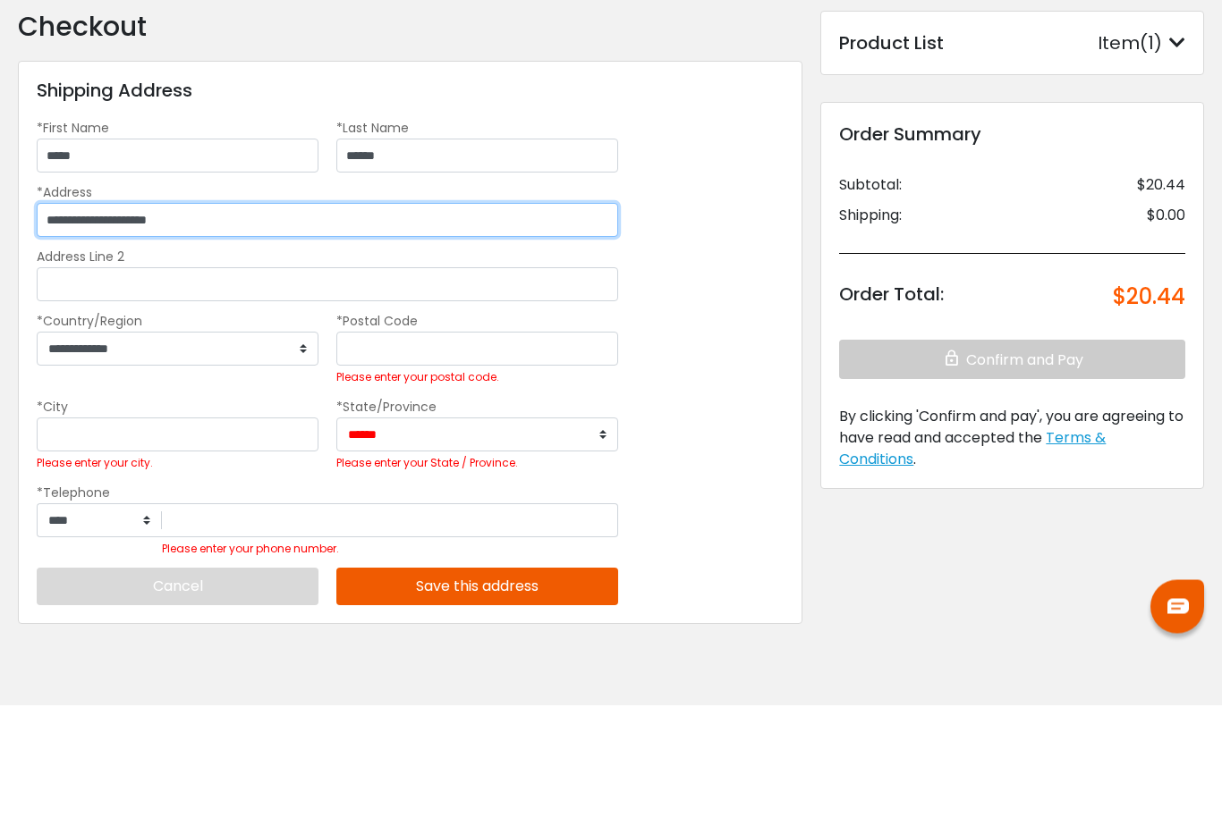
type input "**********"
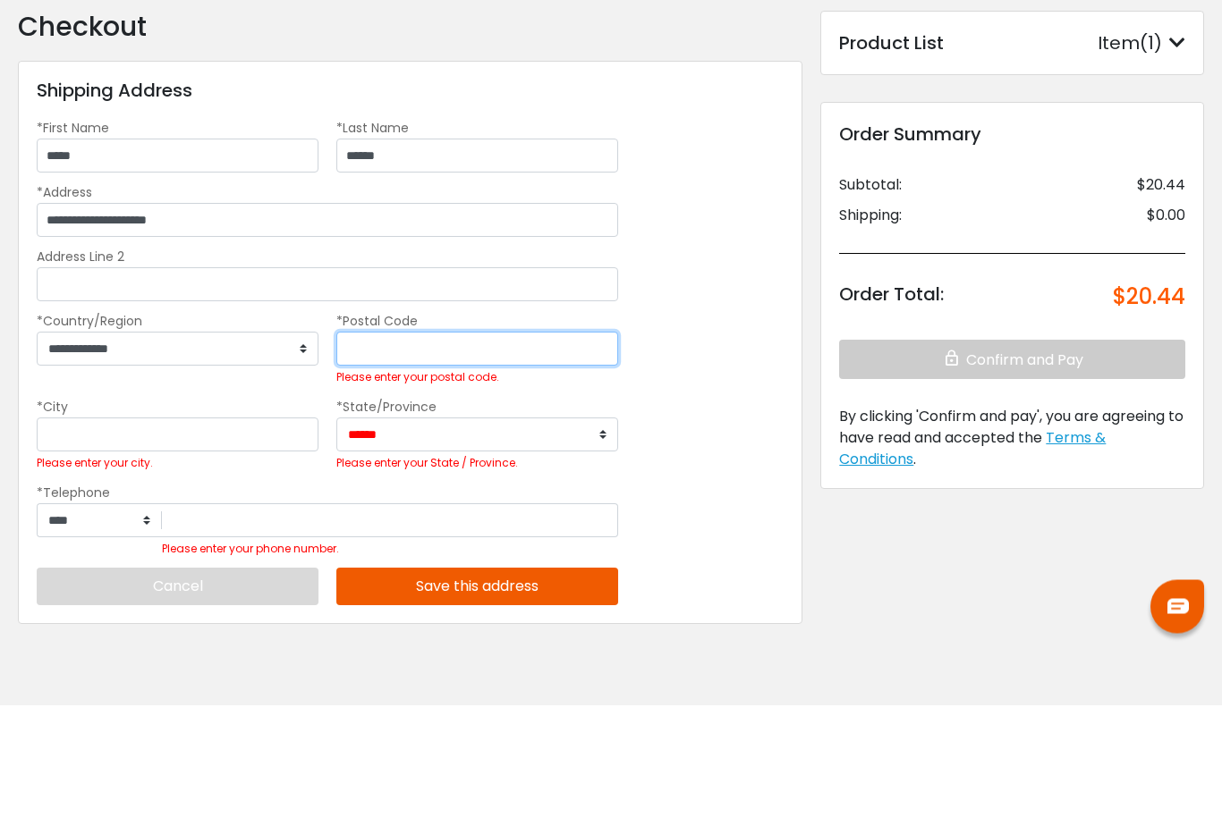
click at [542, 444] on input "*Postal Code" at bounding box center [477, 461] width 282 height 34
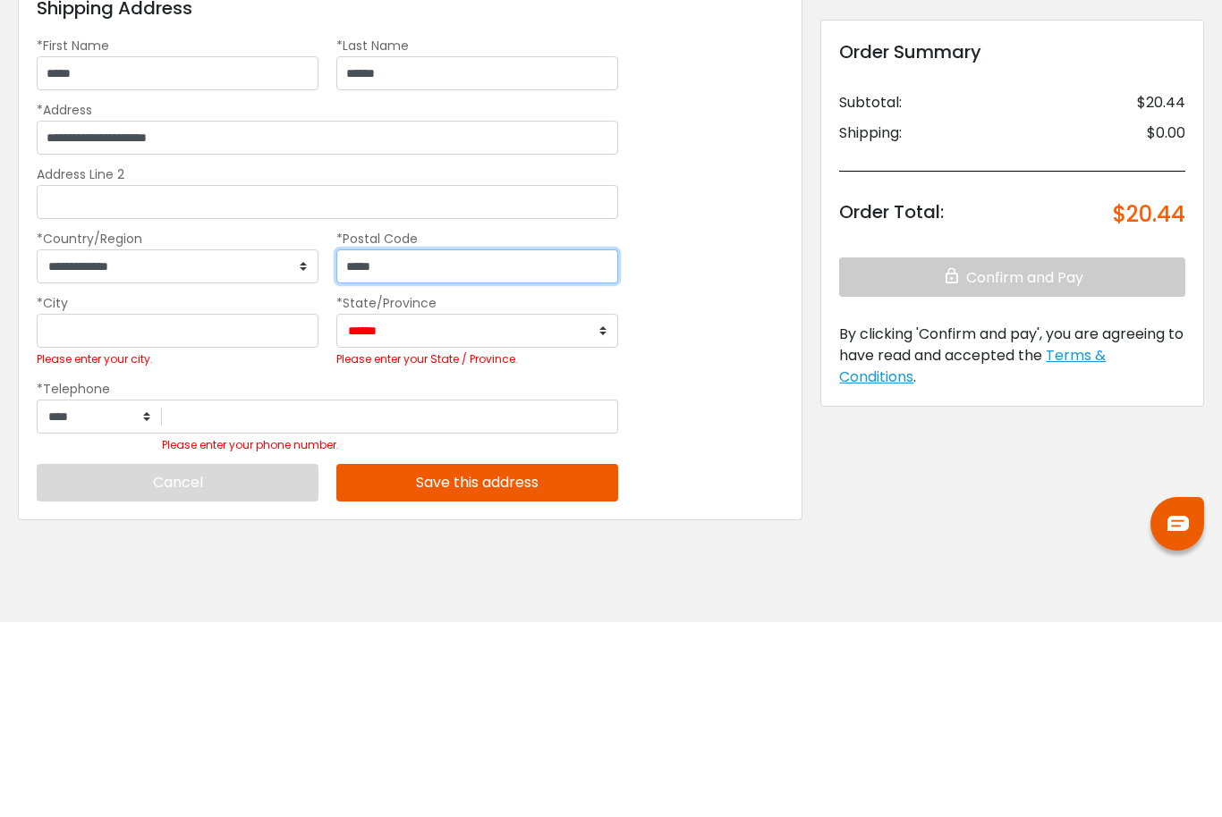
type input "*****"
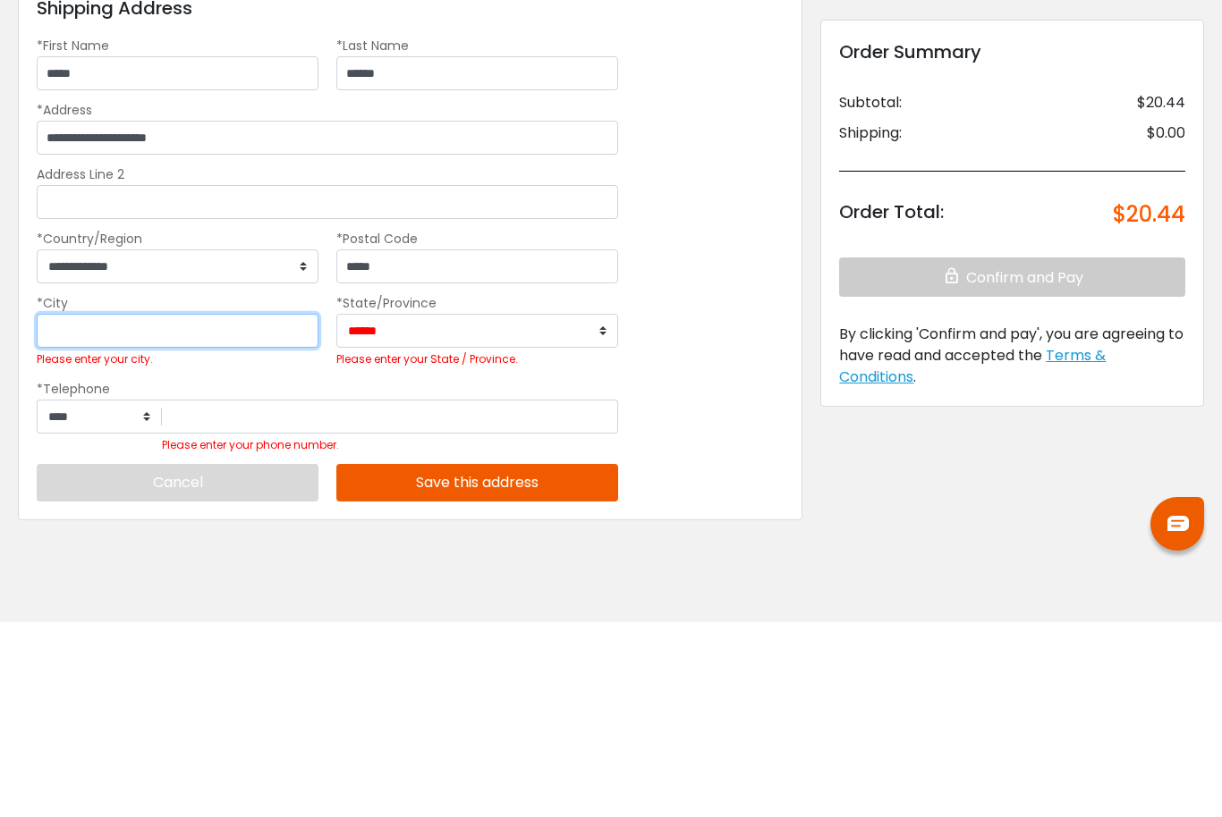
click at [70, 509] on input "*City" at bounding box center [178, 526] width 282 height 34
type input "********"
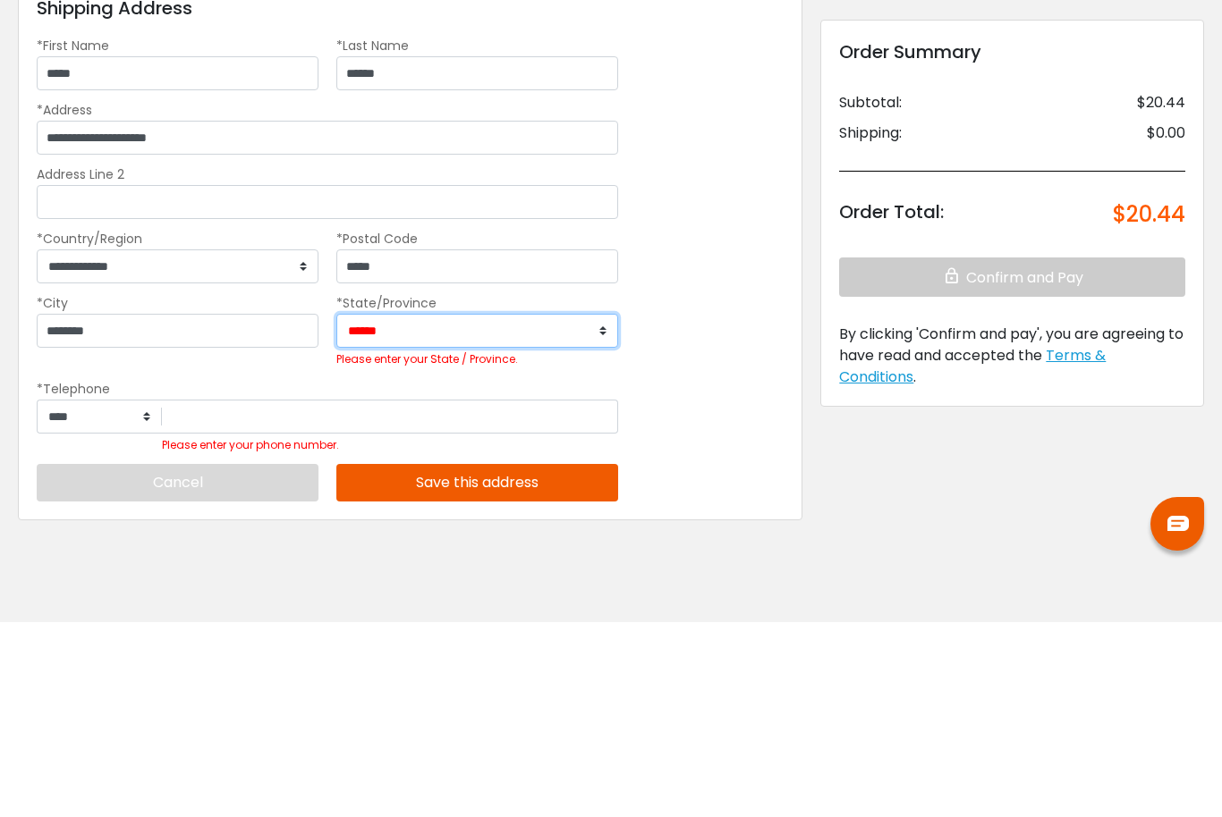
click at [499, 509] on select "**********" at bounding box center [477, 526] width 282 height 34
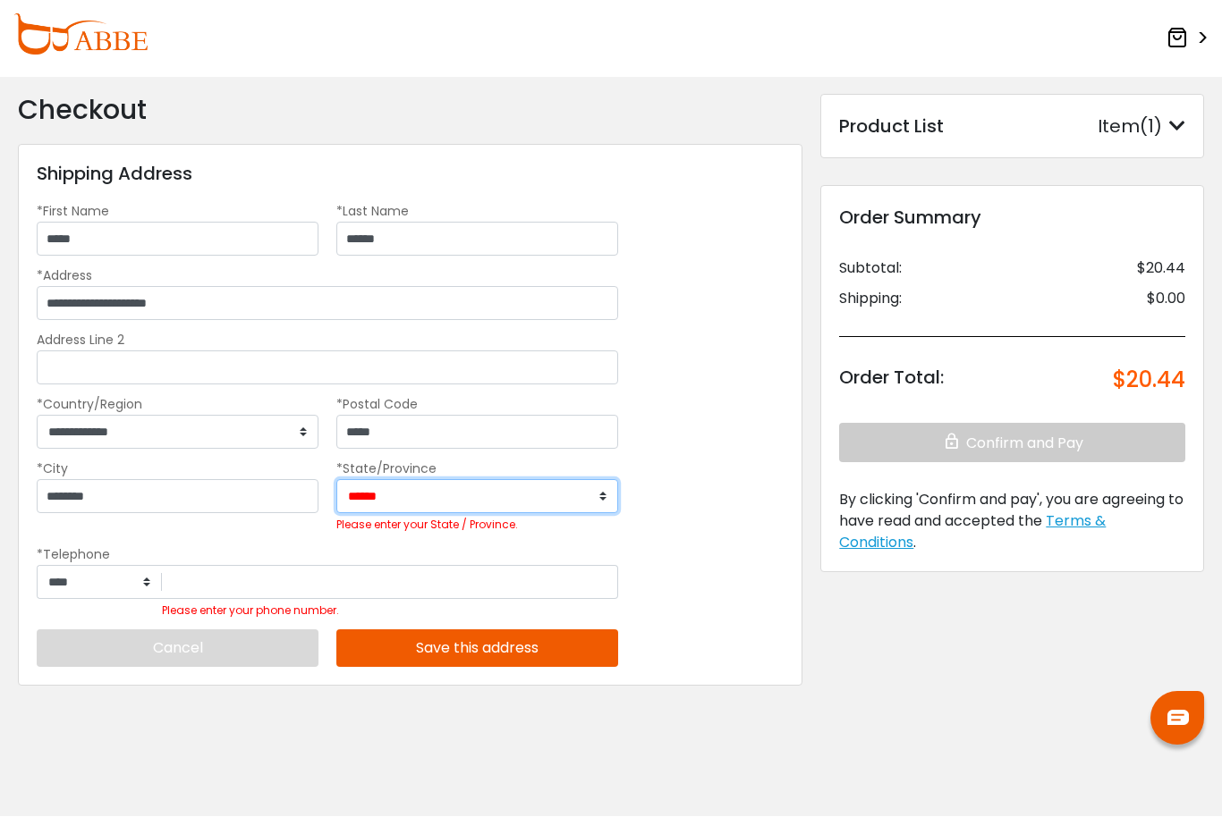
select select "**"
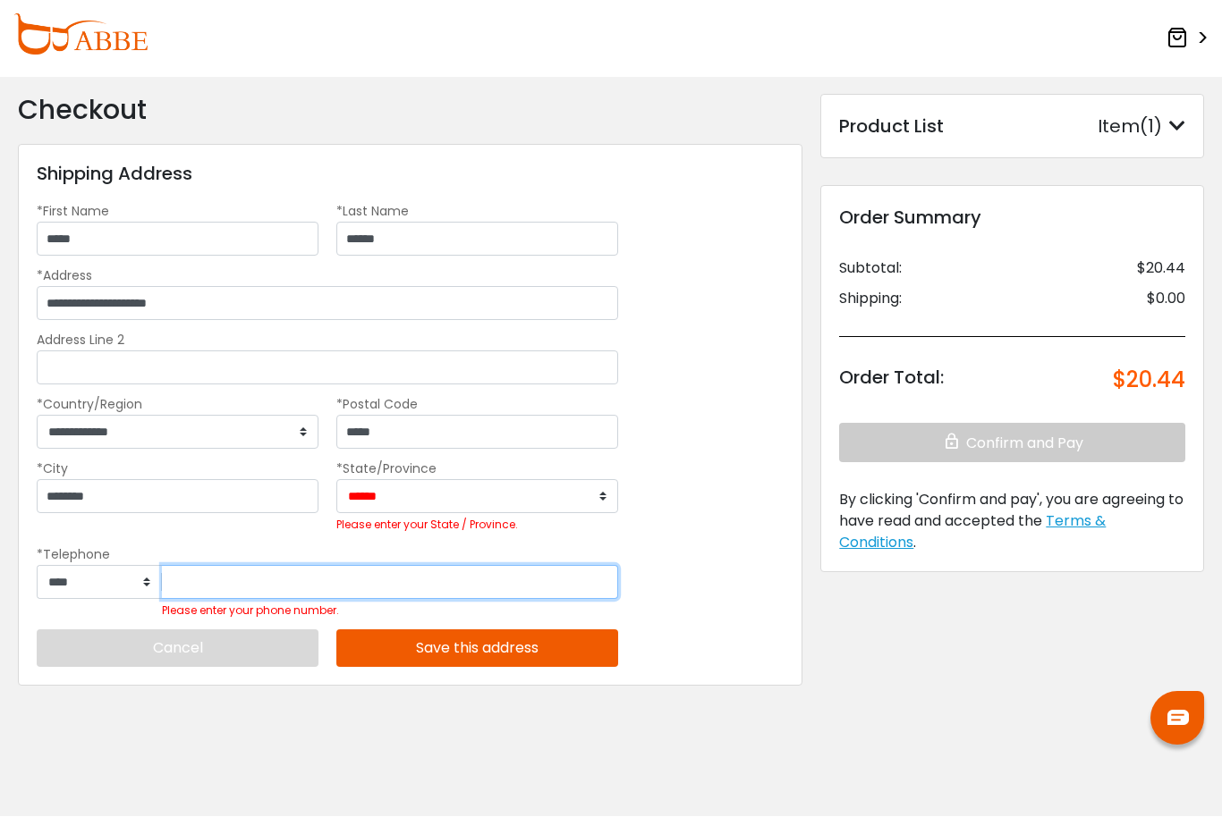
click at [512, 610] on div "Please enter your phone number." at bounding box center [390, 593] width 456 height 55
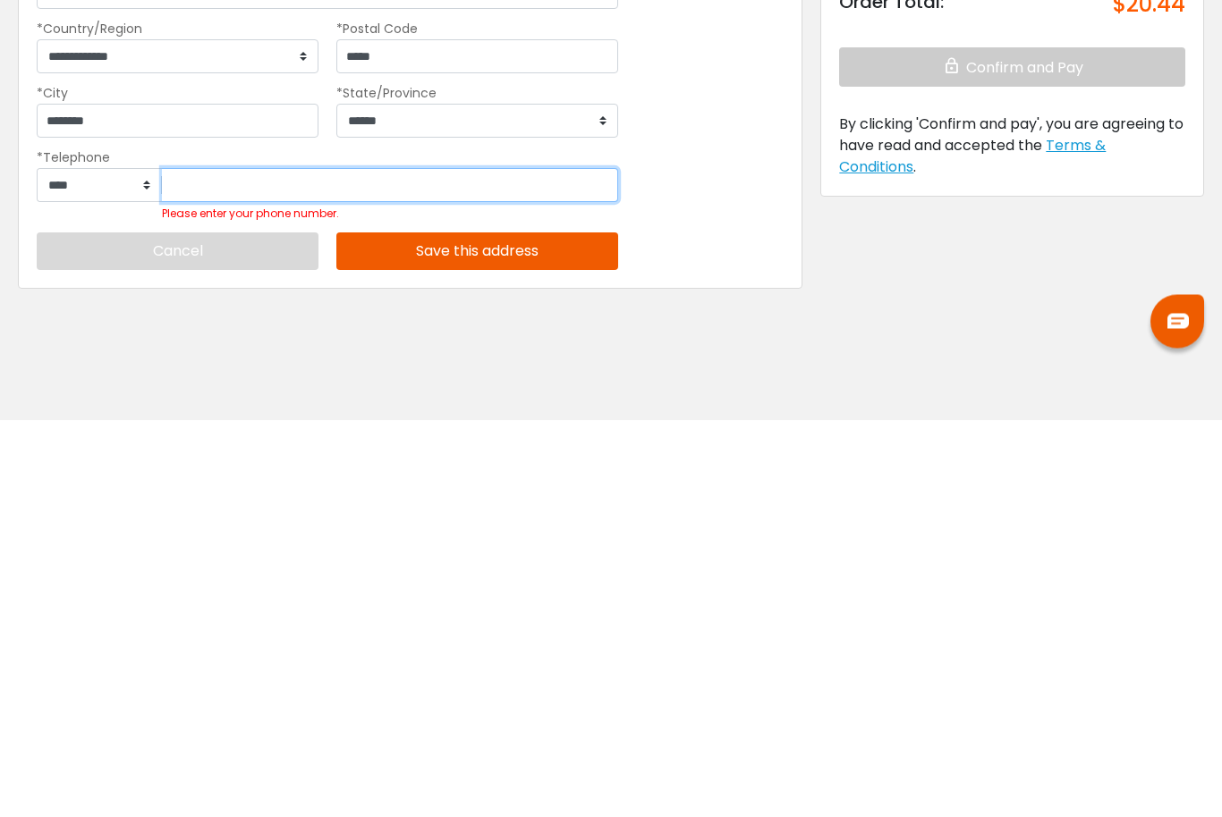
type input "*"
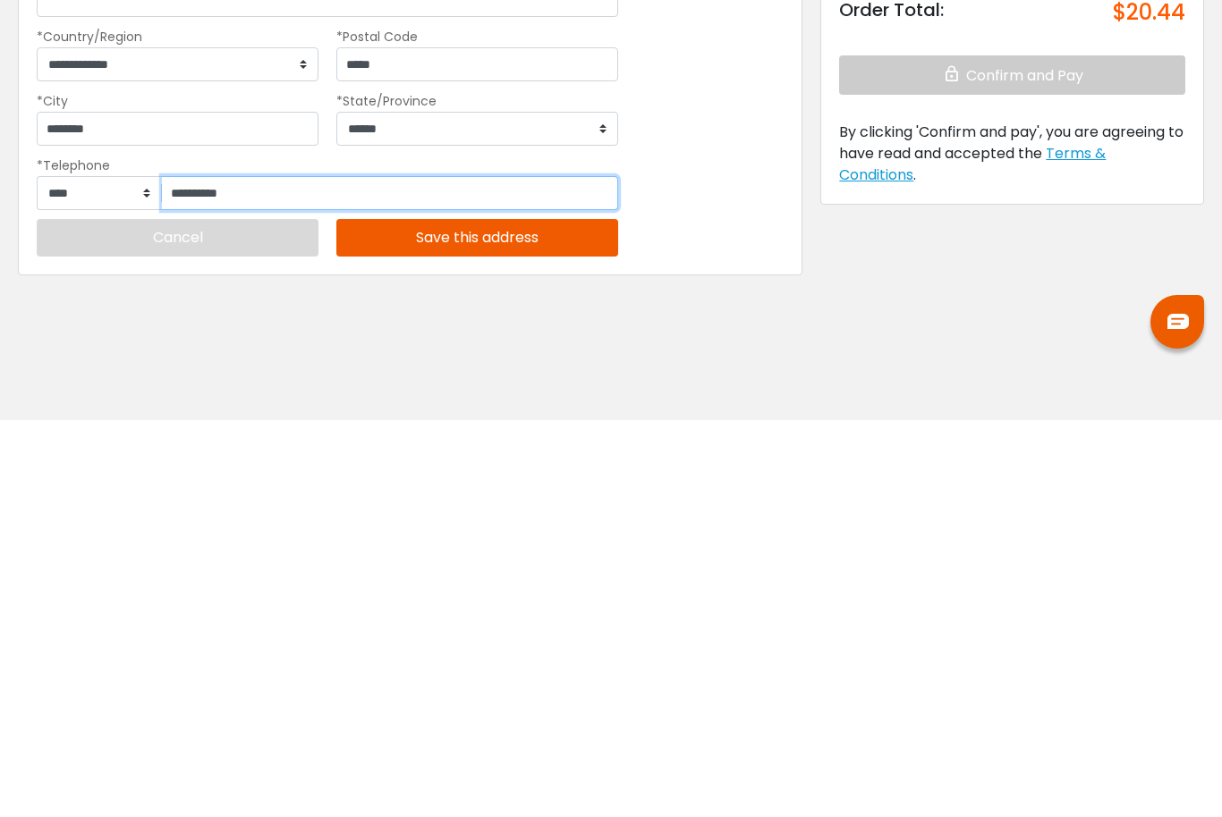
type input "**********"
click at [568, 616] on button "Save this address" at bounding box center [477, 635] width 282 height 38
